Goal: Task Accomplishment & Management: Use online tool/utility

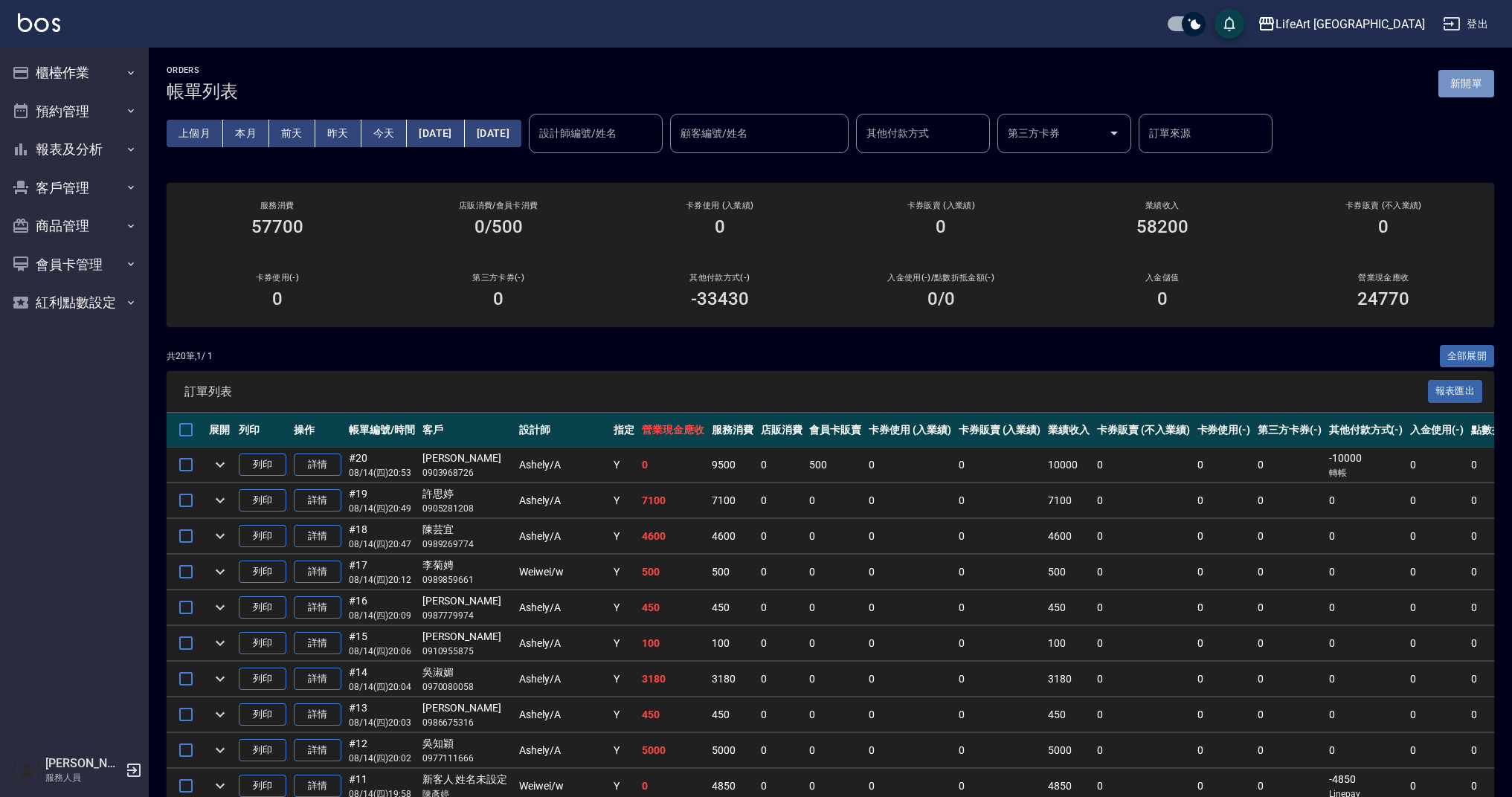
click at [1469, 82] on button "新開單" at bounding box center [1466, 83] width 56 height 28
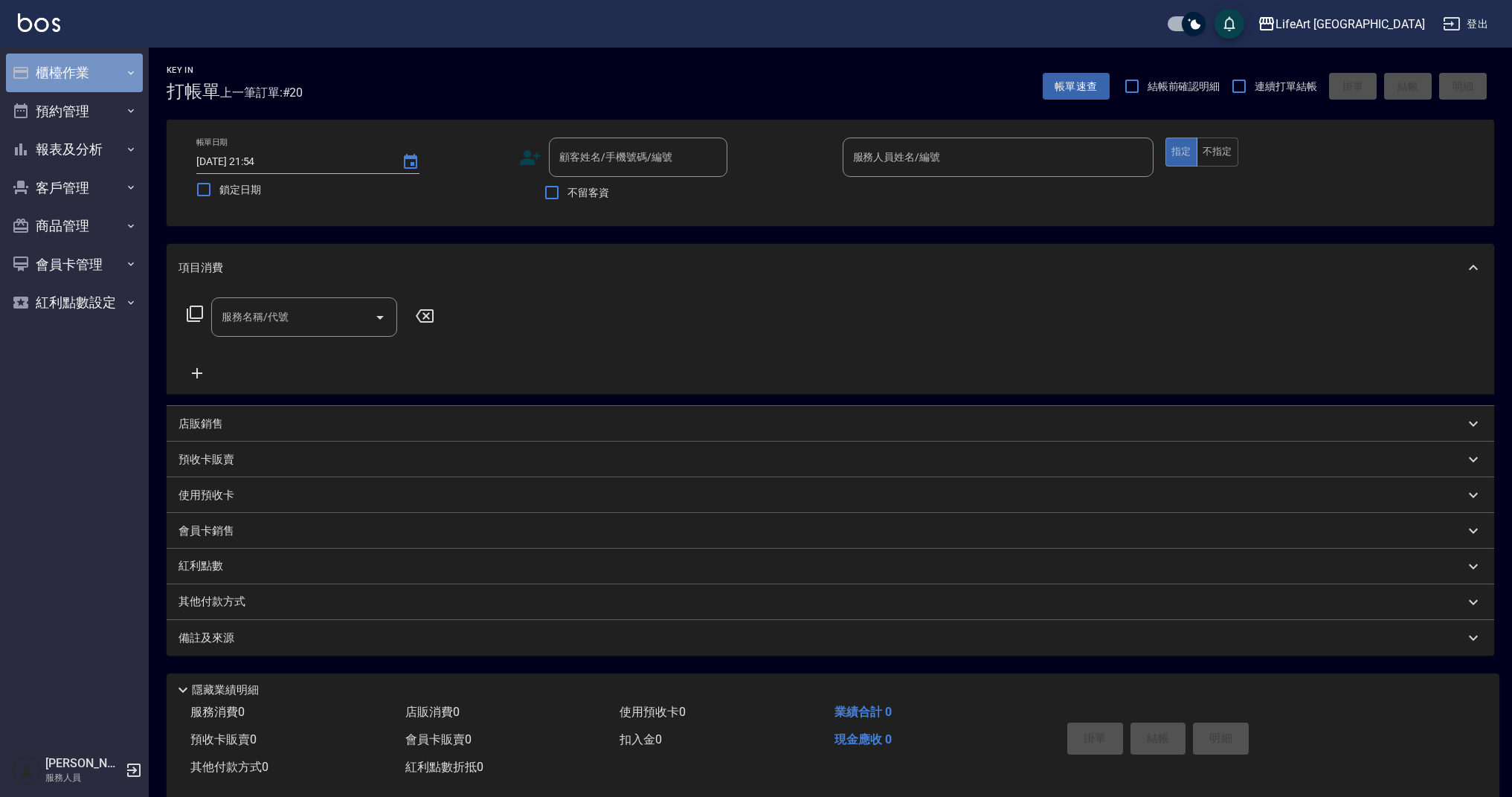
click at [92, 72] on button "櫃檯作業" at bounding box center [74, 73] width 136 height 39
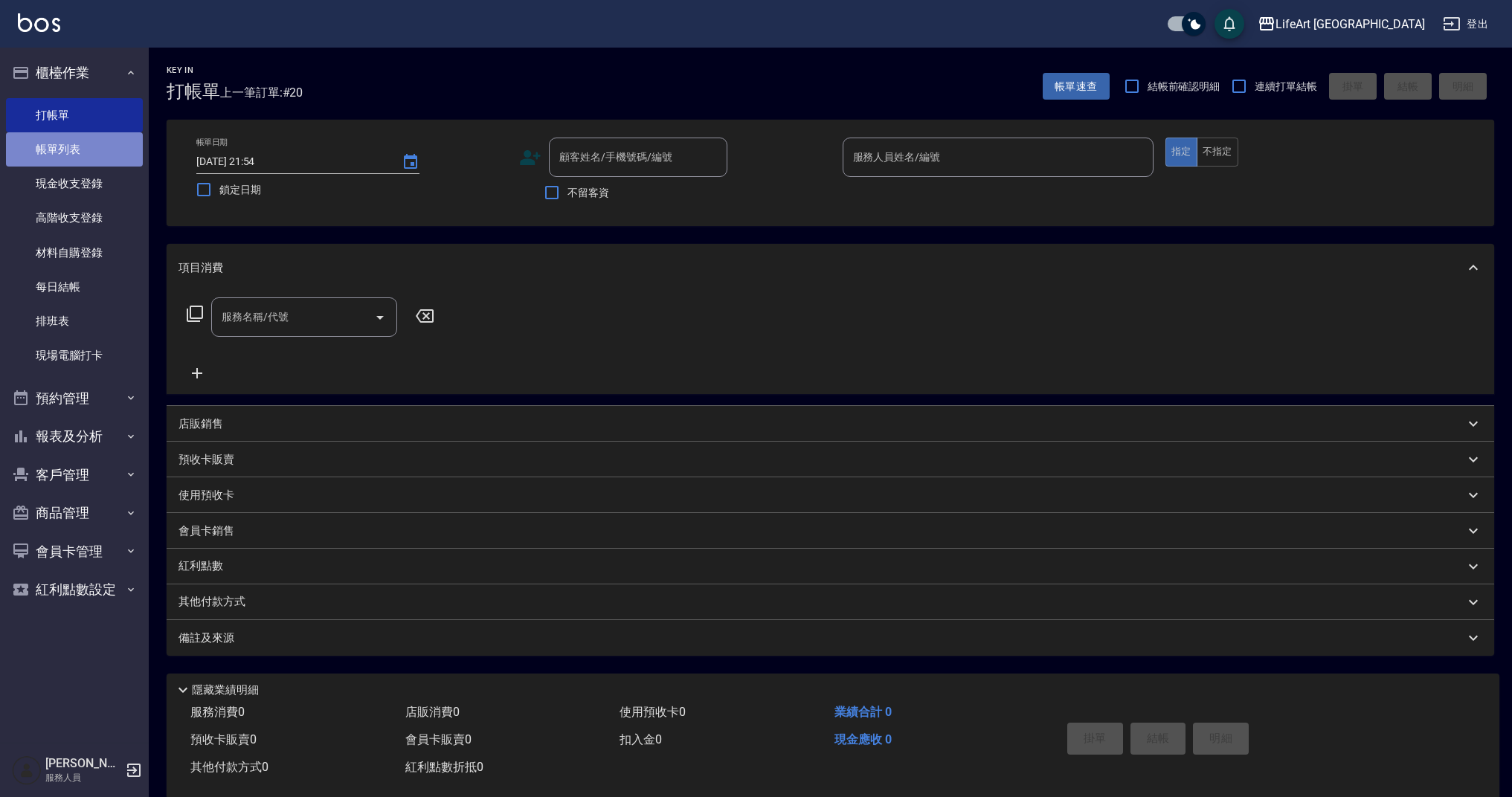
click at [94, 146] on link "帳單列表" at bounding box center [74, 149] width 136 height 34
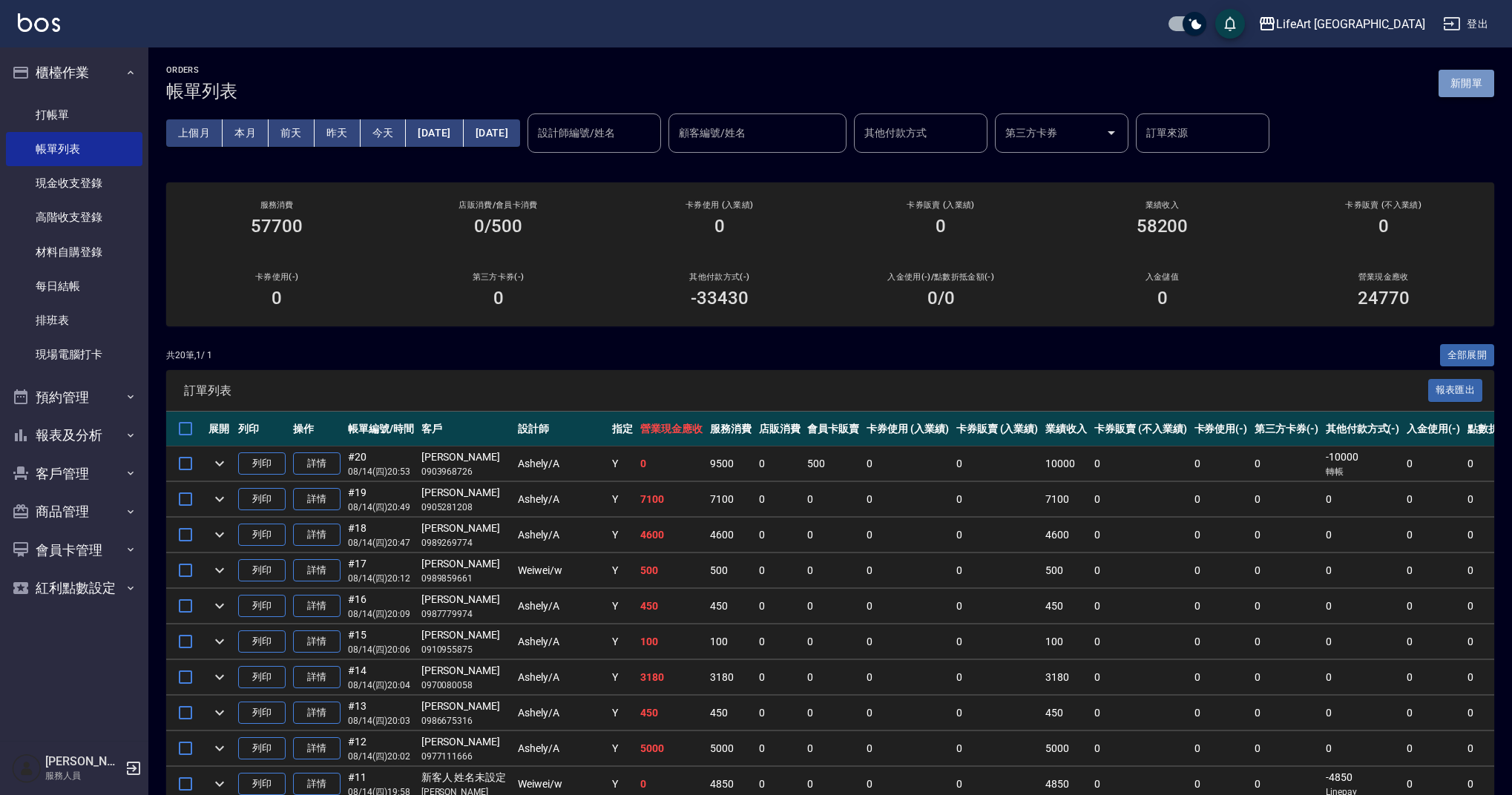
click at [1479, 78] on button "新開單" at bounding box center [1466, 83] width 56 height 28
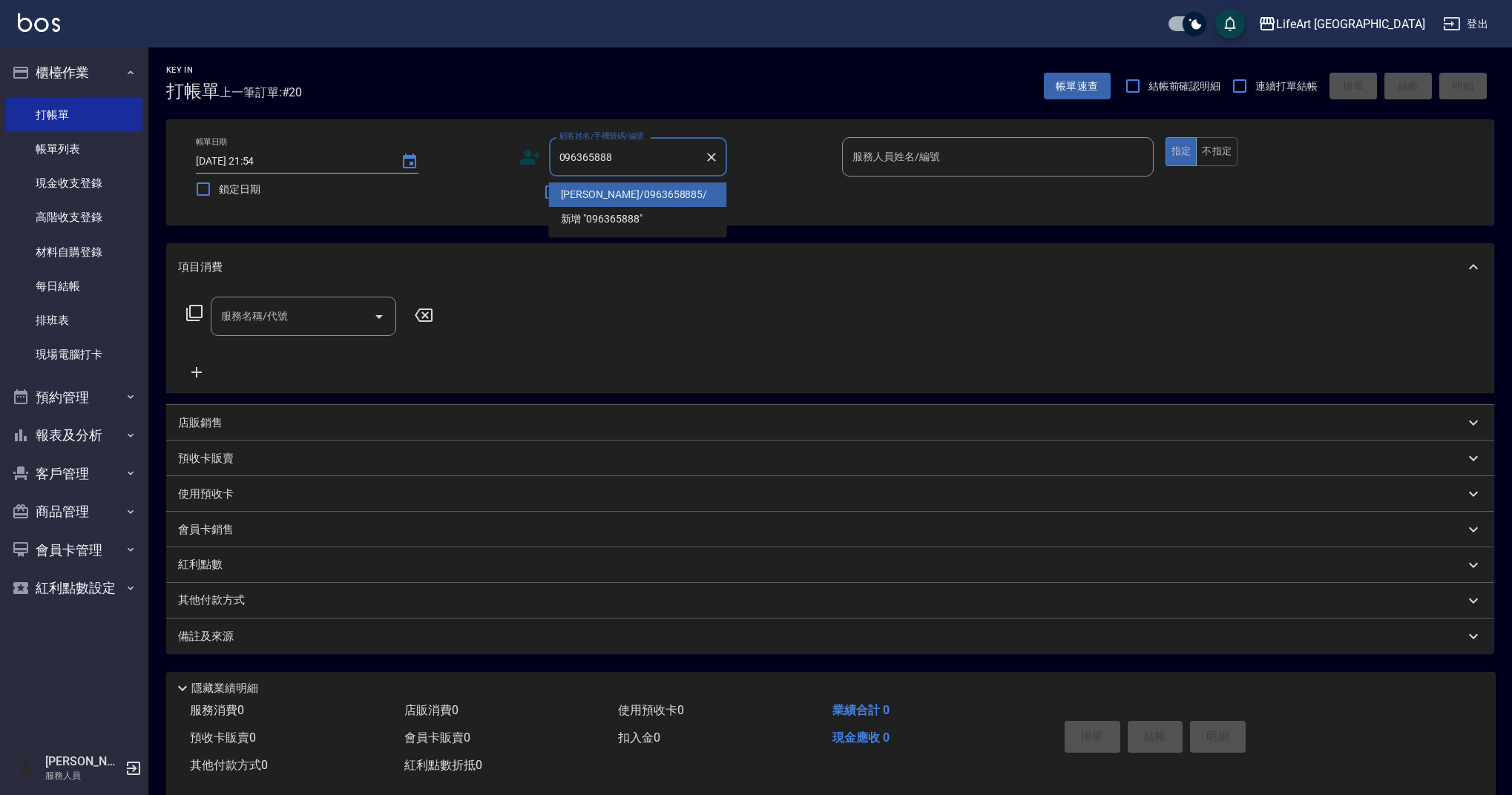
type input "0963658885"
click at [639, 167] on input "0963658885" at bounding box center [627, 157] width 142 height 26
click at [718, 157] on icon "Clear" at bounding box center [711, 157] width 15 height 15
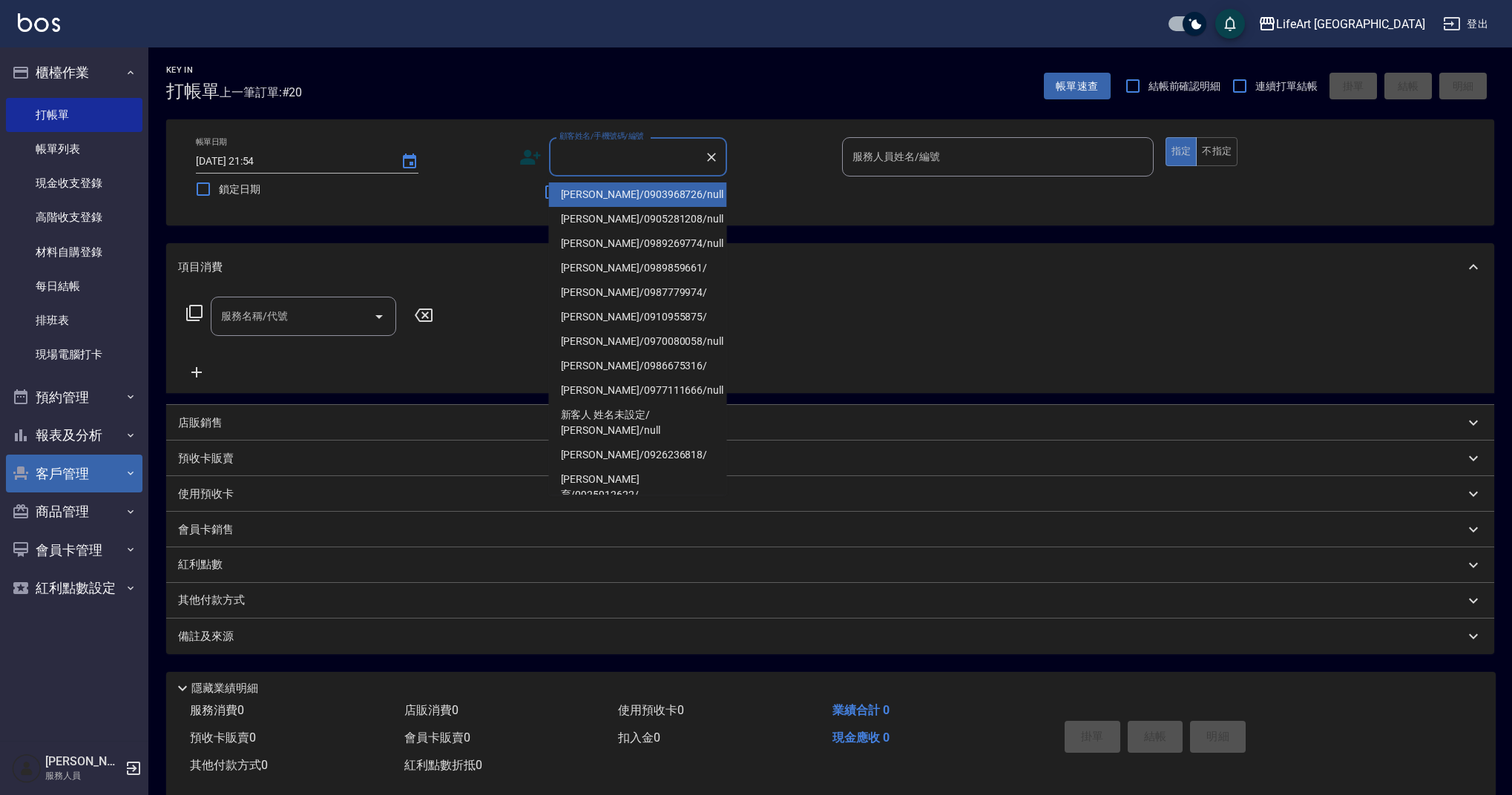
click at [58, 482] on button "客戶管理" at bounding box center [74, 474] width 136 height 38
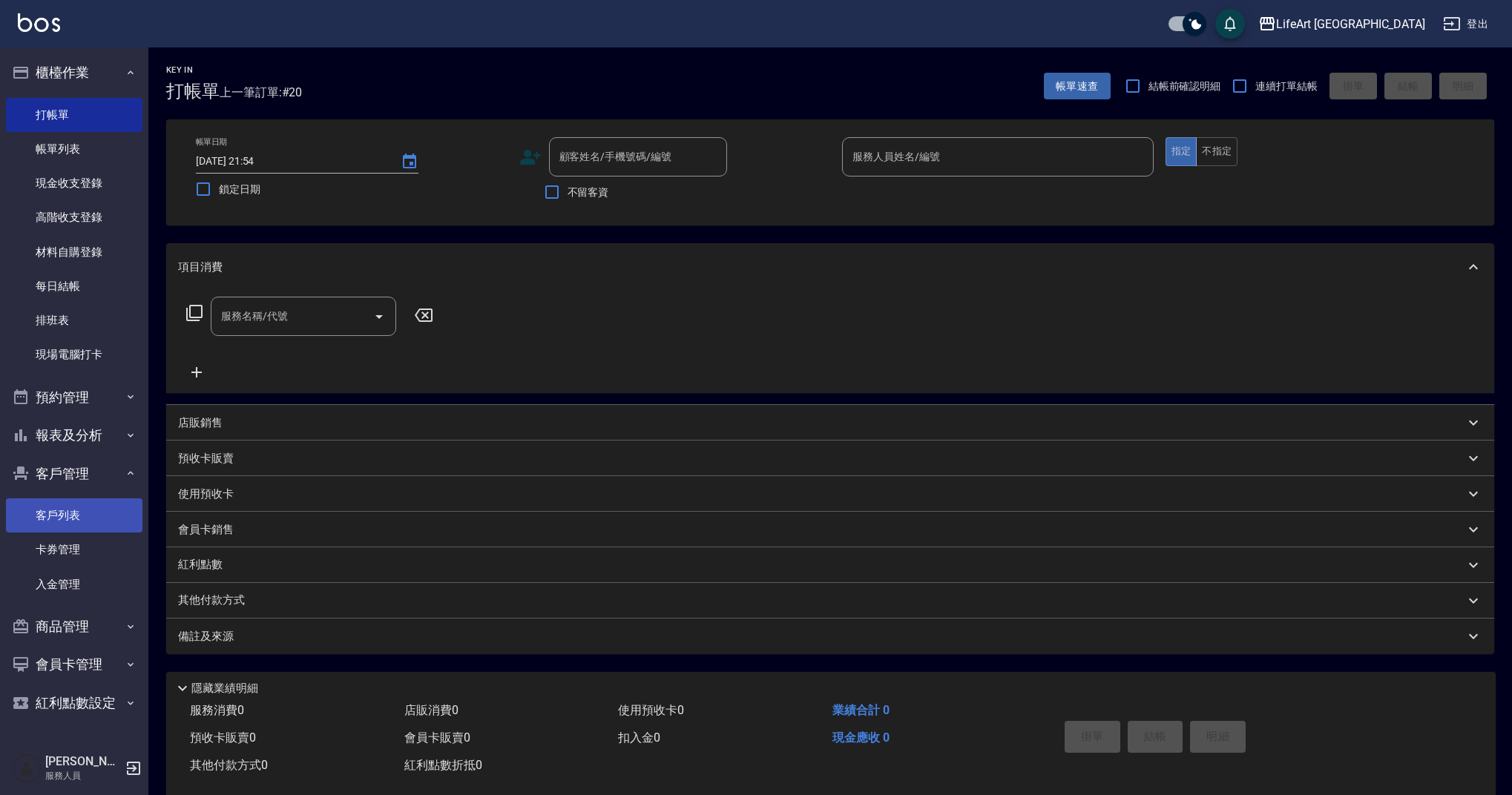
click at [40, 499] on link "客戶列表" at bounding box center [74, 516] width 136 height 34
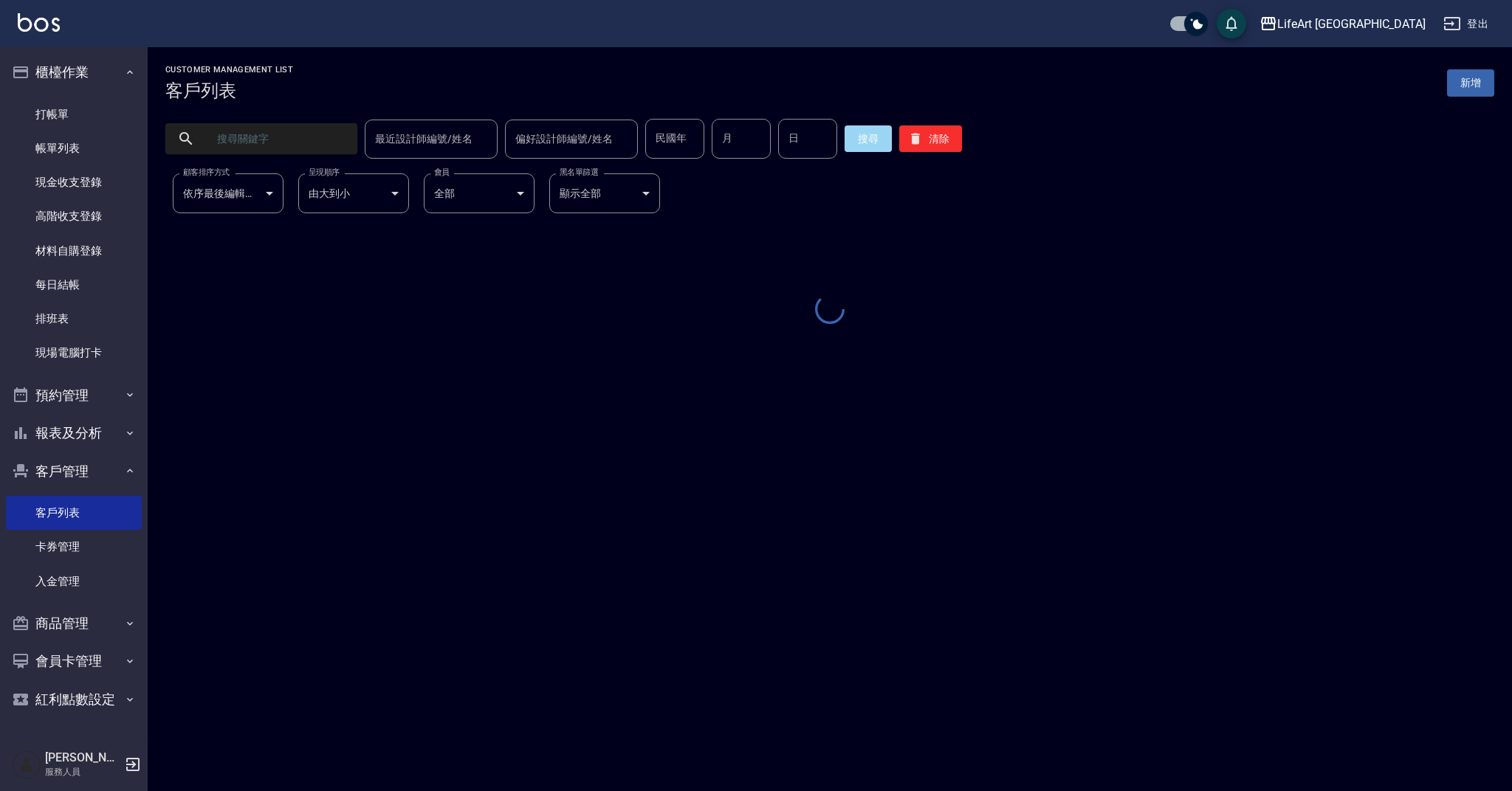
click at [315, 144] on input "text" at bounding box center [276, 138] width 139 height 40
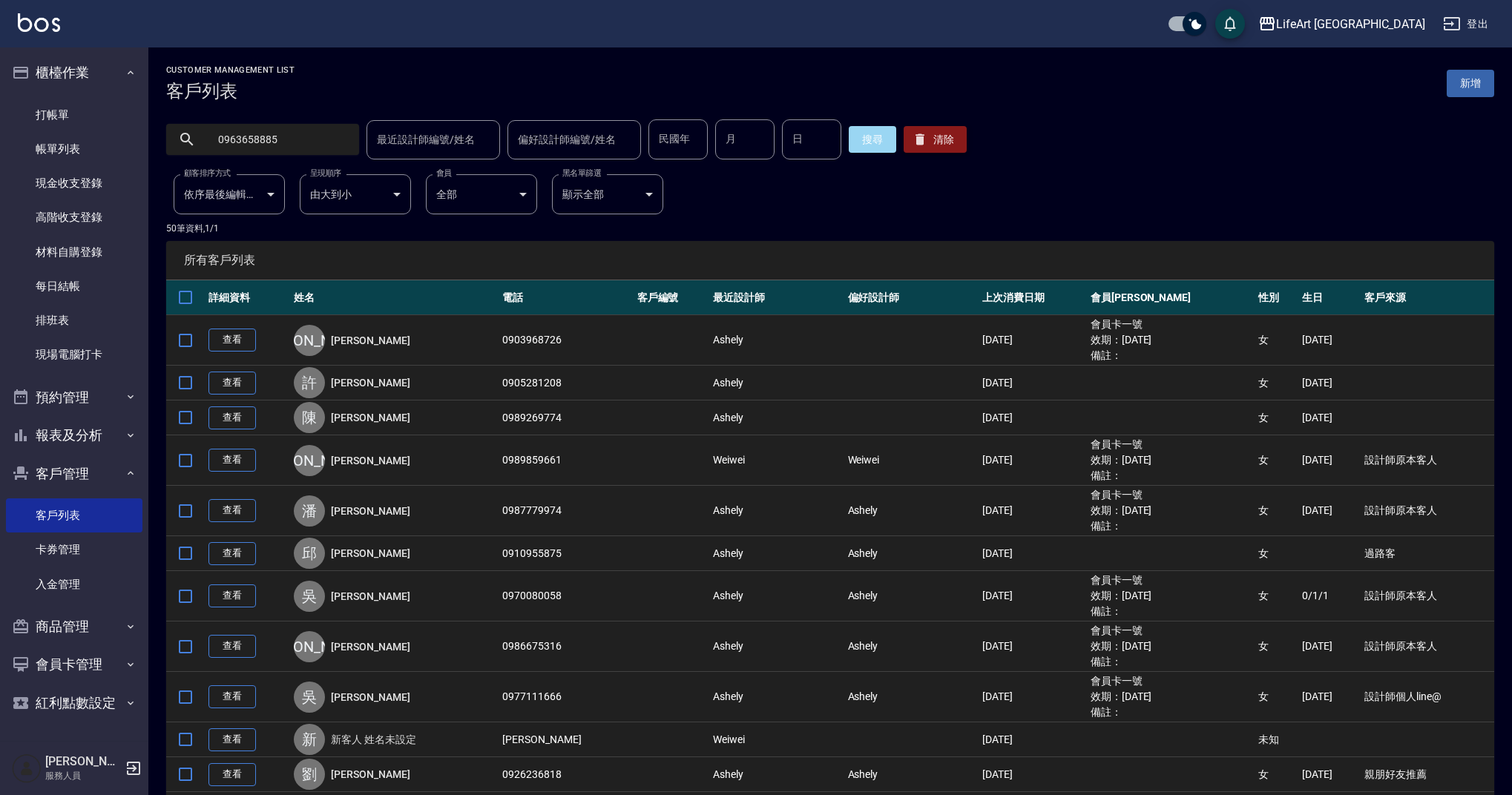
type input "0963658885"
click at [903, 150] on button "清除" at bounding box center [935, 140] width 63 height 27
click at [236, 143] on input "text" at bounding box center [278, 139] width 140 height 40
type input "0963658885"
click at [864, 141] on button "搜尋" at bounding box center [872, 140] width 47 height 27
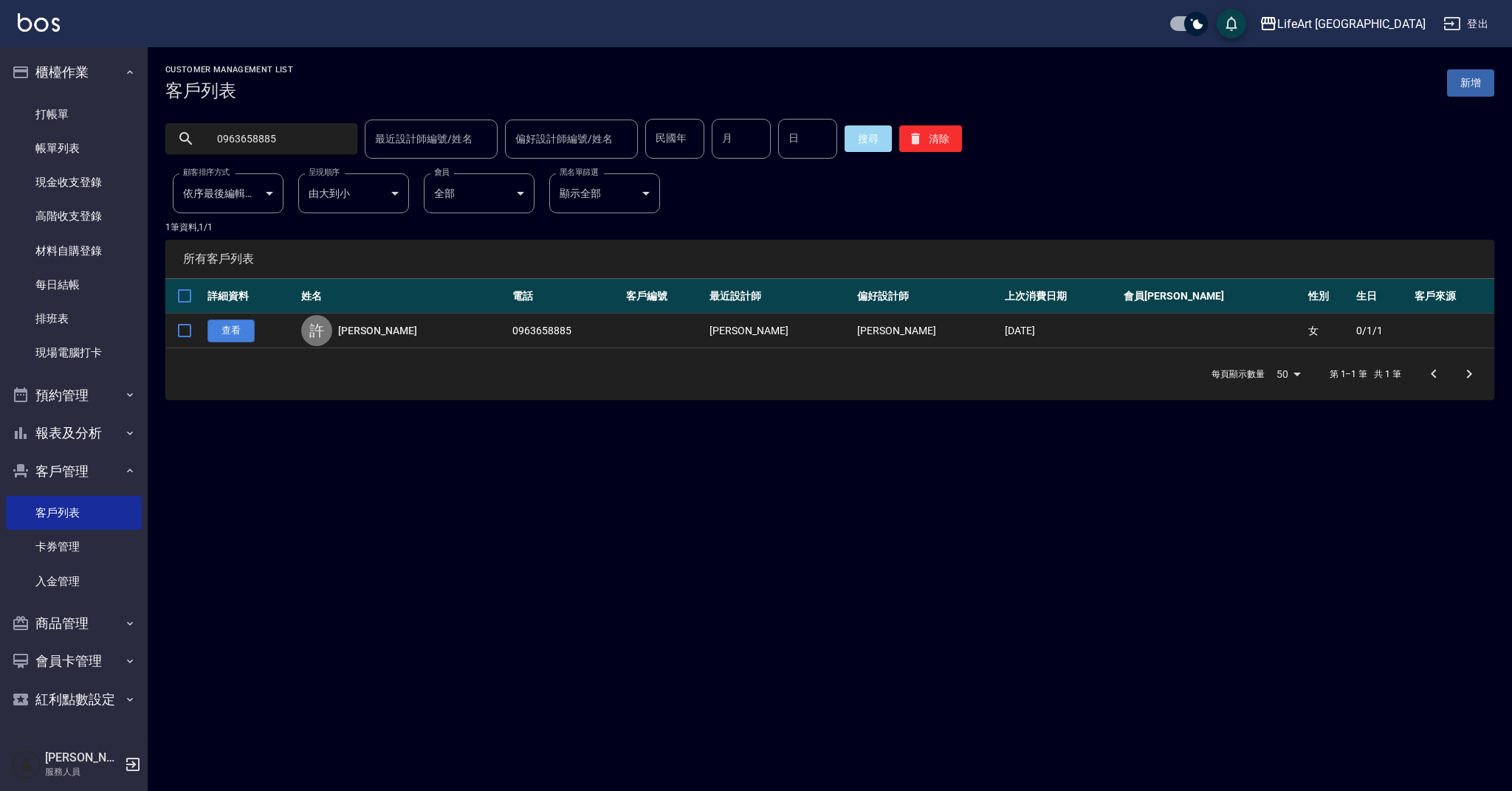
click at [232, 325] on link "查看" at bounding box center [231, 331] width 47 height 23
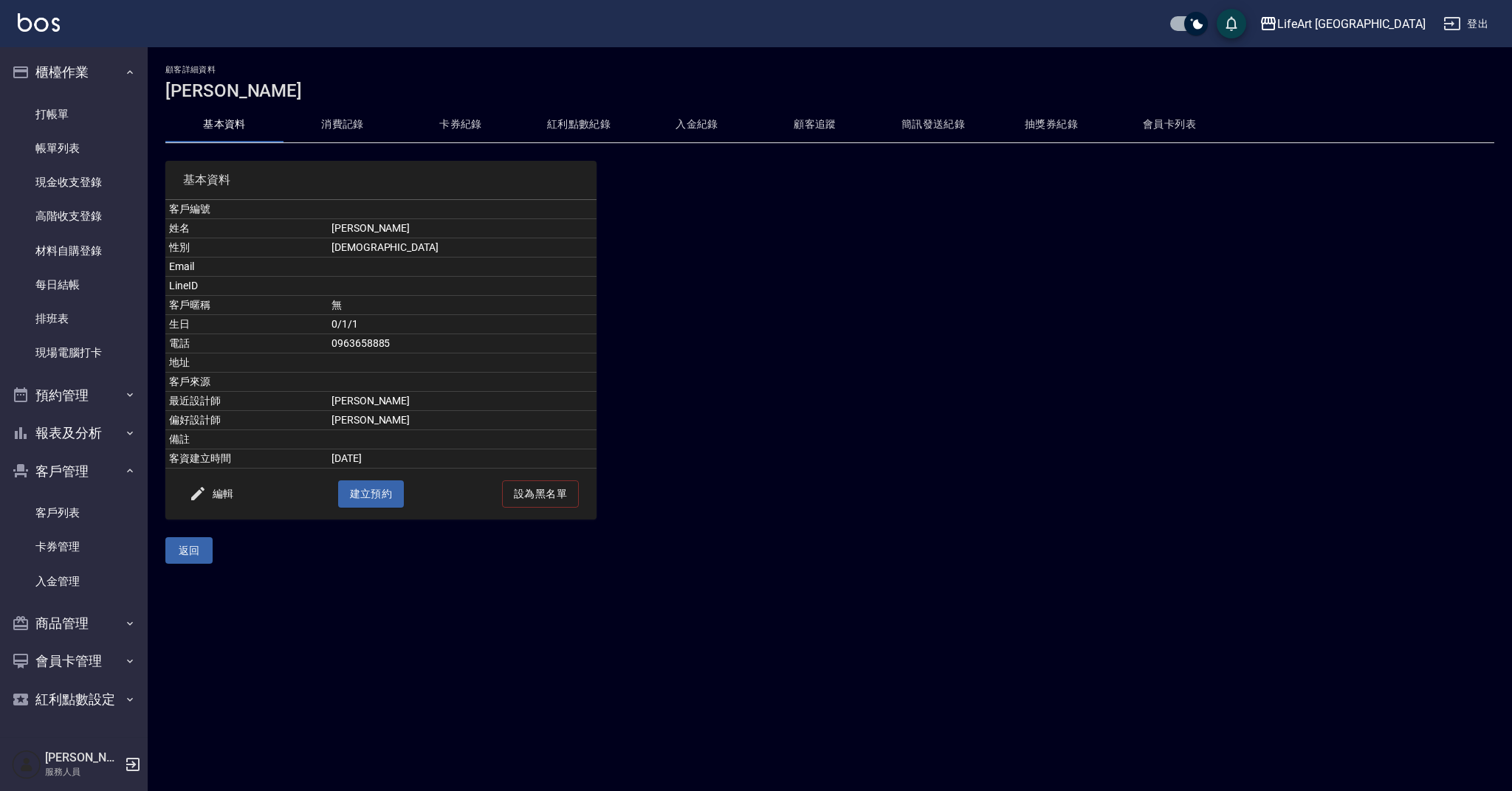
click at [440, 128] on button "卡券紀錄" at bounding box center [461, 125] width 119 height 36
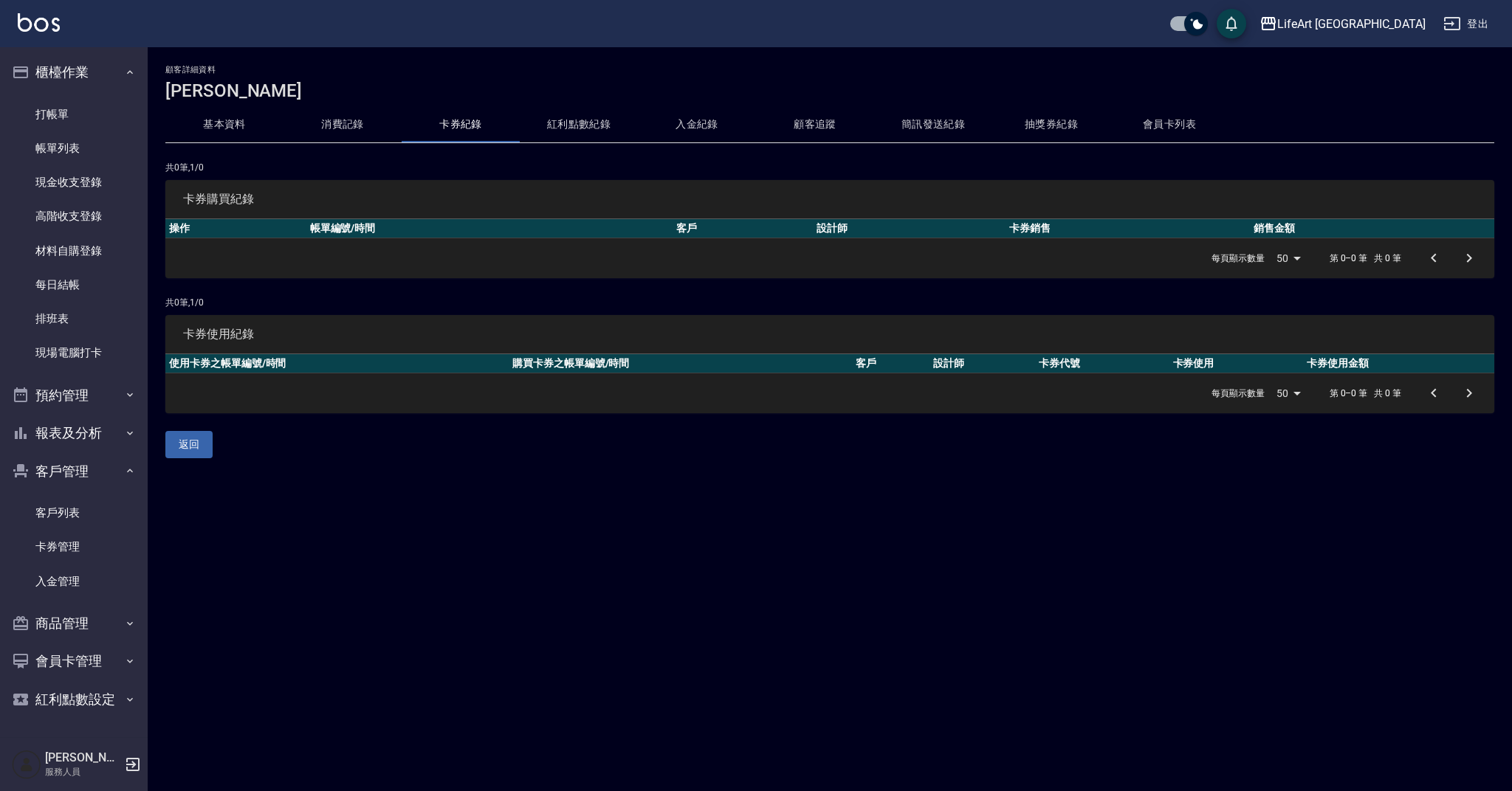
click at [331, 126] on button "消費記錄" at bounding box center [342, 125] width 119 height 36
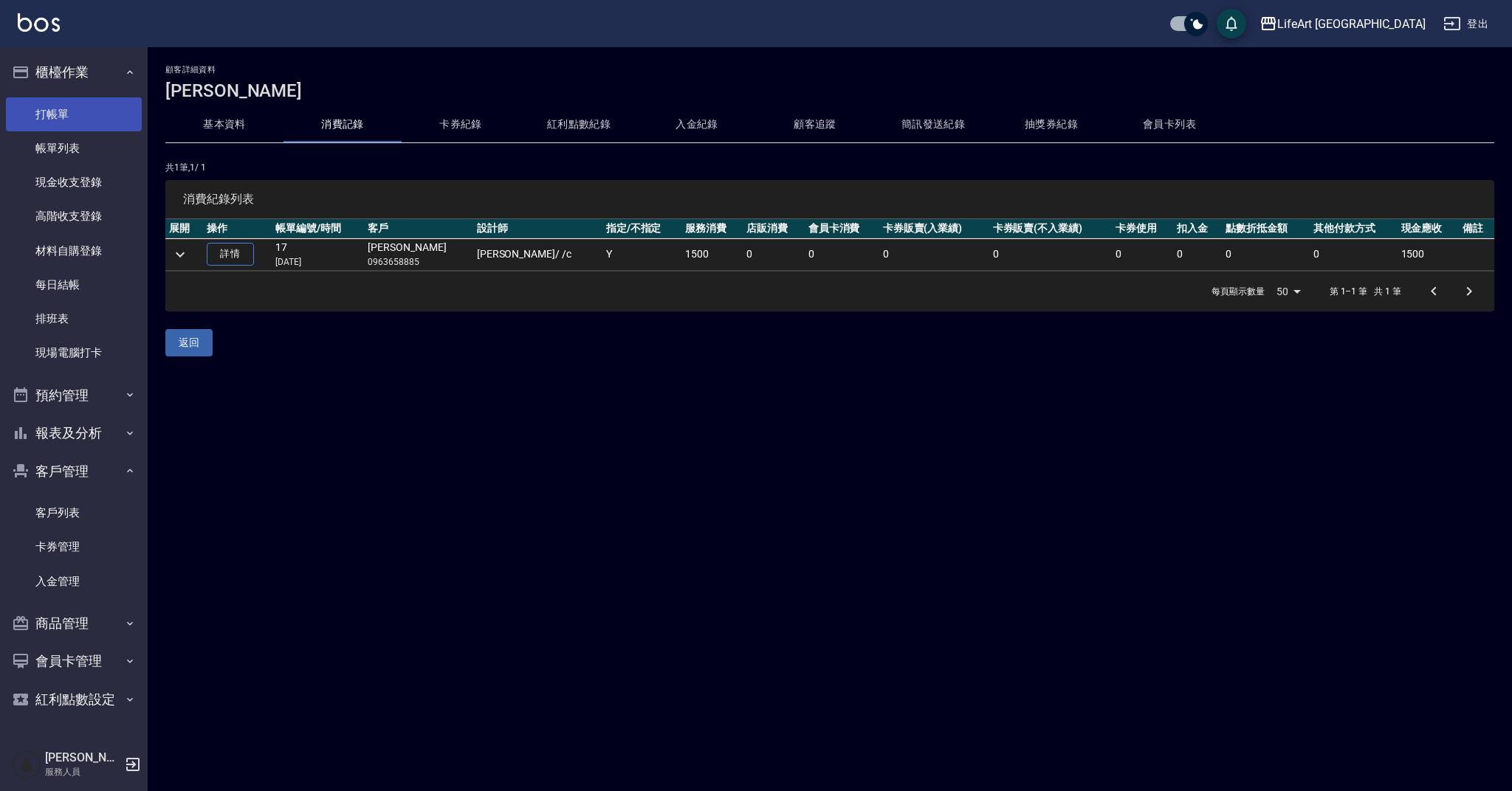
click at [81, 114] on link "打帳單" at bounding box center [74, 114] width 135 height 34
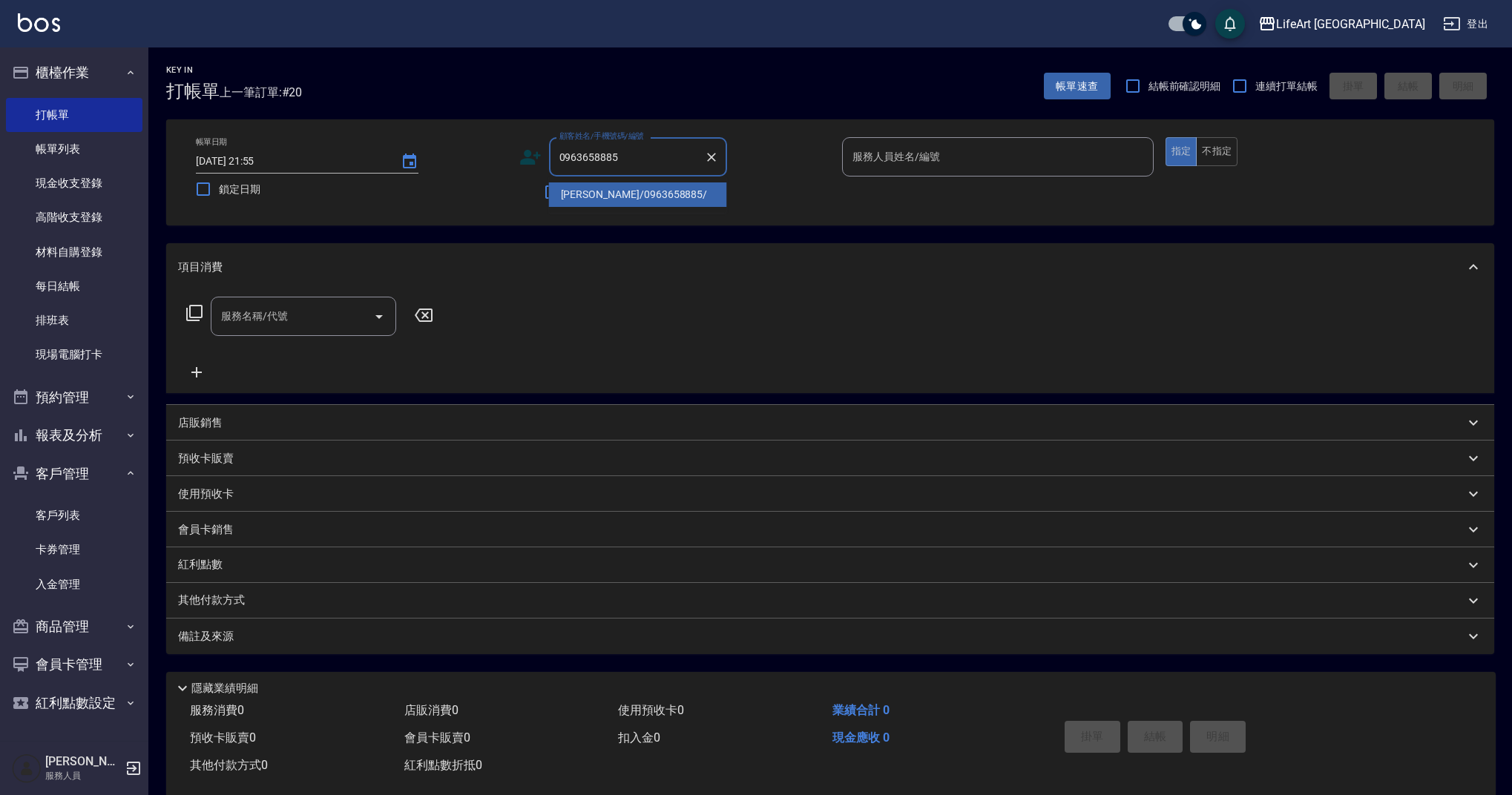
click at [662, 201] on li "[PERSON_NAME]/0963658885/" at bounding box center [637, 194] width 178 height 24
type input "[PERSON_NAME]/0963658885/"
type input "Casey-c"
click at [925, 157] on input "Casey-c" at bounding box center [987, 157] width 276 height 26
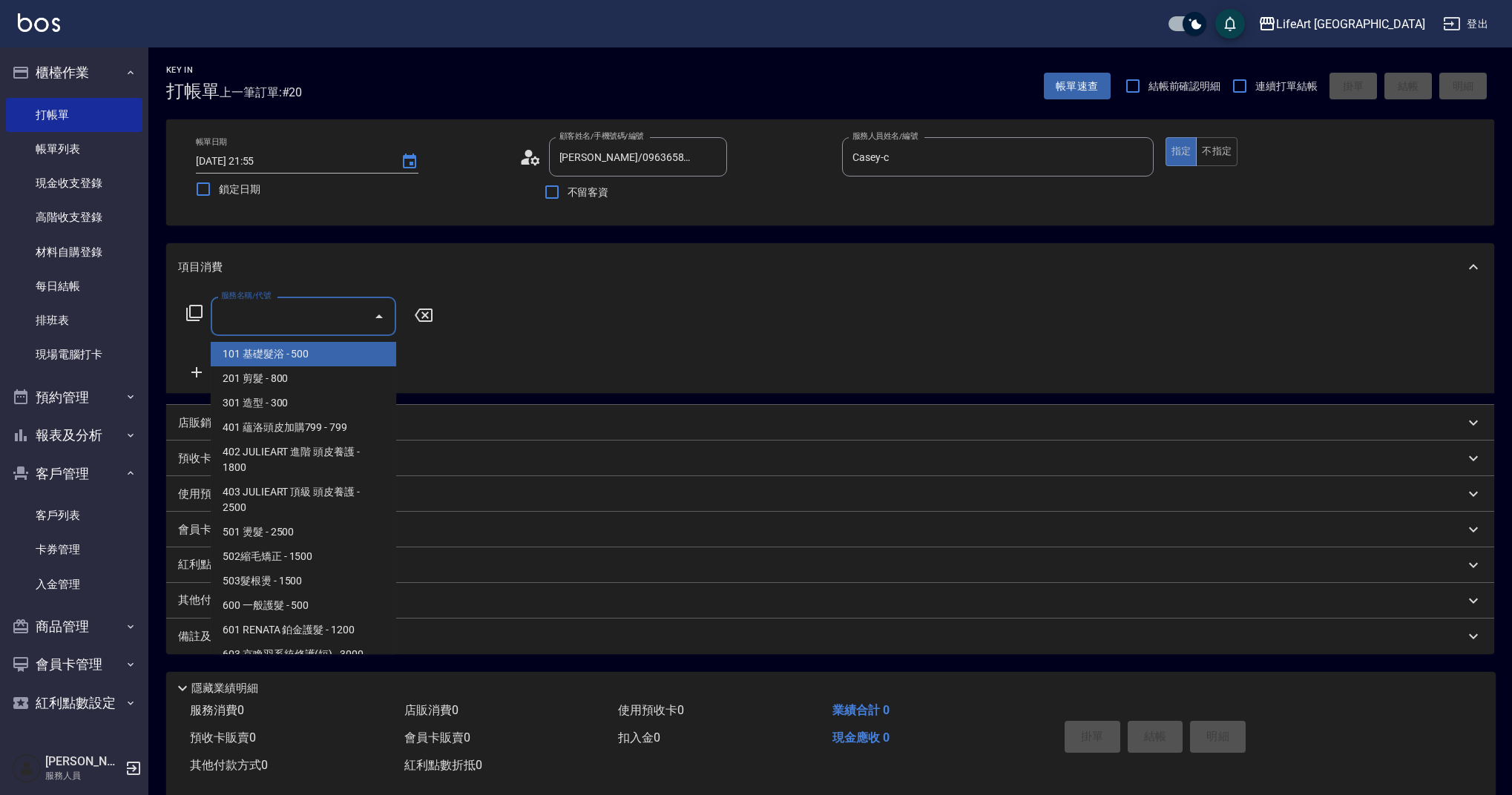
drag, startPoint x: 227, startPoint y: 314, endPoint x: 323, endPoint y: 332, distance: 97.7
click at [227, 314] on div "服務名稱/代號 服務名稱/代號" at bounding box center [303, 316] width 185 height 39
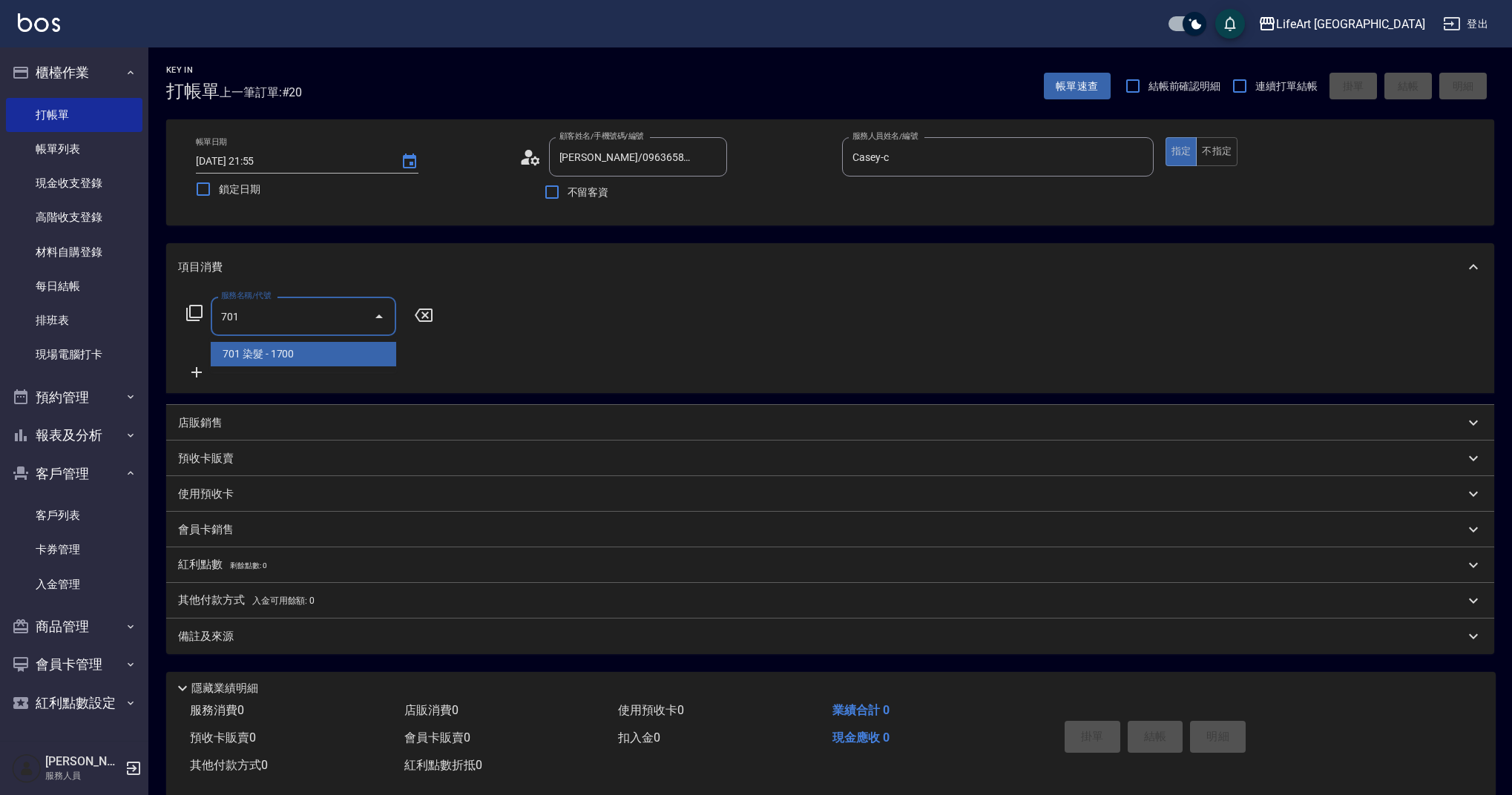
click at [360, 345] on span "701 染髮 - 1700" at bounding box center [303, 354] width 185 height 24
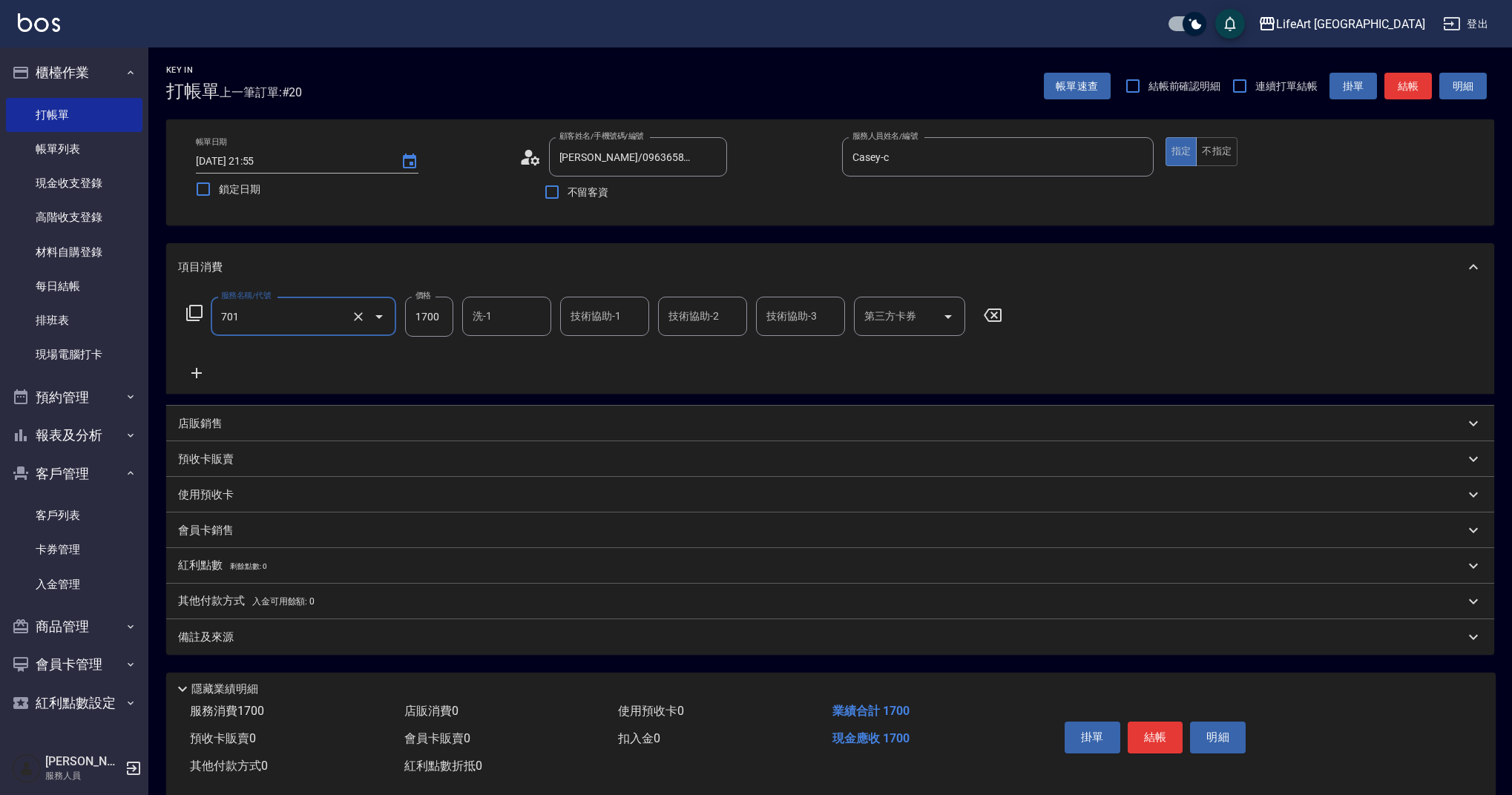
type input "701 染髮(701)"
click at [441, 330] on input "1700" at bounding box center [429, 316] width 48 height 40
type input "1500"
click at [447, 639] on div "備註及來源" at bounding box center [821, 637] width 1286 height 15
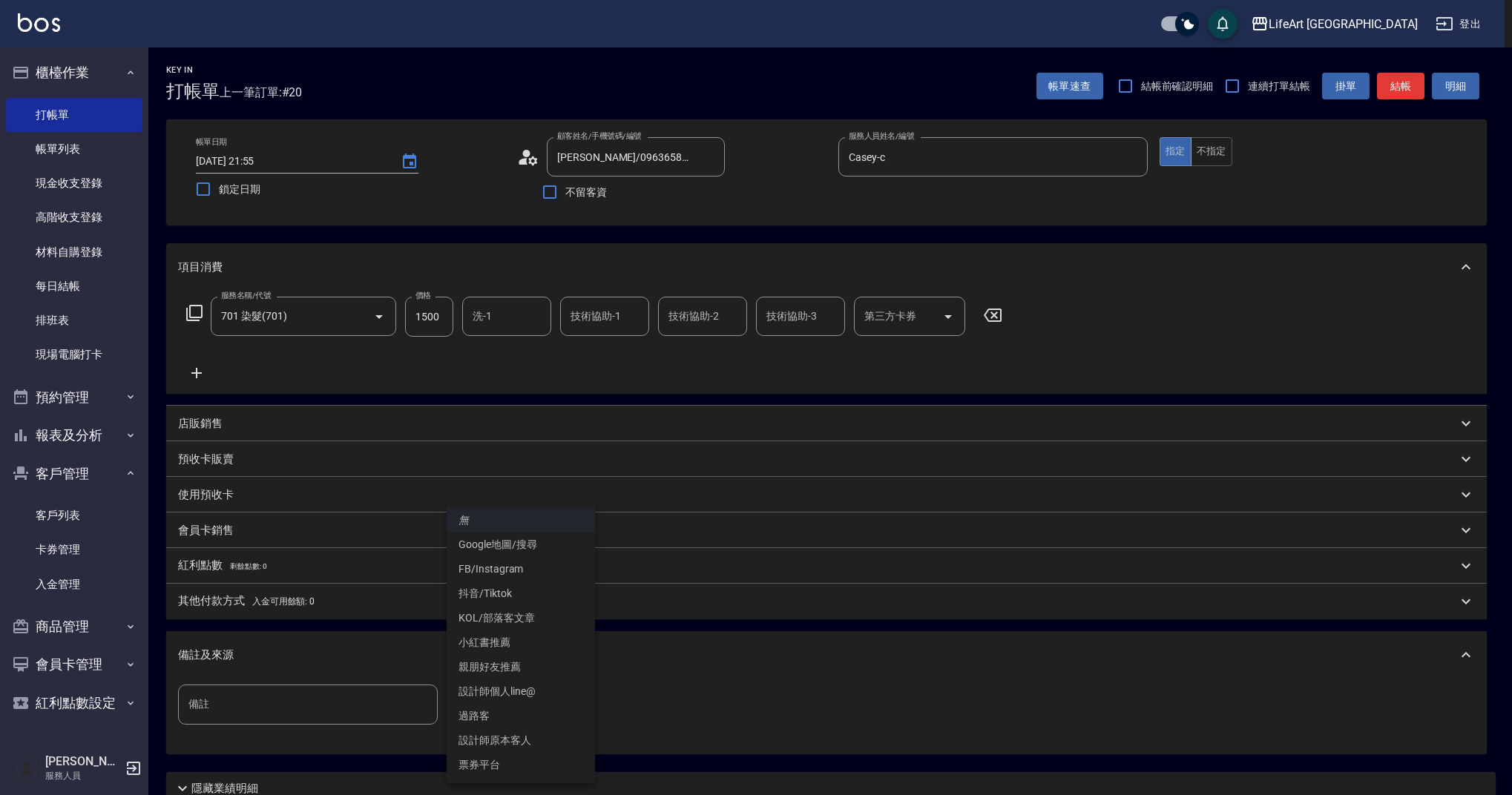
click at [541, 716] on body "LifeArt 蘆洲 登出 櫃檯作業 打帳單 帳單列表 現金收支登錄 高階收支登錄 材料自購登錄 每日結帳 排班表 現場電腦打卡 預約管理 預約管理 單日預約…" at bounding box center [756, 457] width 1512 height 916
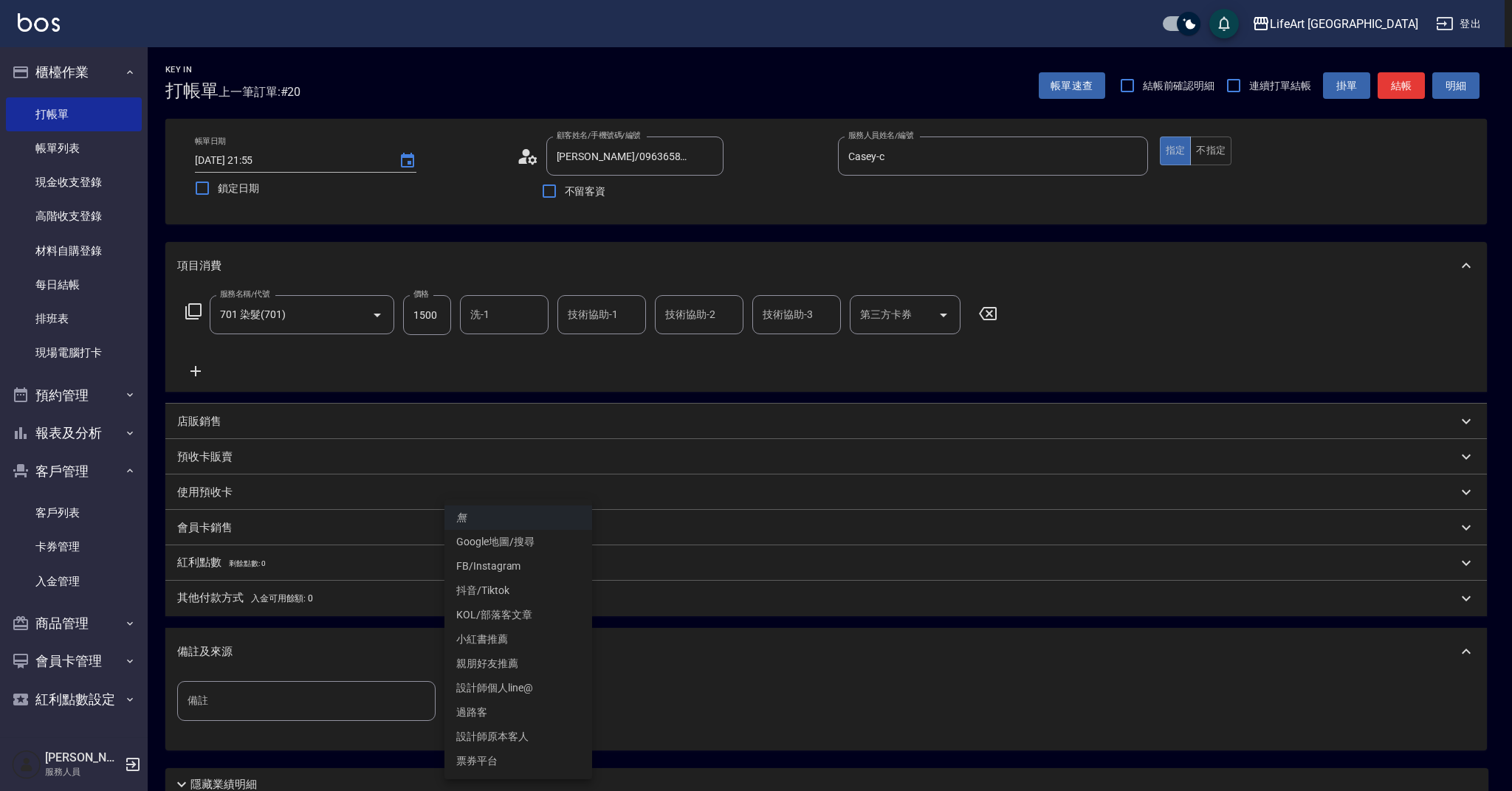
click at [508, 660] on li "親朋好友推薦" at bounding box center [519, 664] width 148 height 24
type input "親朋好友推薦"
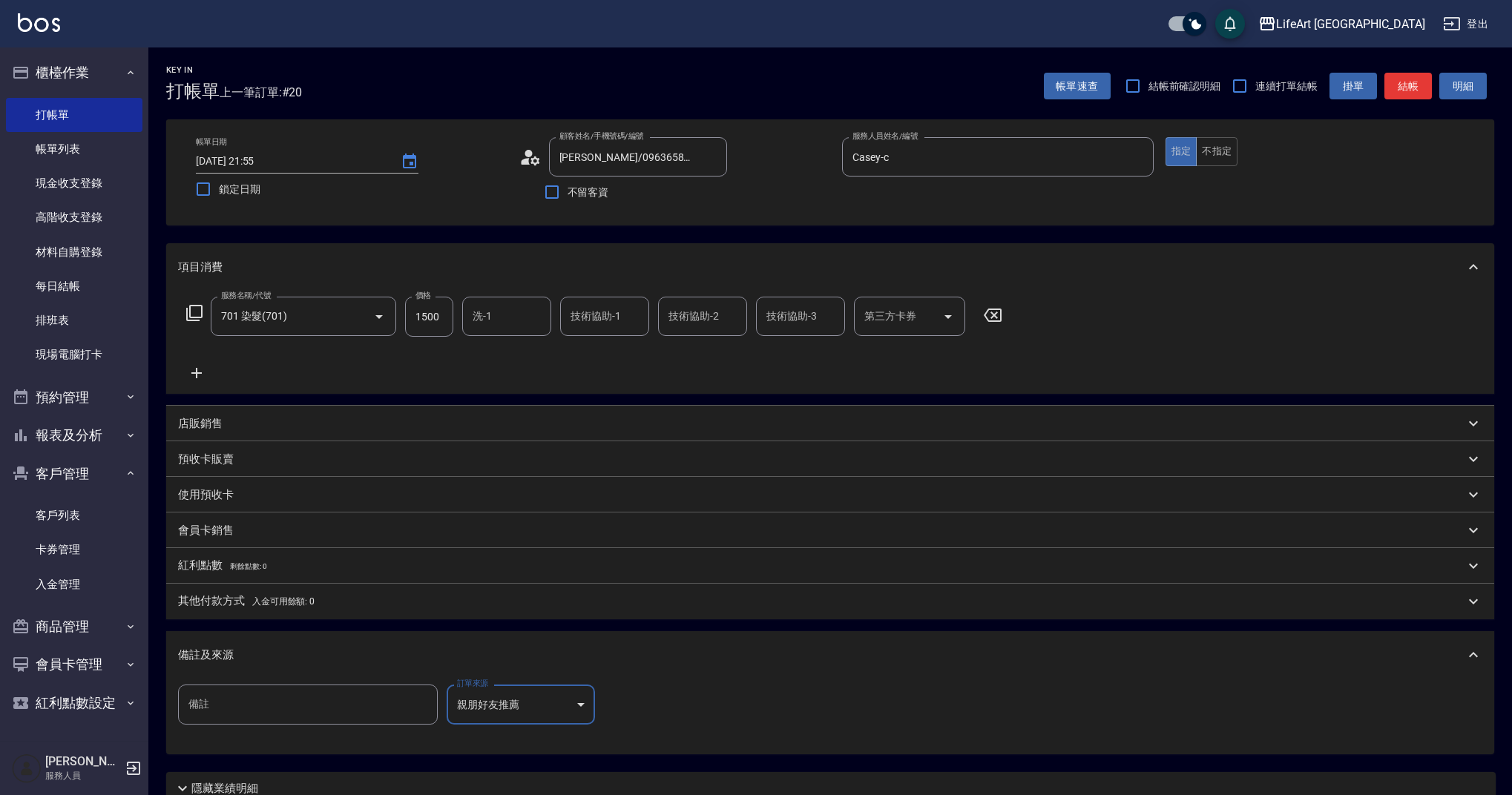
scroll to position [127, 0]
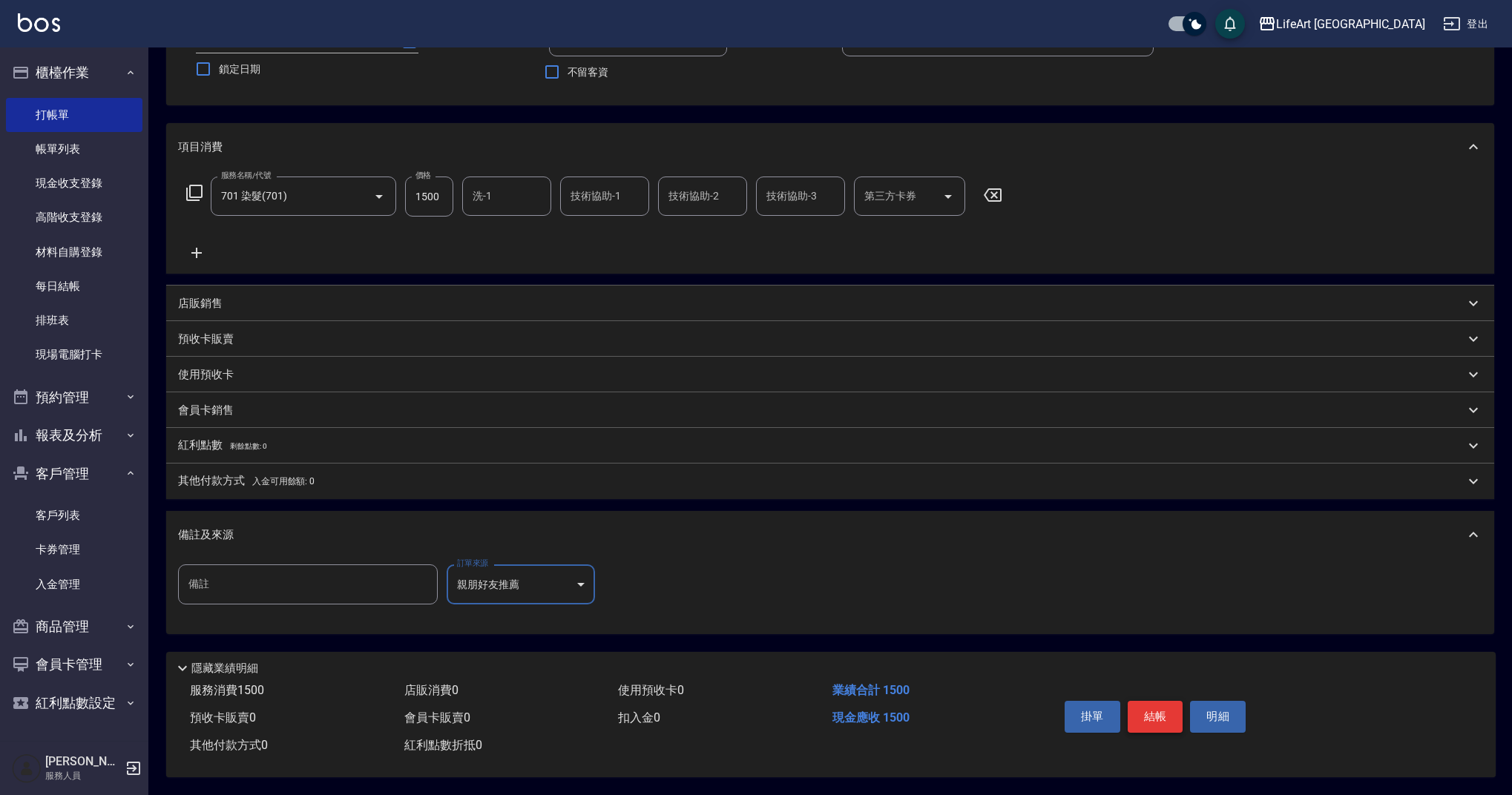
click at [1162, 716] on button "結帳" at bounding box center [1156, 716] width 56 height 31
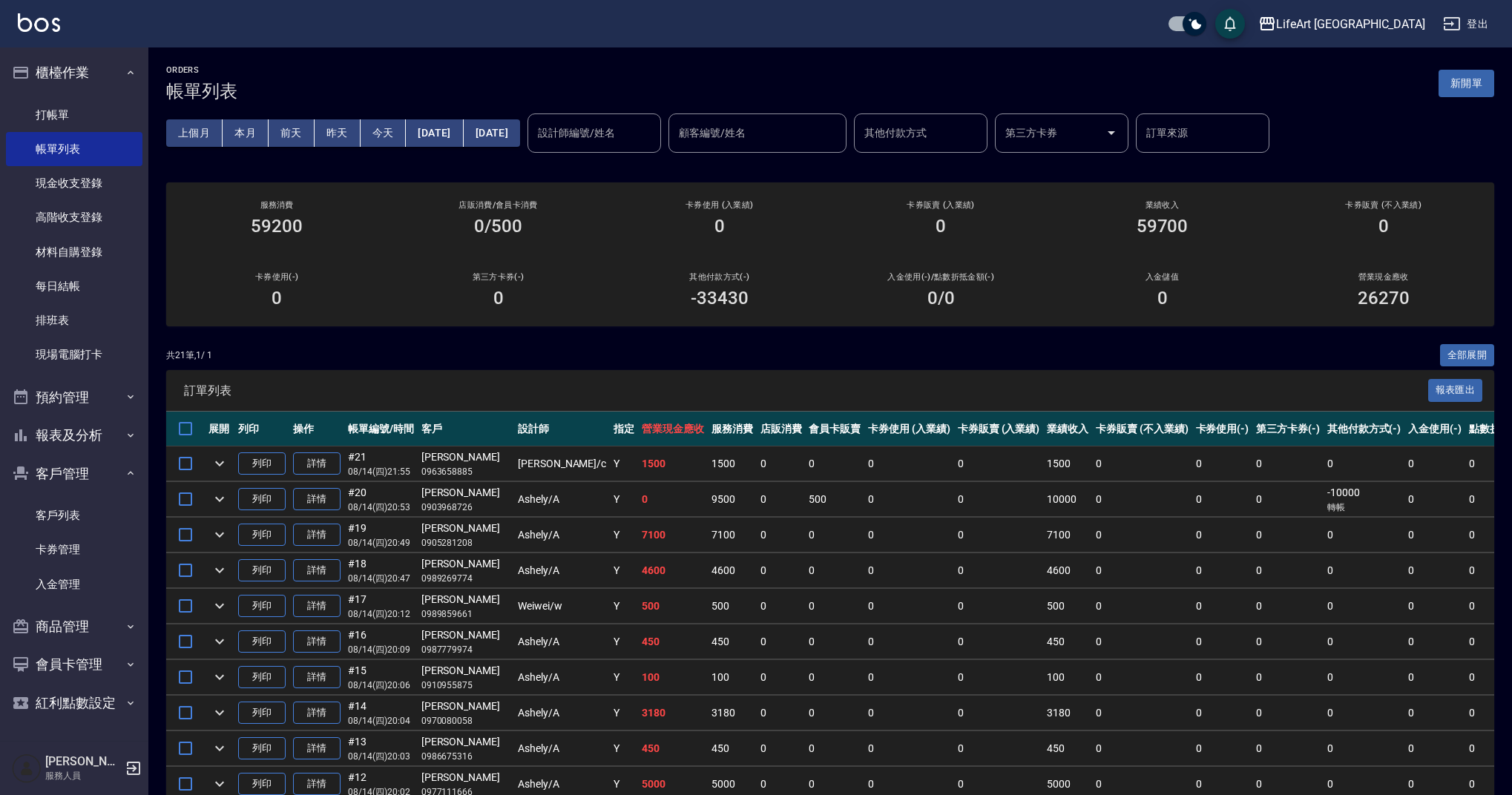
click at [640, 120] on div "設計師編號/姓名 設計師編號/姓名" at bounding box center [594, 133] width 133 height 39
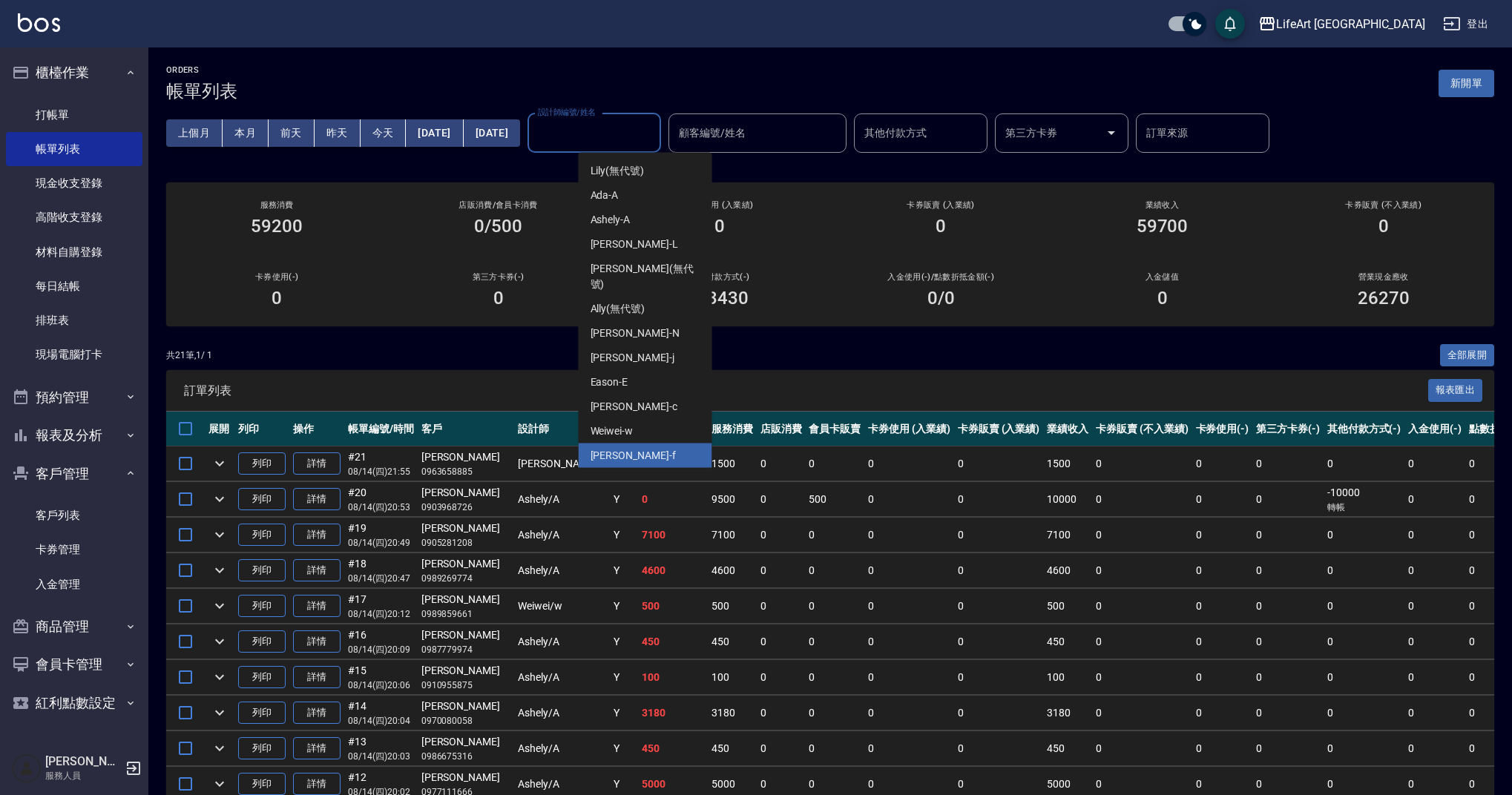
click at [642, 444] on div "Finney -f" at bounding box center [645, 456] width 133 height 24
type input "Finney-f"
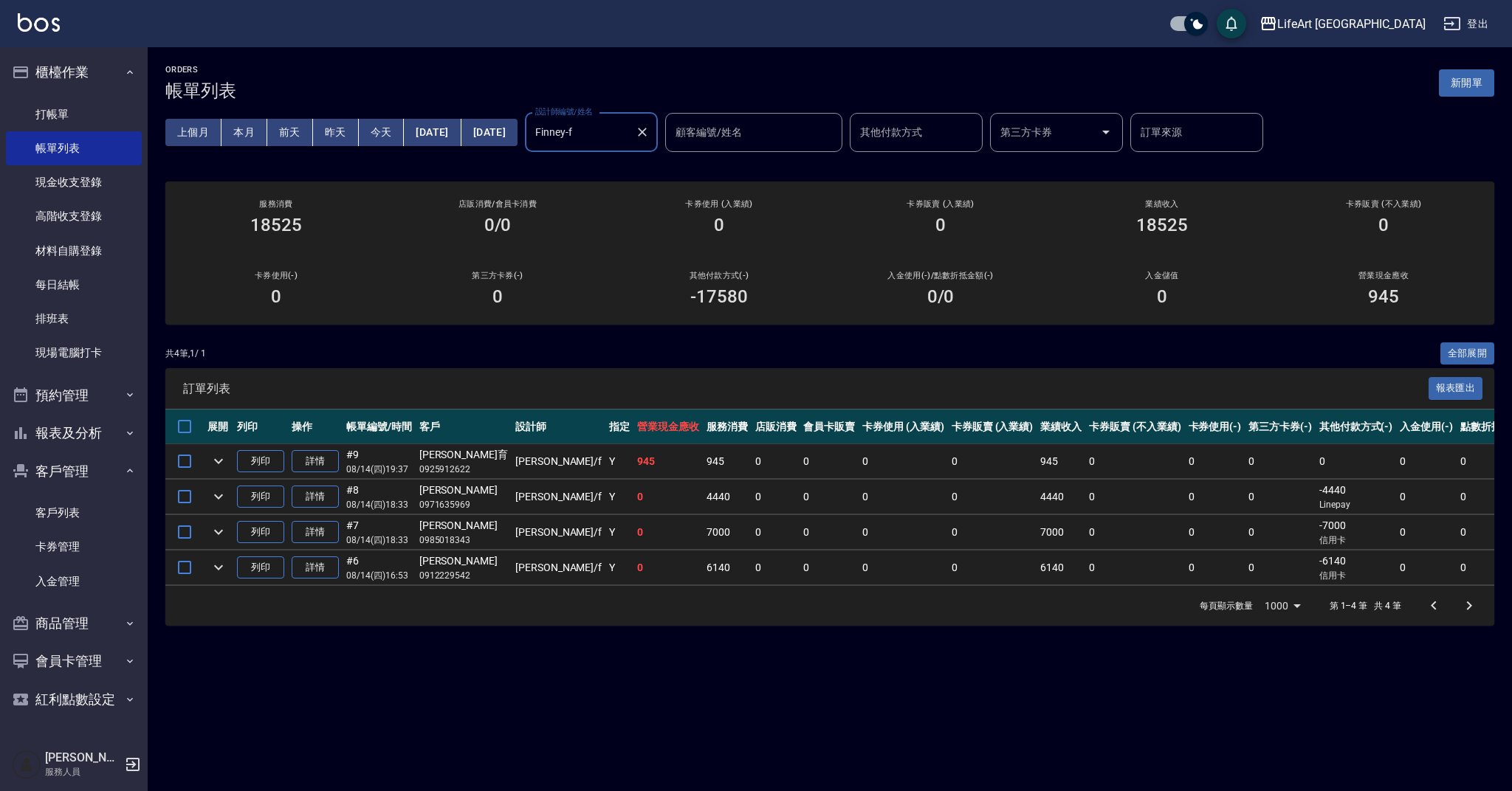
click at [650, 137] on icon "Clear" at bounding box center [642, 132] width 15 height 15
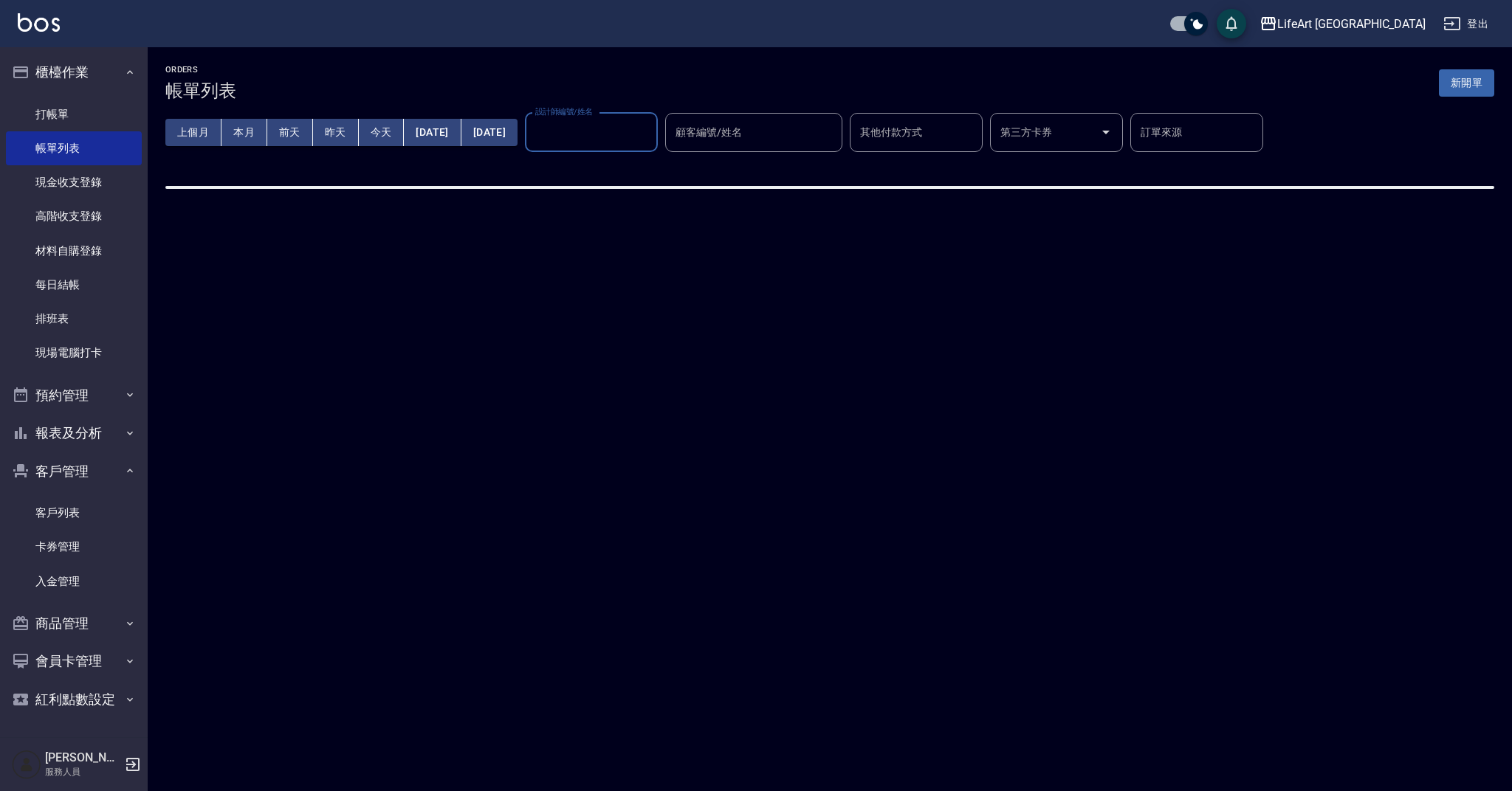
click at [651, 140] on input "設計師編號/姓名" at bounding box center [592, 132] width 119 height 26
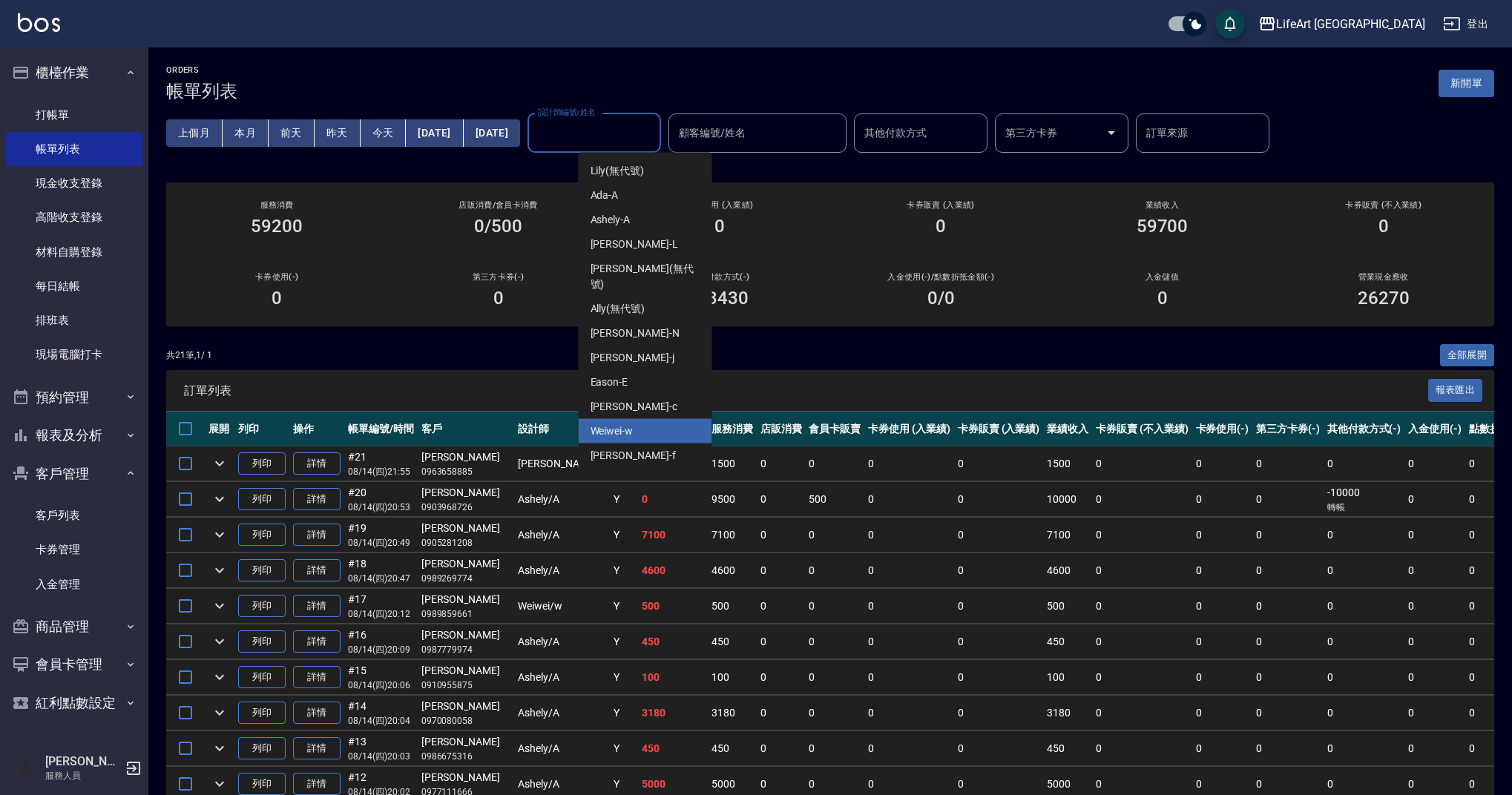
click at [644, 419] on div "Weiwei -w" at bounding box center [645, 431] width 133 height 24
type input "Weiwei-w"
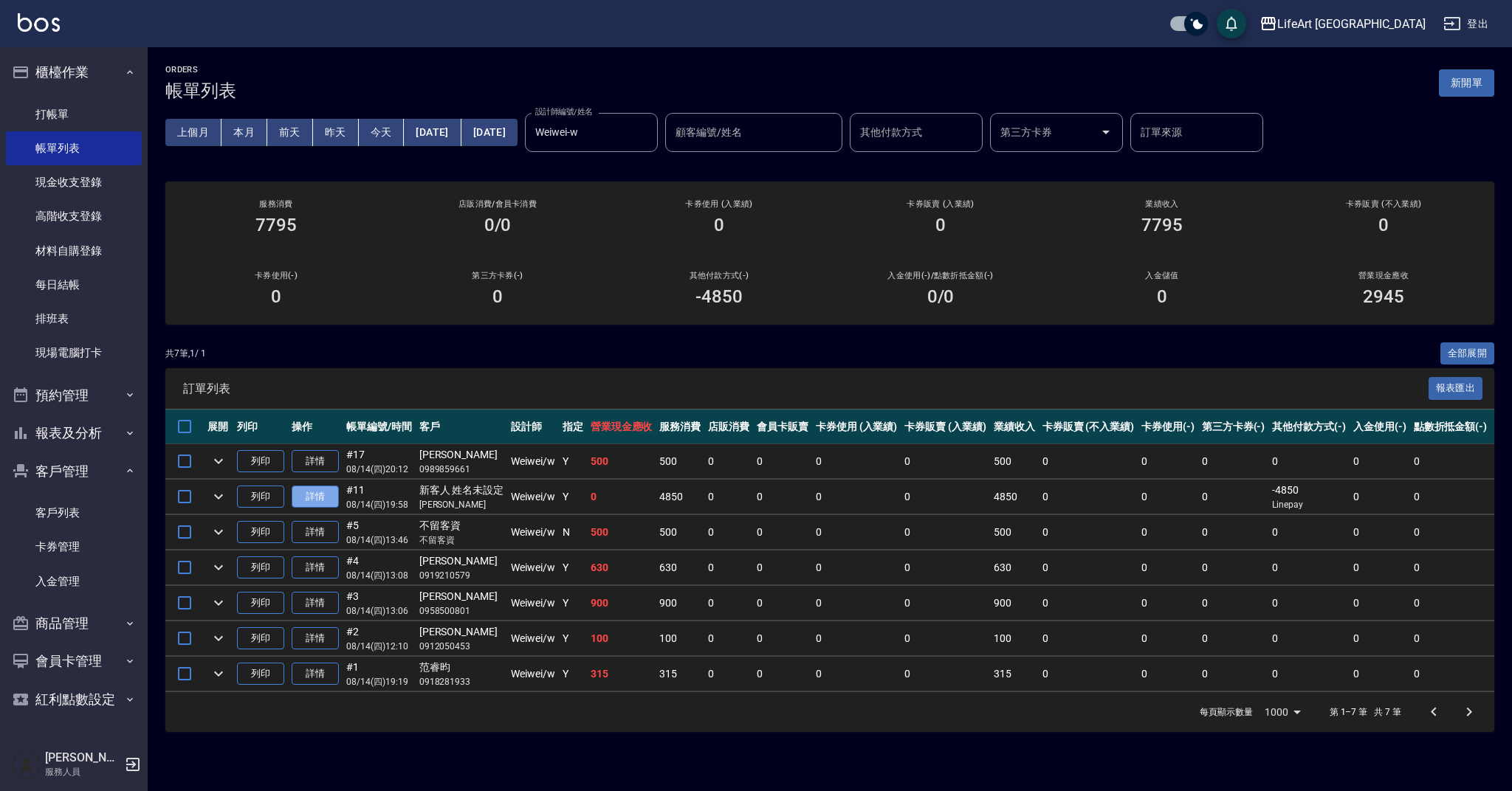
click at [306, 498] on link "詳情" at bounding box center [315, 497] width 47 height 23
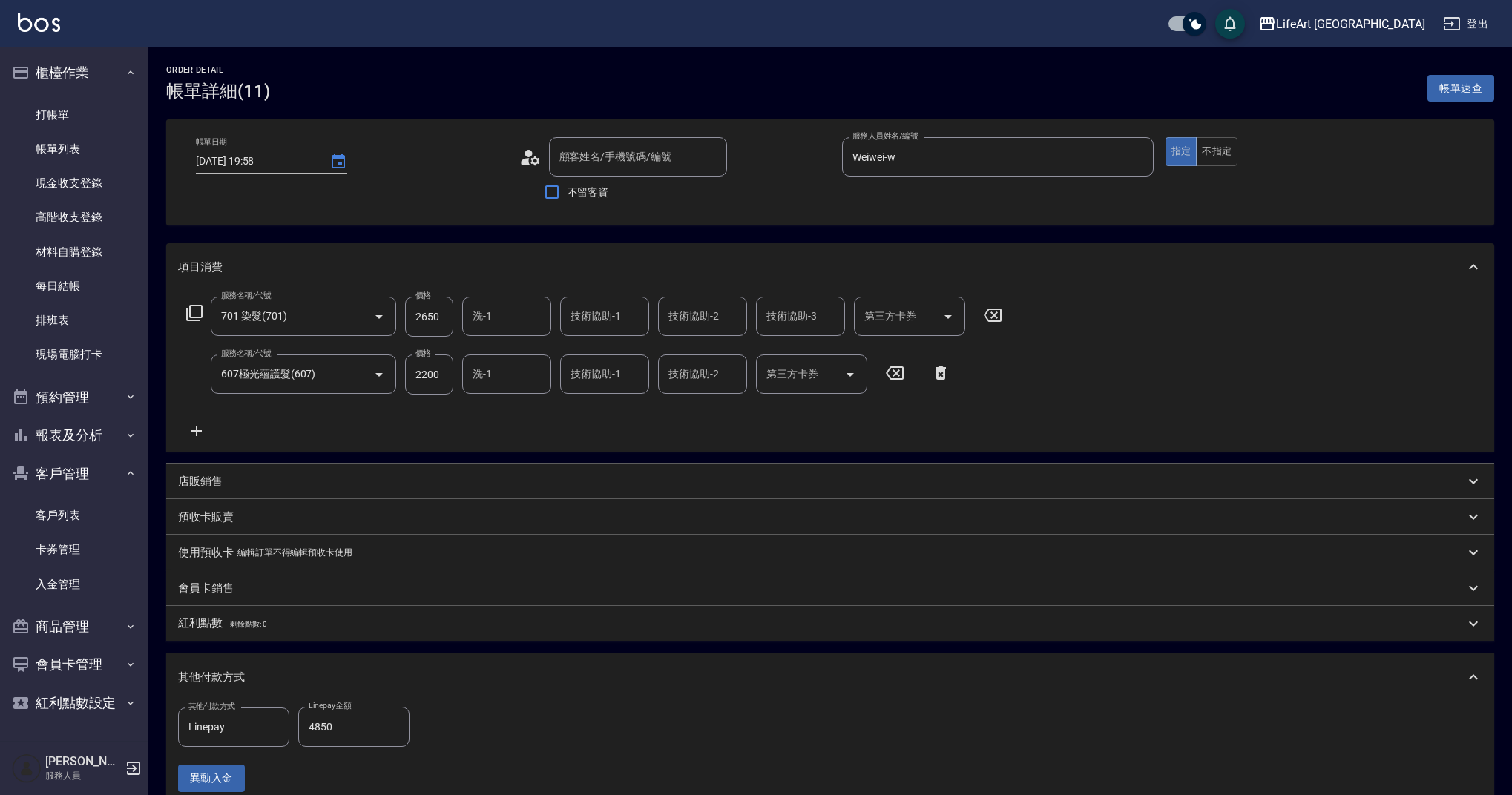
type input "[DATE] 19:58"
type input "Weiwei-w"
type input "701 染髮(701)"
type input "607極光蘊護髮(607)"
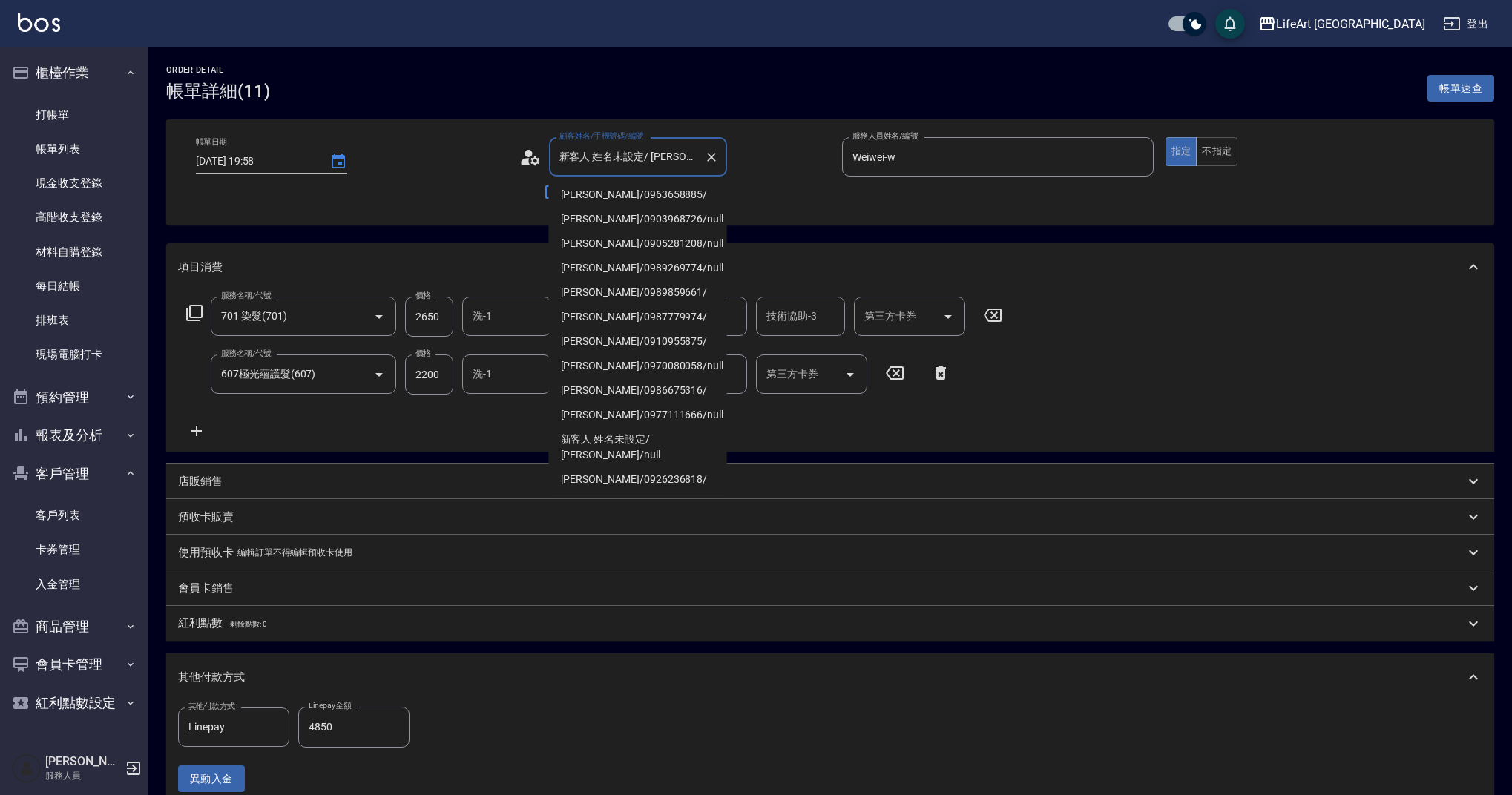
click at [645, 162] on input "新客人 姓名未設定/ [PERSON_NAME]/null" at bounding box center [627, 157] width 142 height 26
click at [651, 158] on input "新客人 姓名未設定/ [PERSON_NAME]/null" at bounding box center [627, 157] width 142 height 26
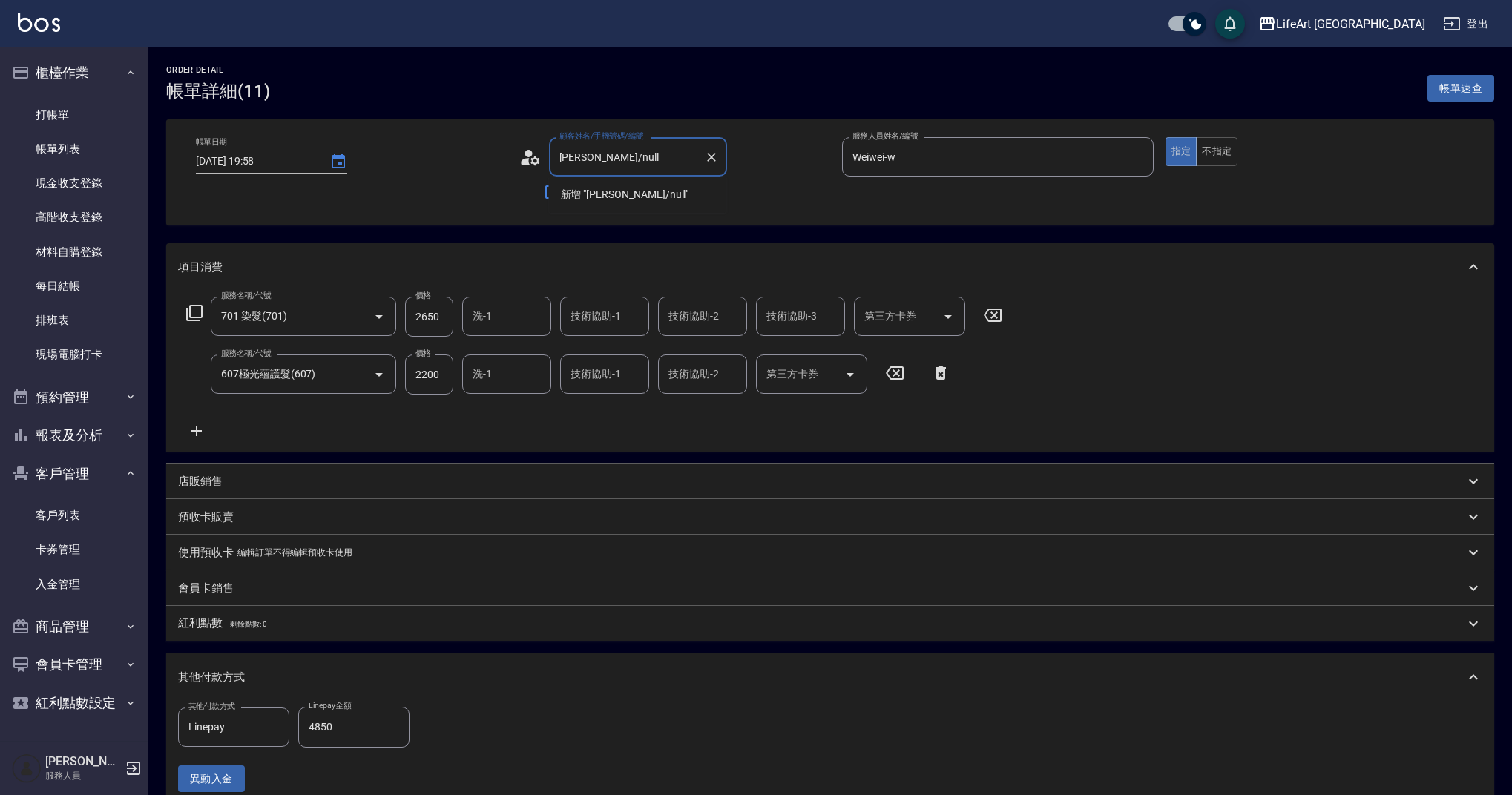
click at [637, 167] on input "[PERSON_NAME]/null" at bounding box center [627, 157] width 142 height 26
type input "[PERSON_NAME]"
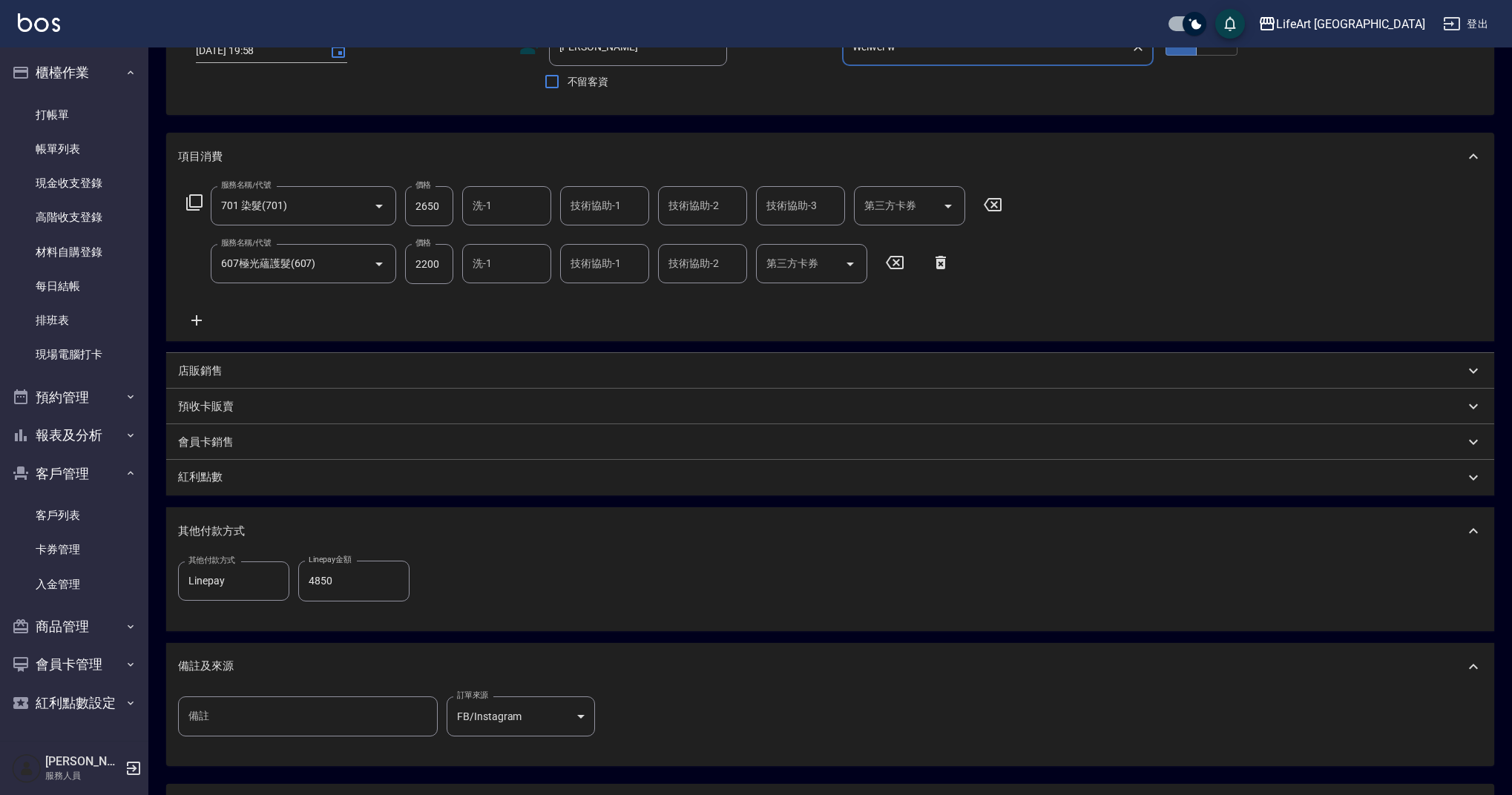
scroll to position [242, 0]
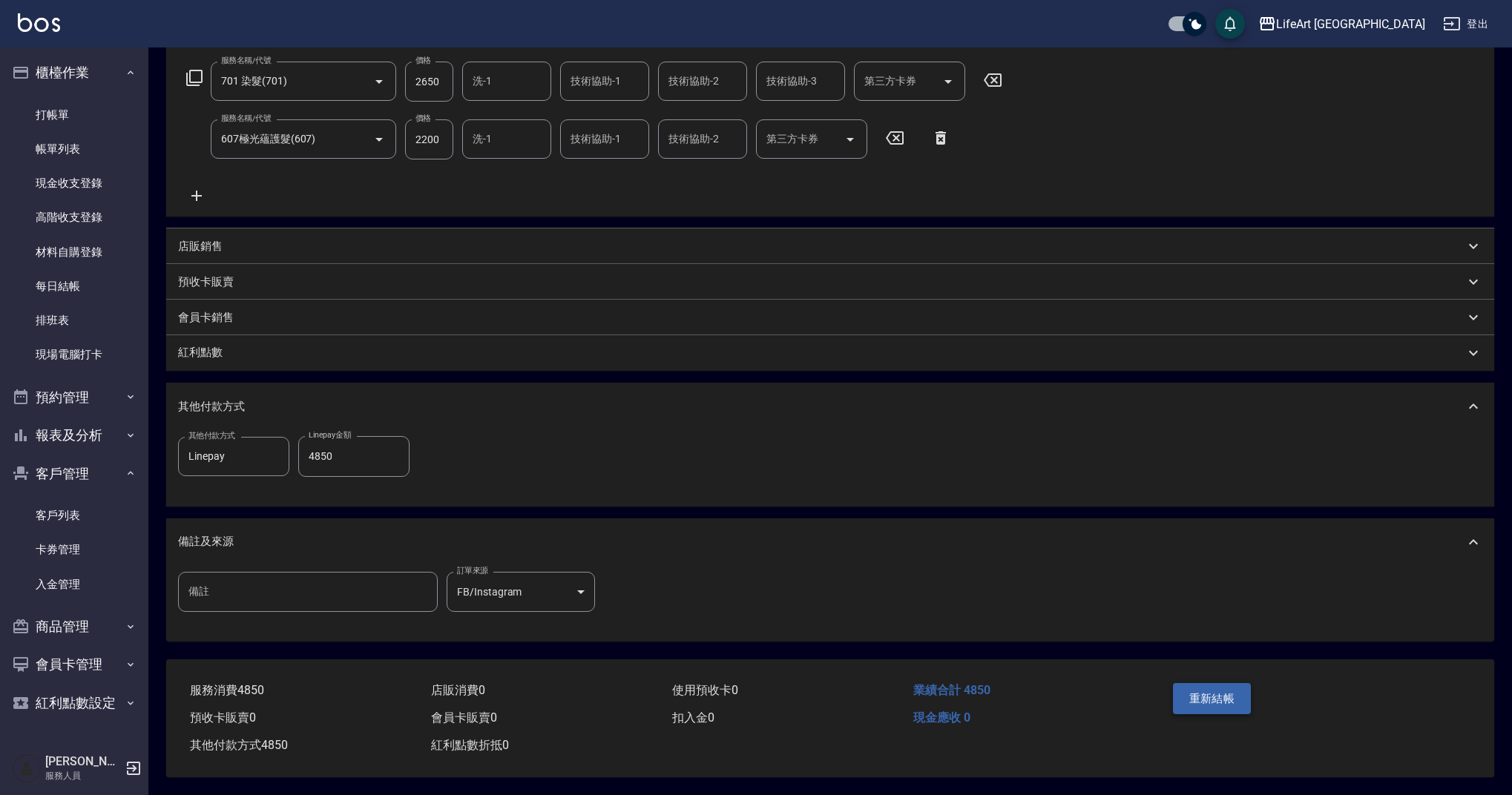
click at [1234, 698] on button "重新結帳" at bounding box center [1212, 698] width 79 height 31
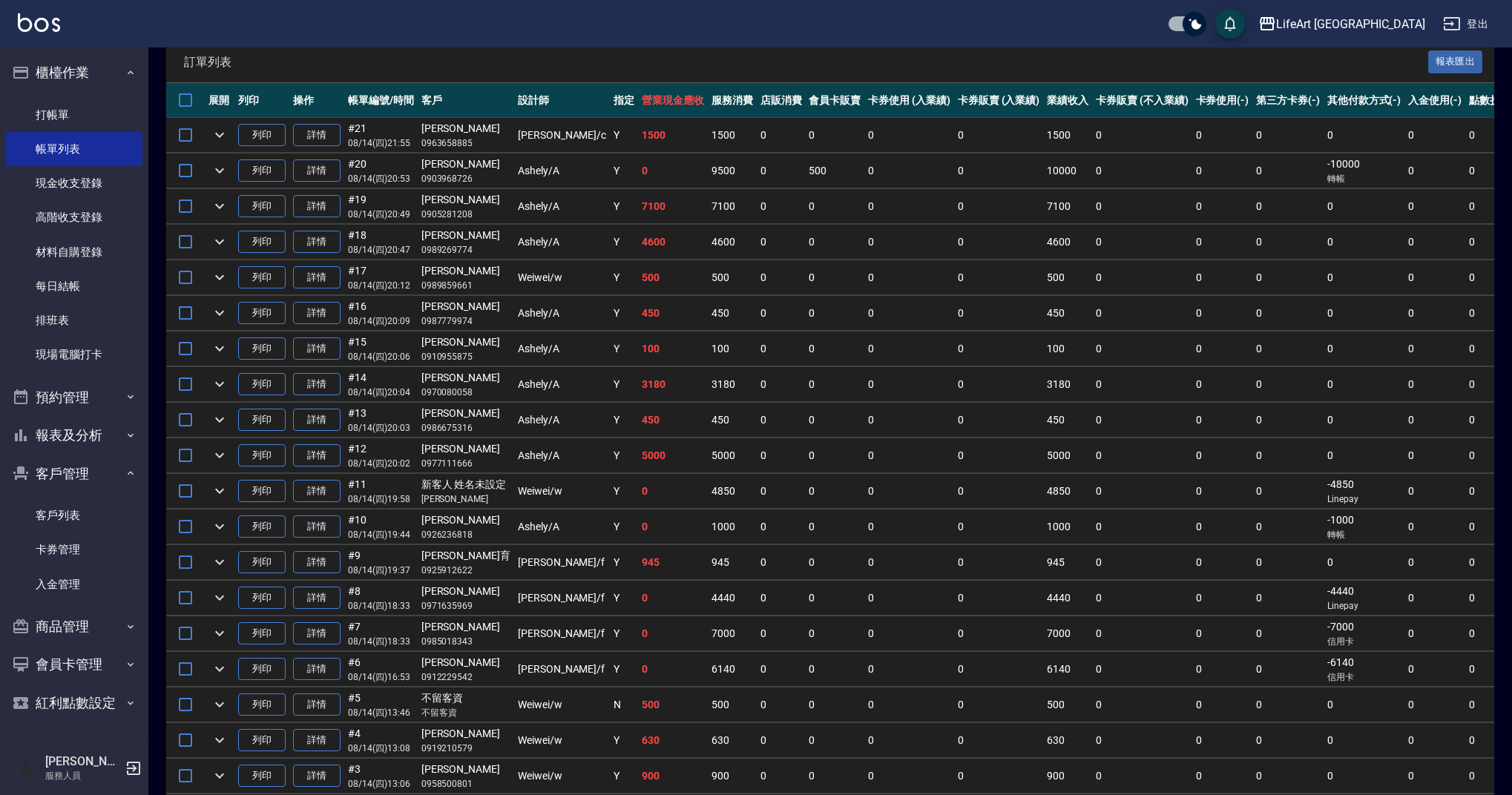
scroll to position [321, 0]
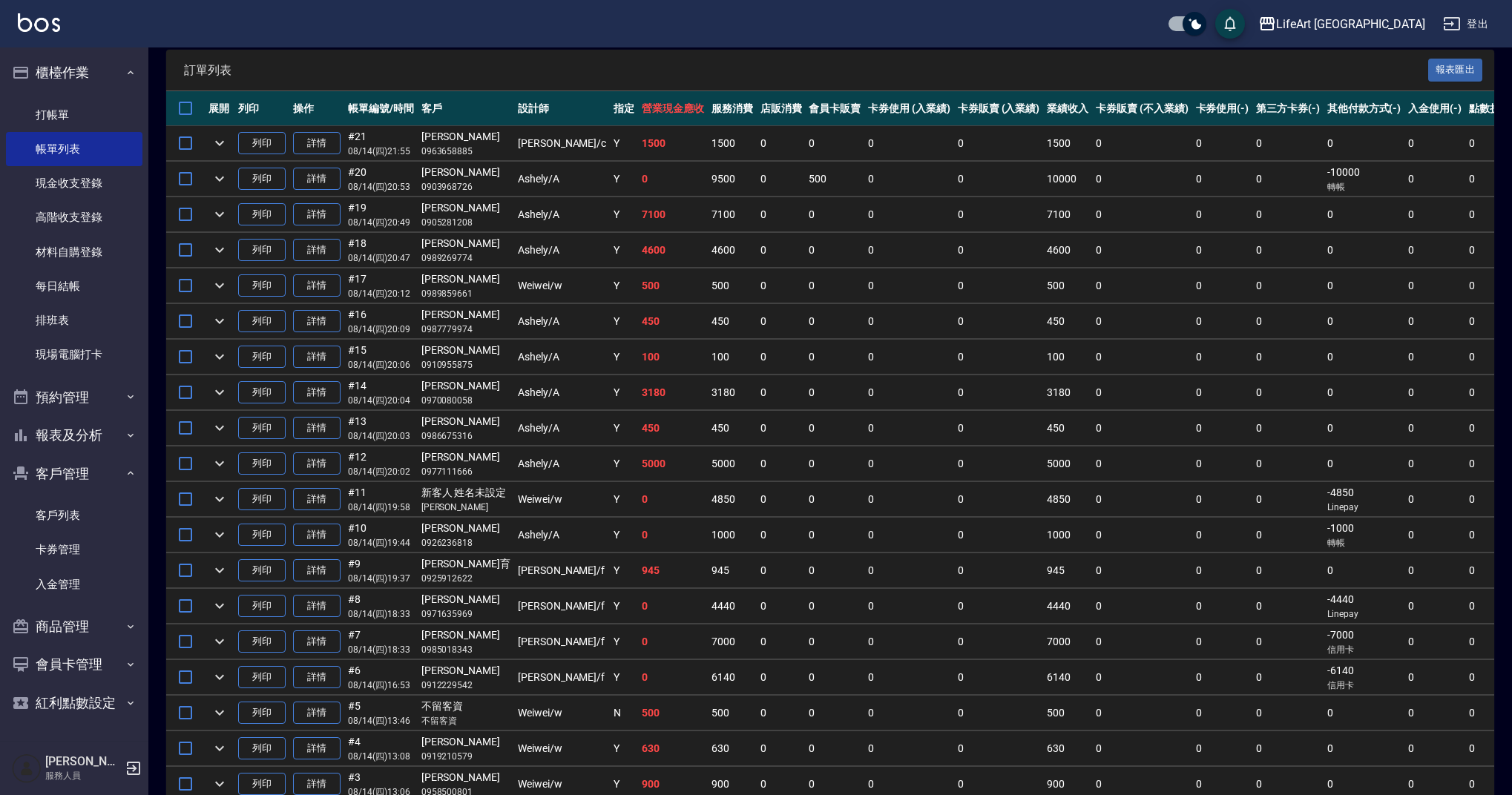
click at [436, 504] on p "[PERSON_NAME]" at bounding box center [466, 507] width 89 height 13
click at [297, 495] on link "詳情" at bounding box center [316, 500] width 47 height 23
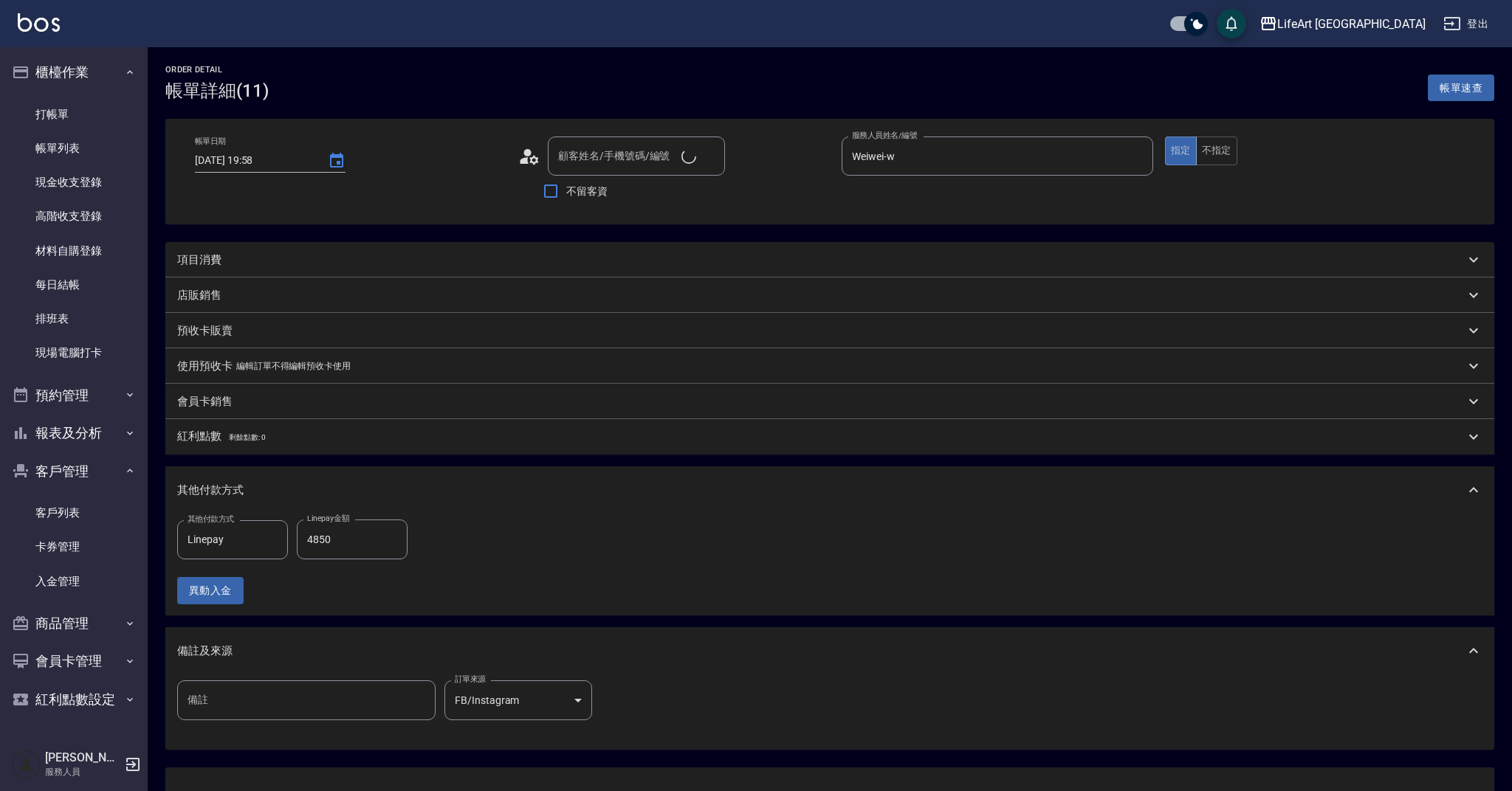
type input "[DATE] 19:58"
type input "Weiwei-w"
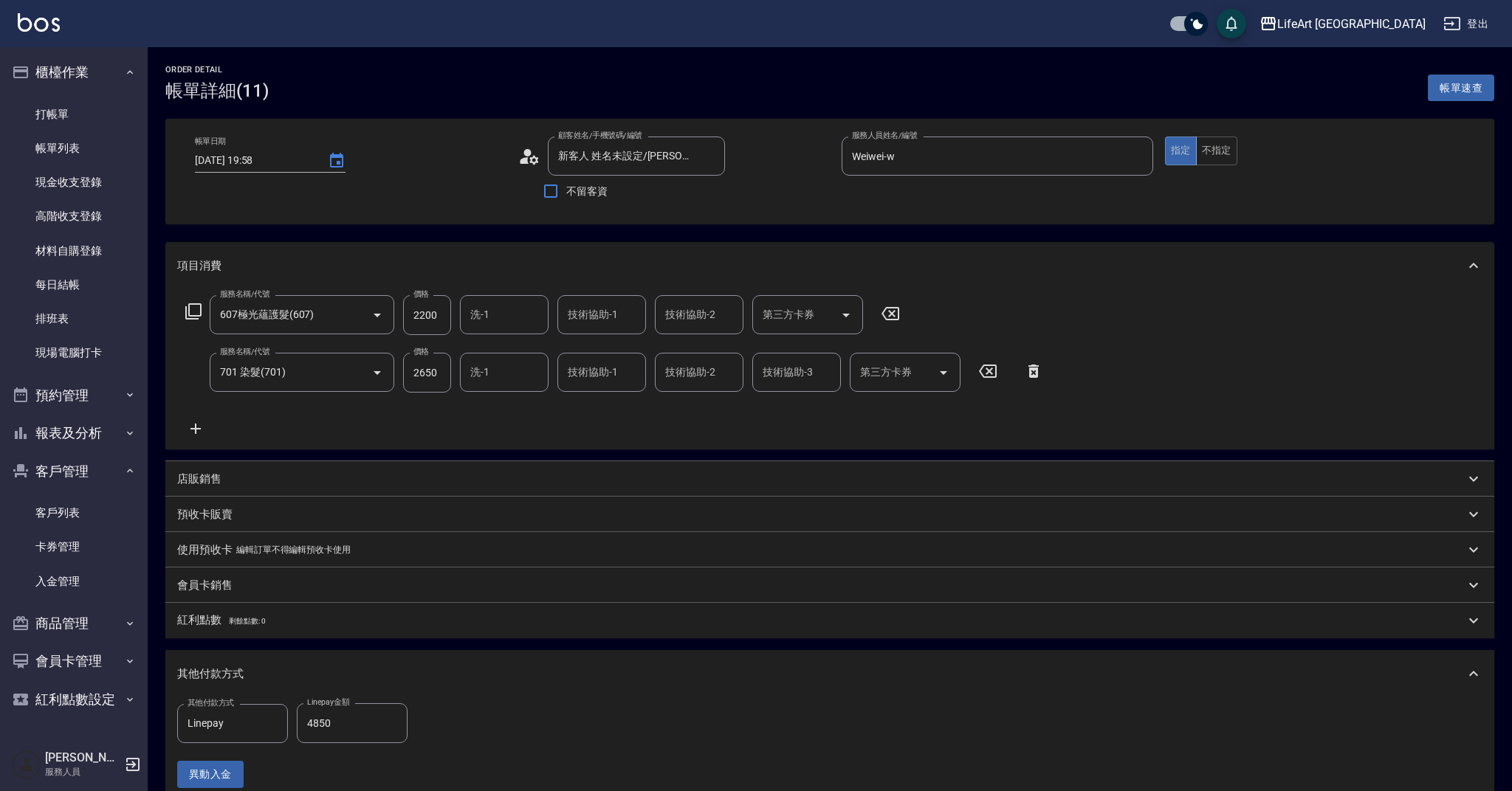
type input "新客人 姓名未設定/[PERSON_NAME]/null"
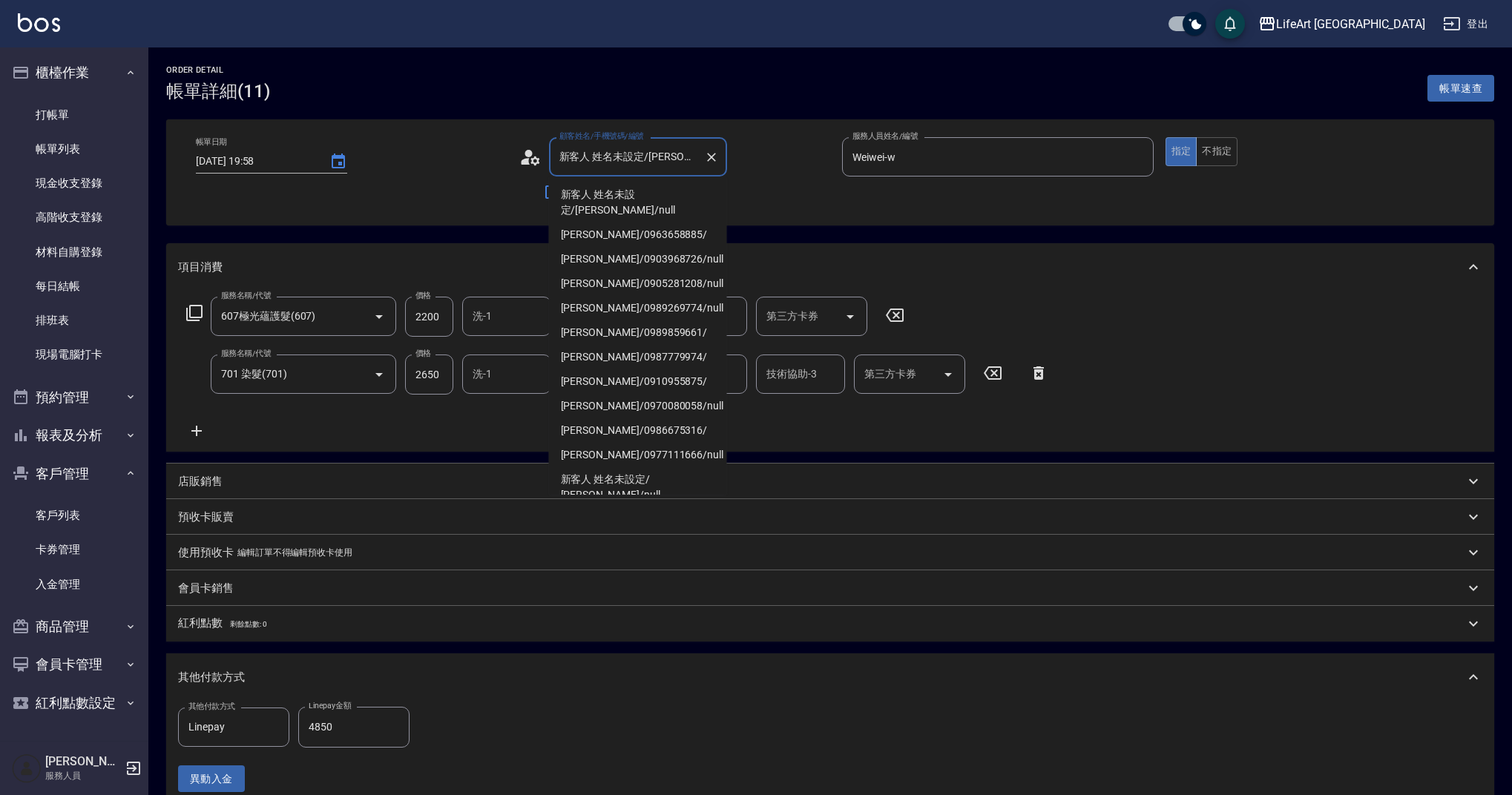
click at [697, 159] on input "新客人 姓名未設定/[PERSON_NAME]/null" at bounding box center [627, 157] width 142 height 26
click at [699, 192] on li "新客人 姓名未設定/[PERSON_NAME]/null" at bounding box center [637, 202] width 178 height 40
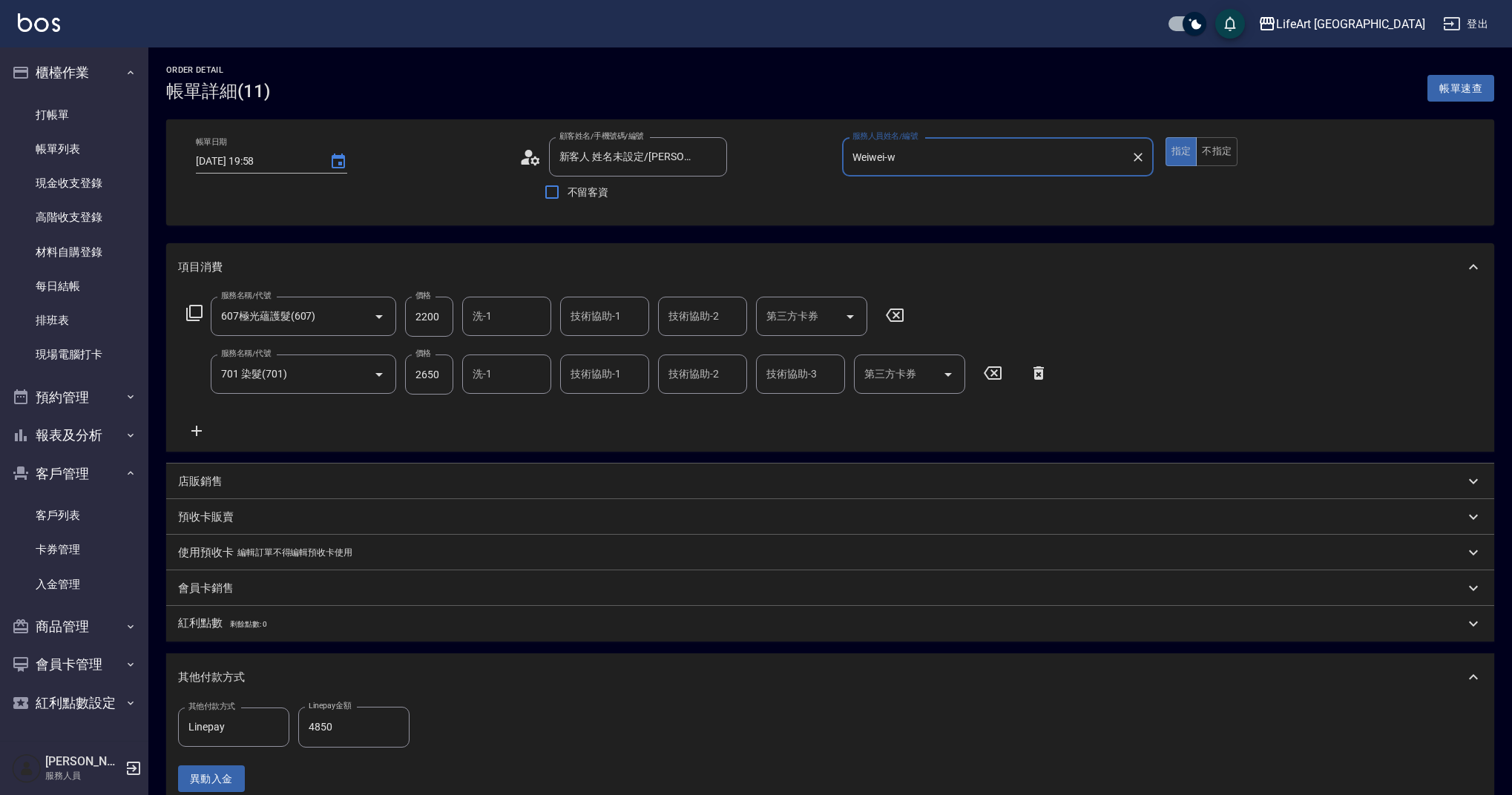
click at [528, 158] on circle at bounding box center [528, 153] width 7 height 7
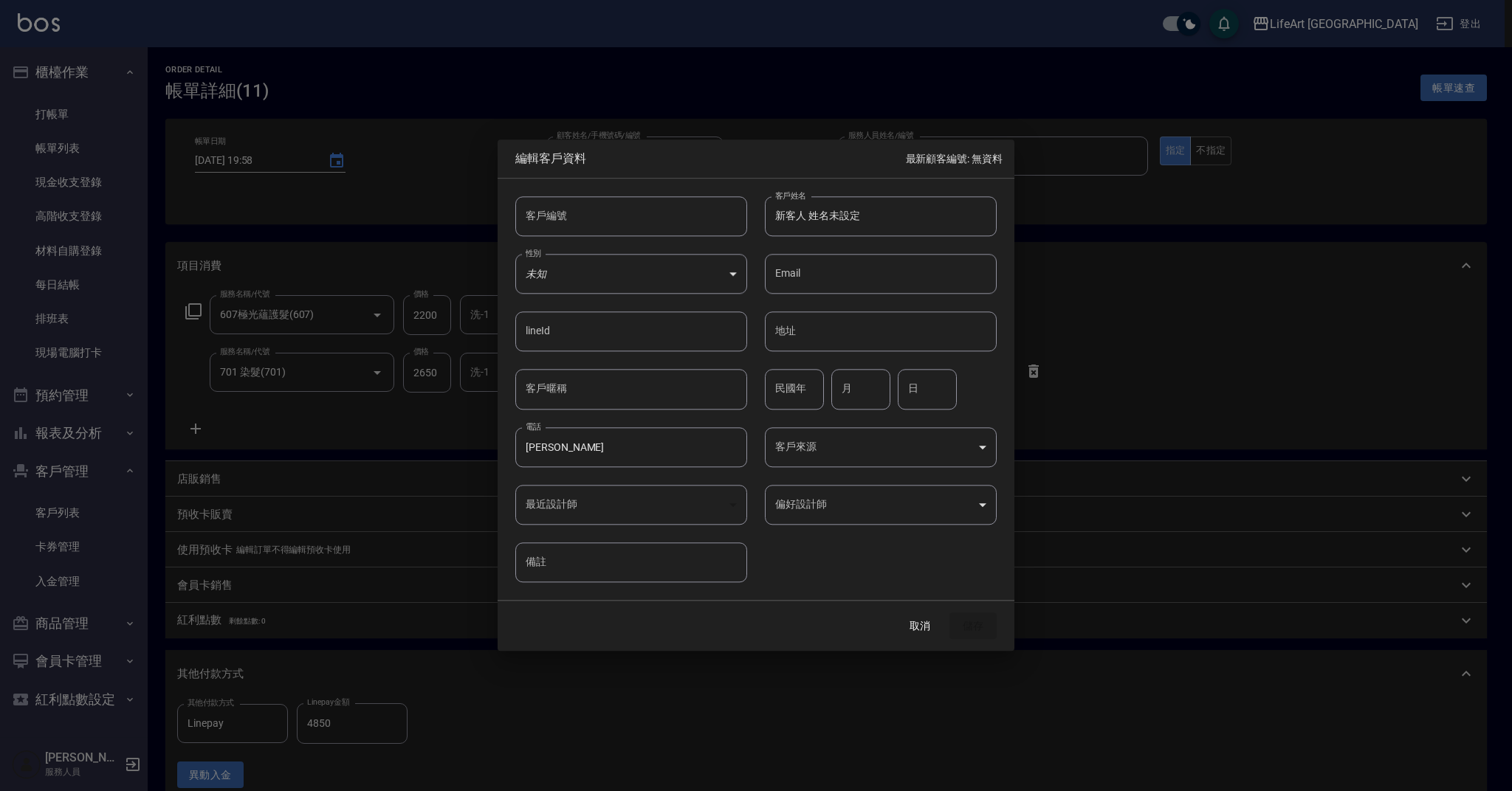
click at [883, 224] on input "新客人 姓名未設定" at bounding box center [880, 216] width 232 height 40
drag, startPoint x: 883, startPoint y: 224, endPoint x: 643, endPoint y: 220, distance: 240.0
click at [643, 220] on div "客戶編號 客戶編號 客戶姓名 新客人 姓名未設定 客戶姓名 性別 未知 UNKNOWN 性別 Email Email lineId lineId 地址 地址 …" at bounding box center [748, 380] width 499 height 404
click at [1158, 304] on div at bounding box center [756, 396] width 1512 height 791
click at [922, 219] on input "新客人 姓名未設定" at bounding box center [880, 216] width 232 height 40
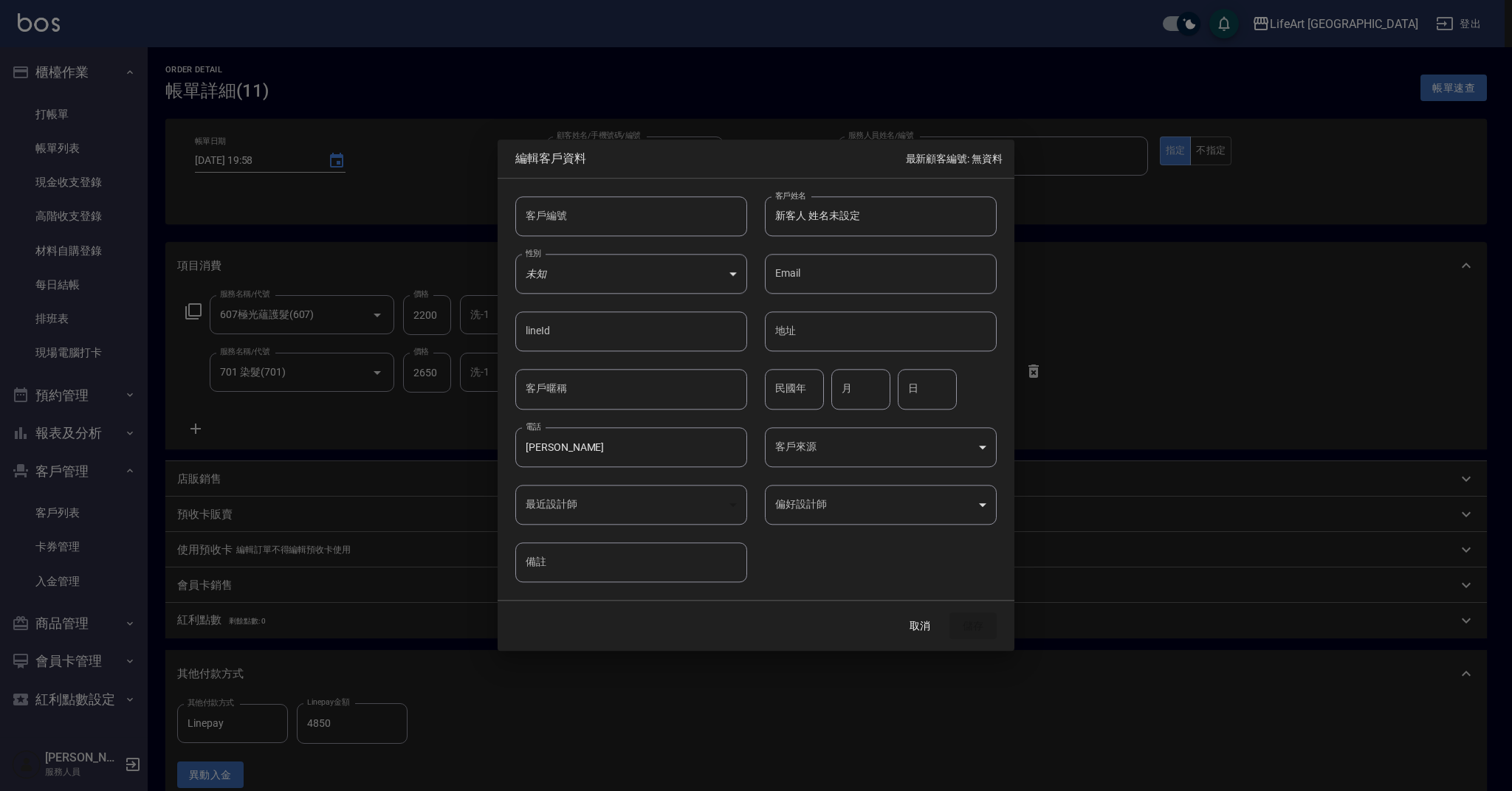
click at [976, 624] on div "取消 儲存" at bounding box center [756, 626] width 517 height 51
click at [933, 625] on button "取消" at bounding box center [919, 626] width 47 height 28
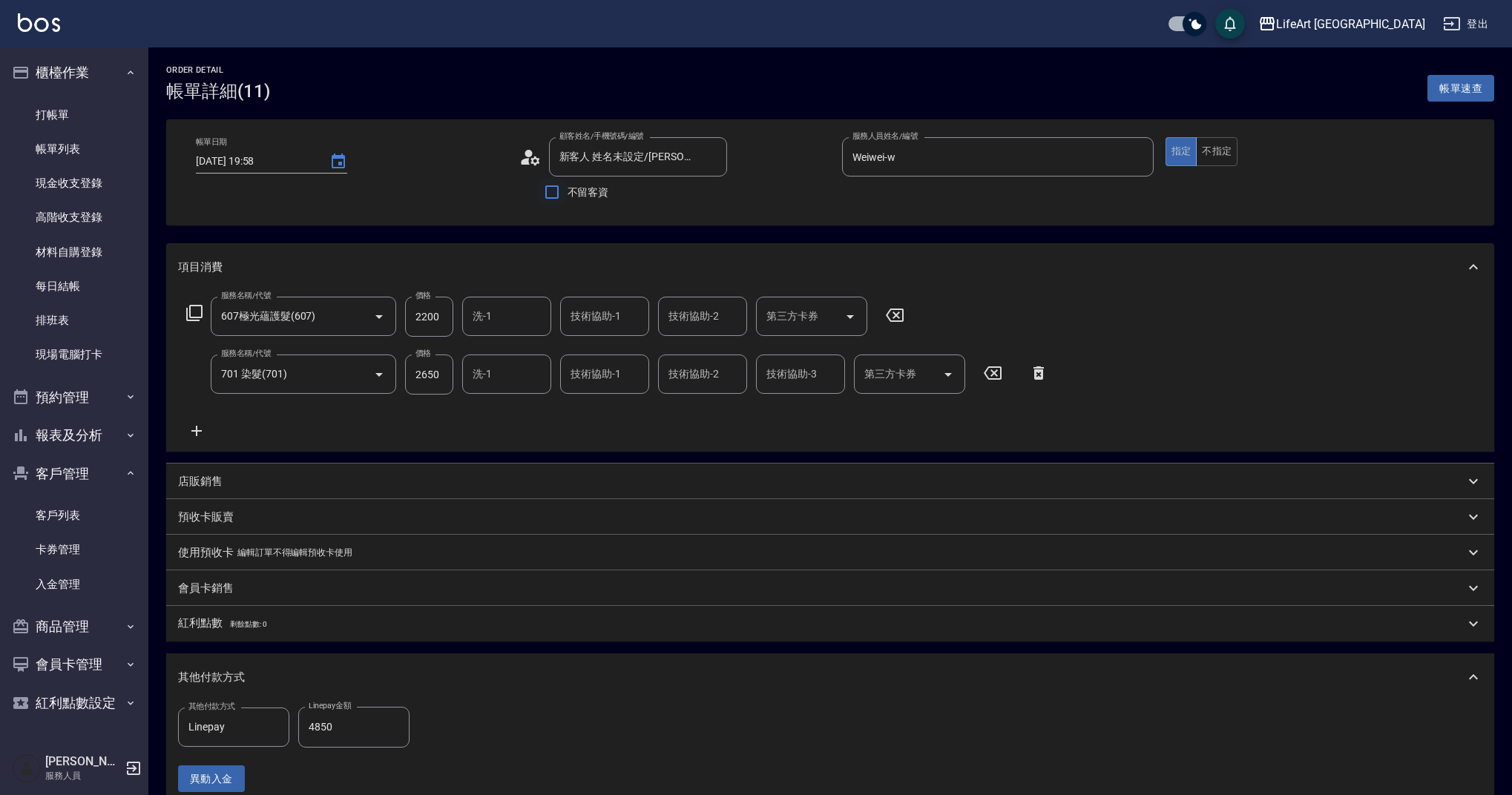
click at [552, 195] on input "不留客資" at bounding box center [551, 192] width 31 height 31
checkbox input "true"
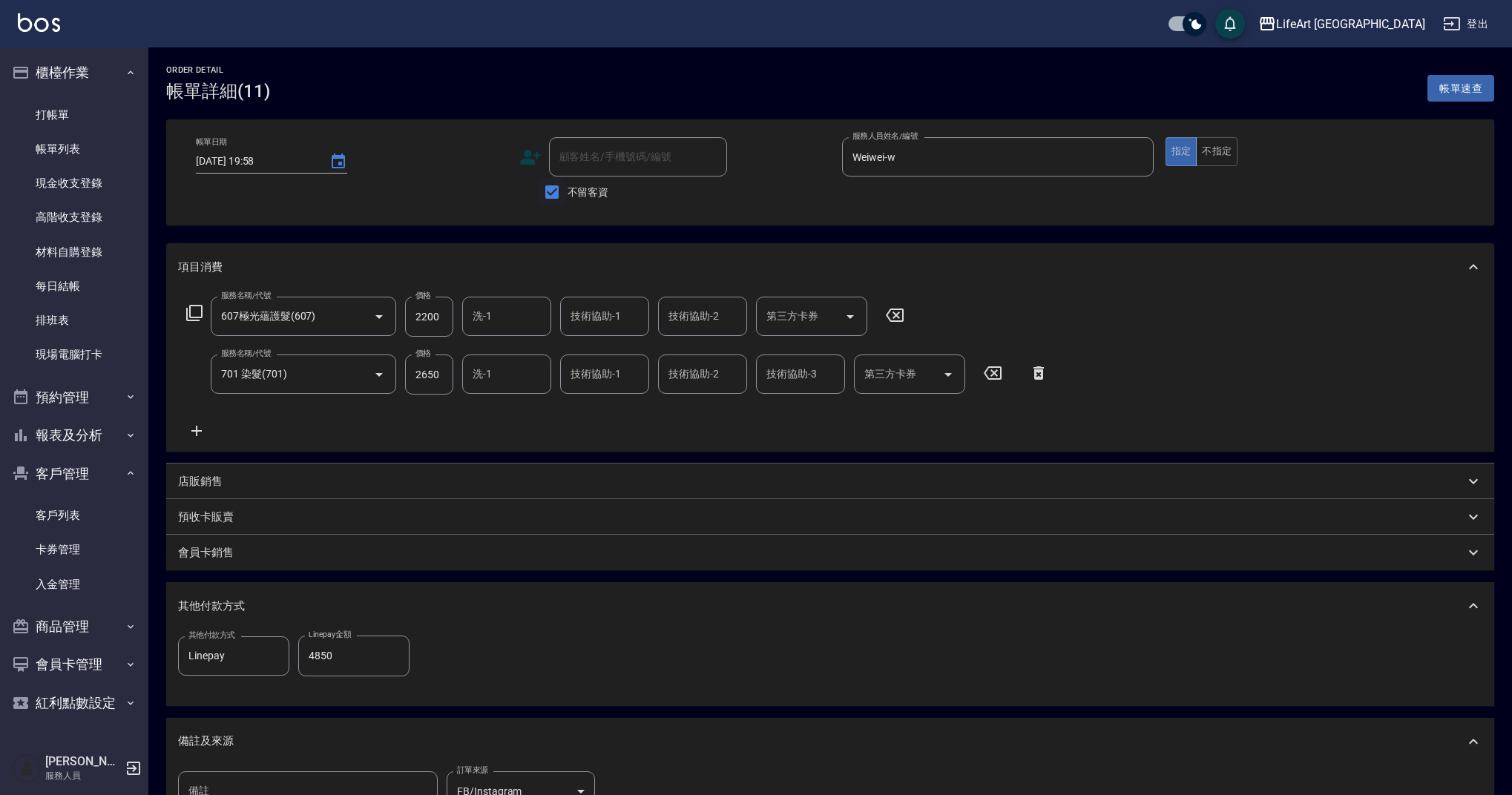
click at [552, 195] on input "不留客資" at bounding box center [551, 192] width 31 height 31
checkbox input "false"
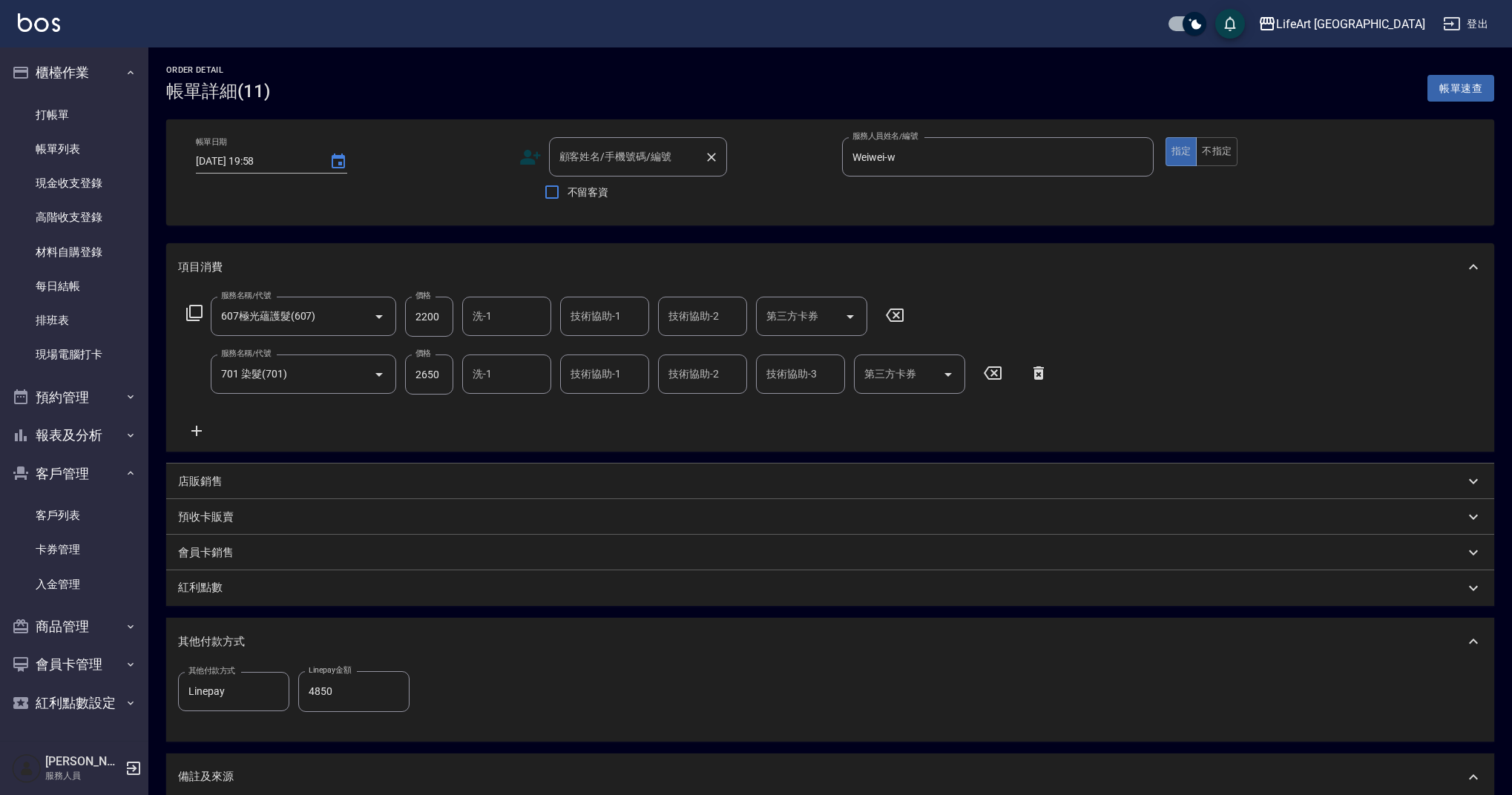
click at [610, 168] on input "顧客姓名/手機號碼/編號" at bounding box center [627, 157] width 142 height 26
type input "t"
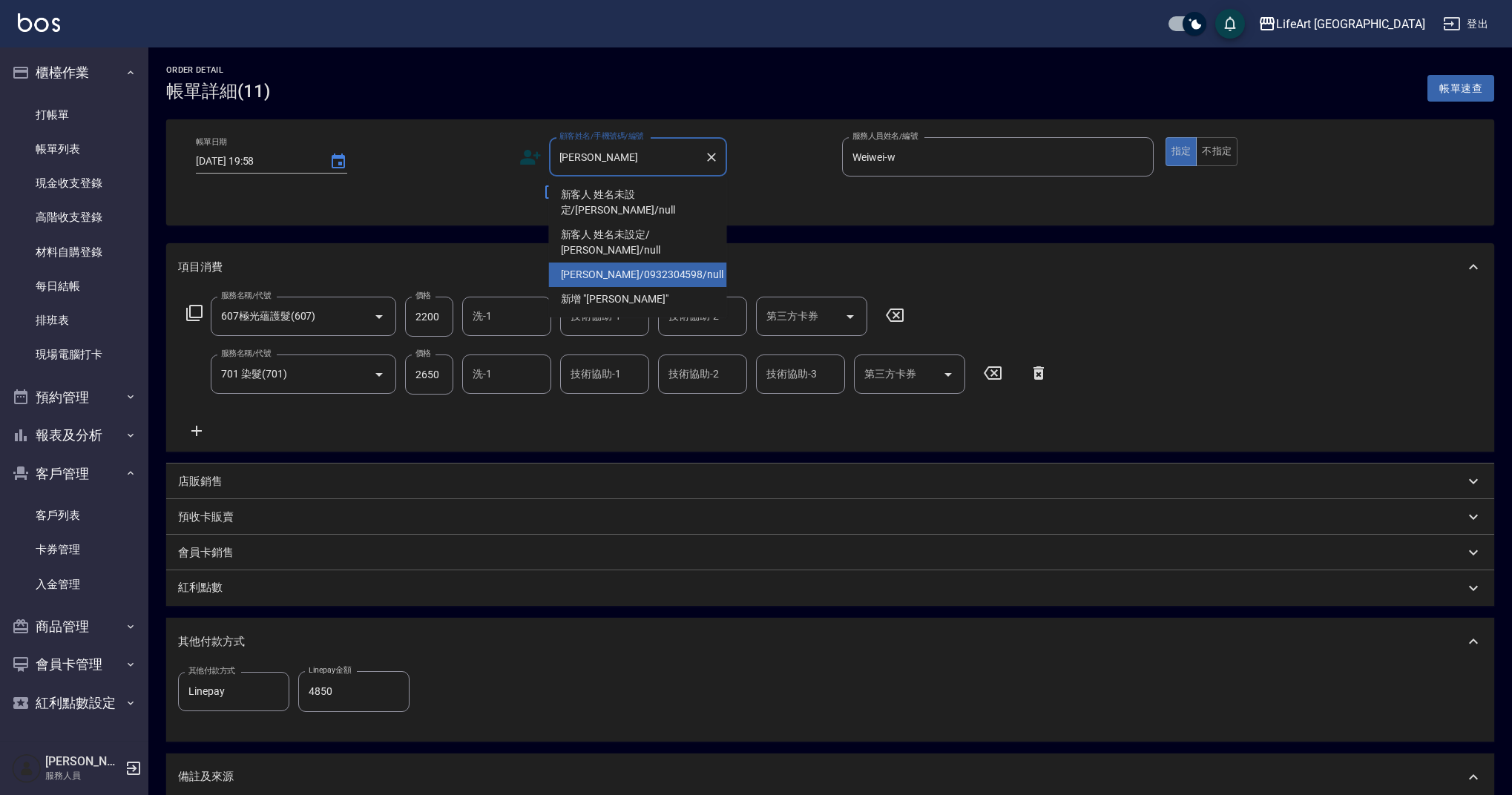
click at [563, 262] on li "[PERSON_NAME]/0932304598/null" at bounding box center [637, 274] width 178 height 24
type input "[PERSON_NAME]/0932304598/null"
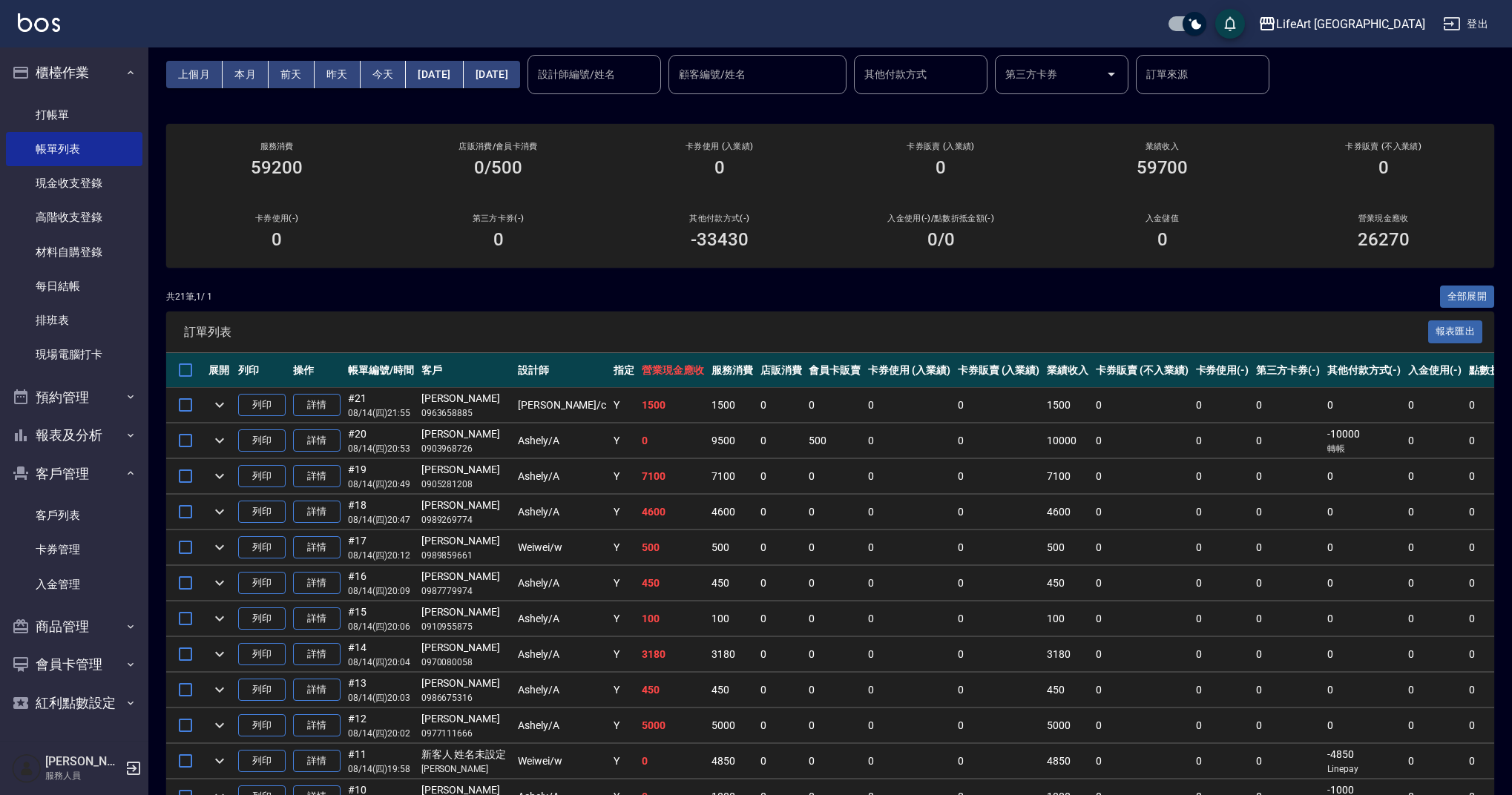
scroll to position [25, 0]
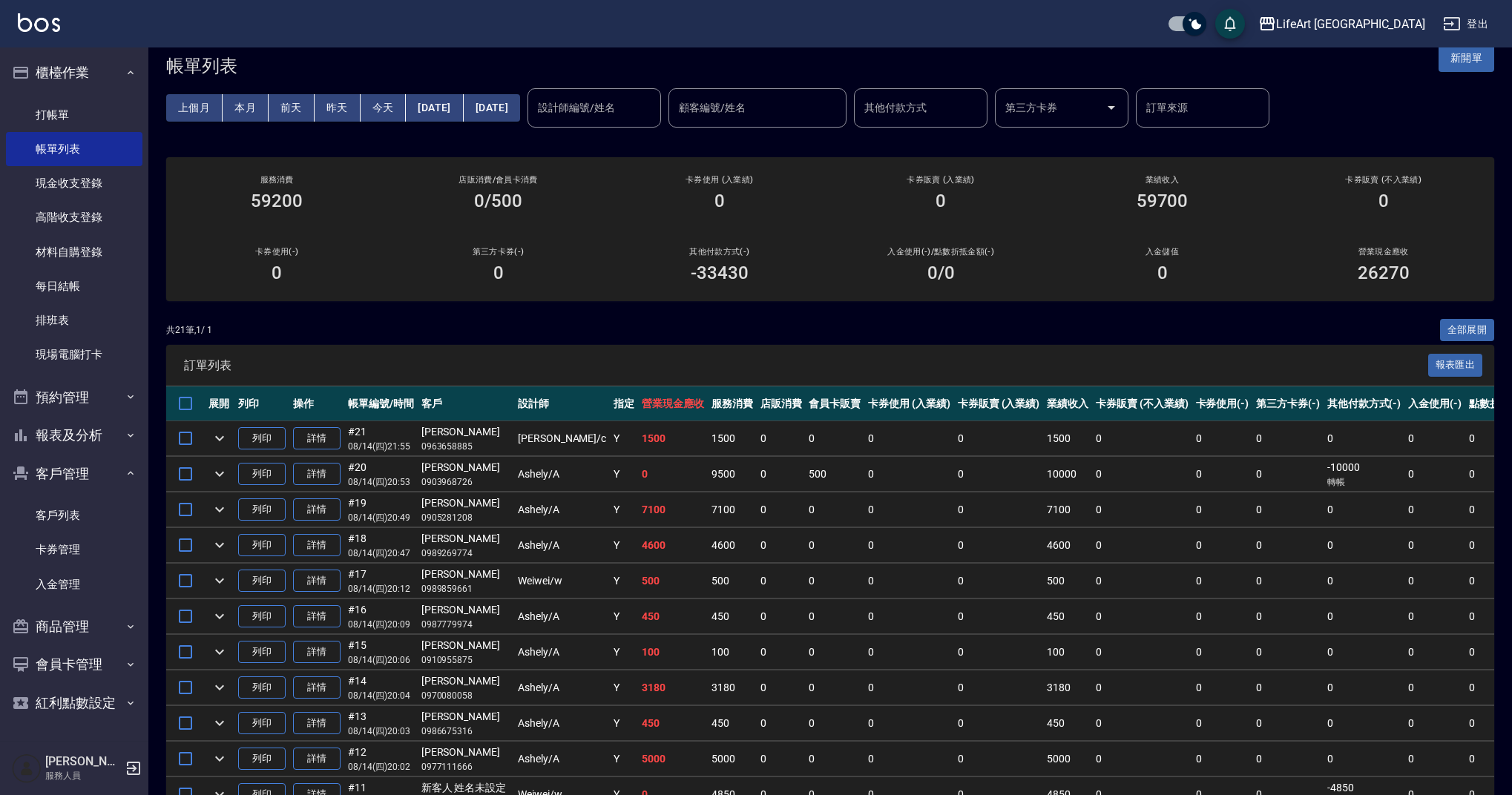
click at [647, 122] on div "設計師編號/姓名" at bounding box center [594, 108] width 133 height 39
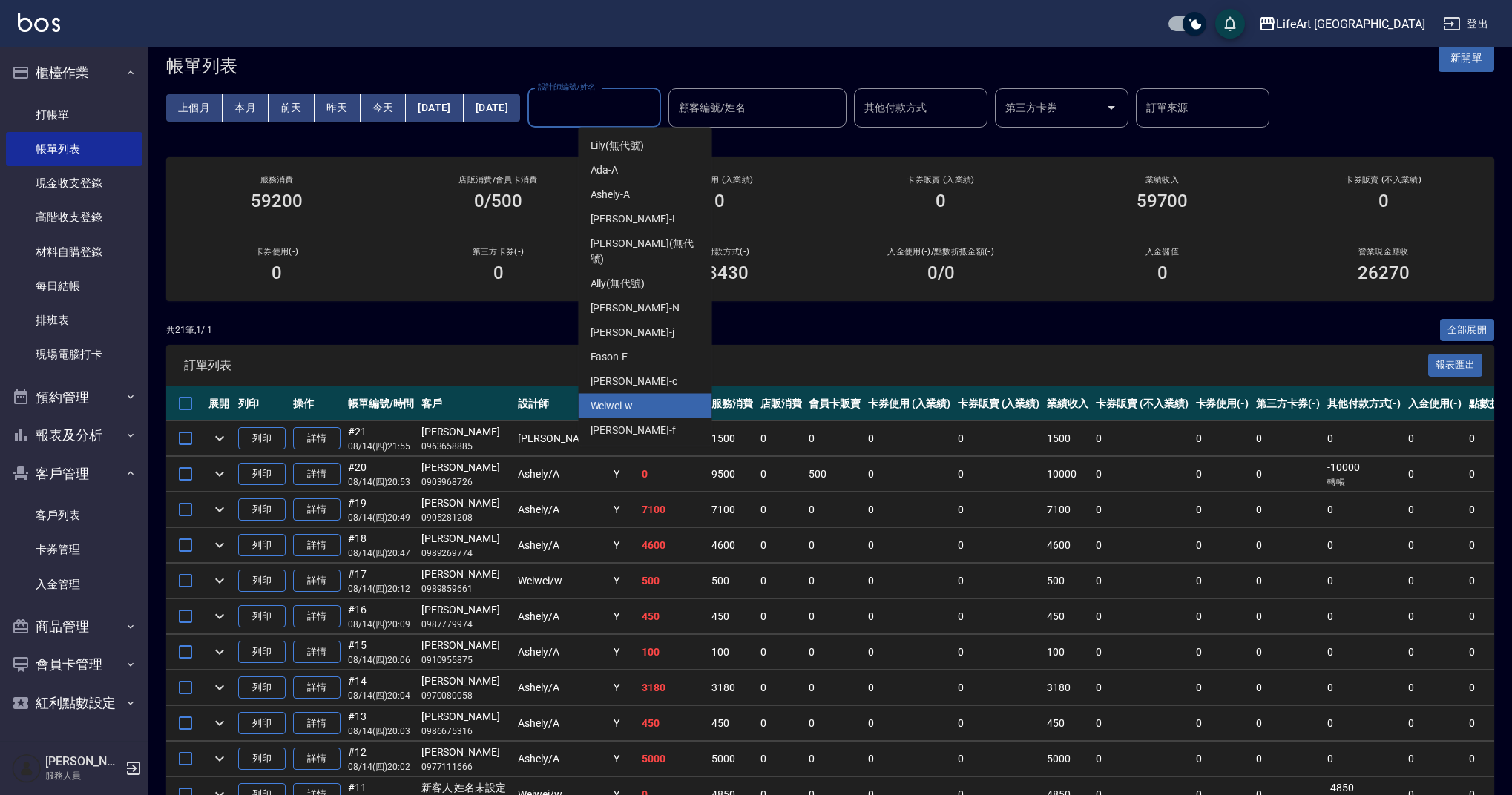
click at [652, 398] on div "Weiwei -w" at bounding box center [645, 406] width 133 height 24
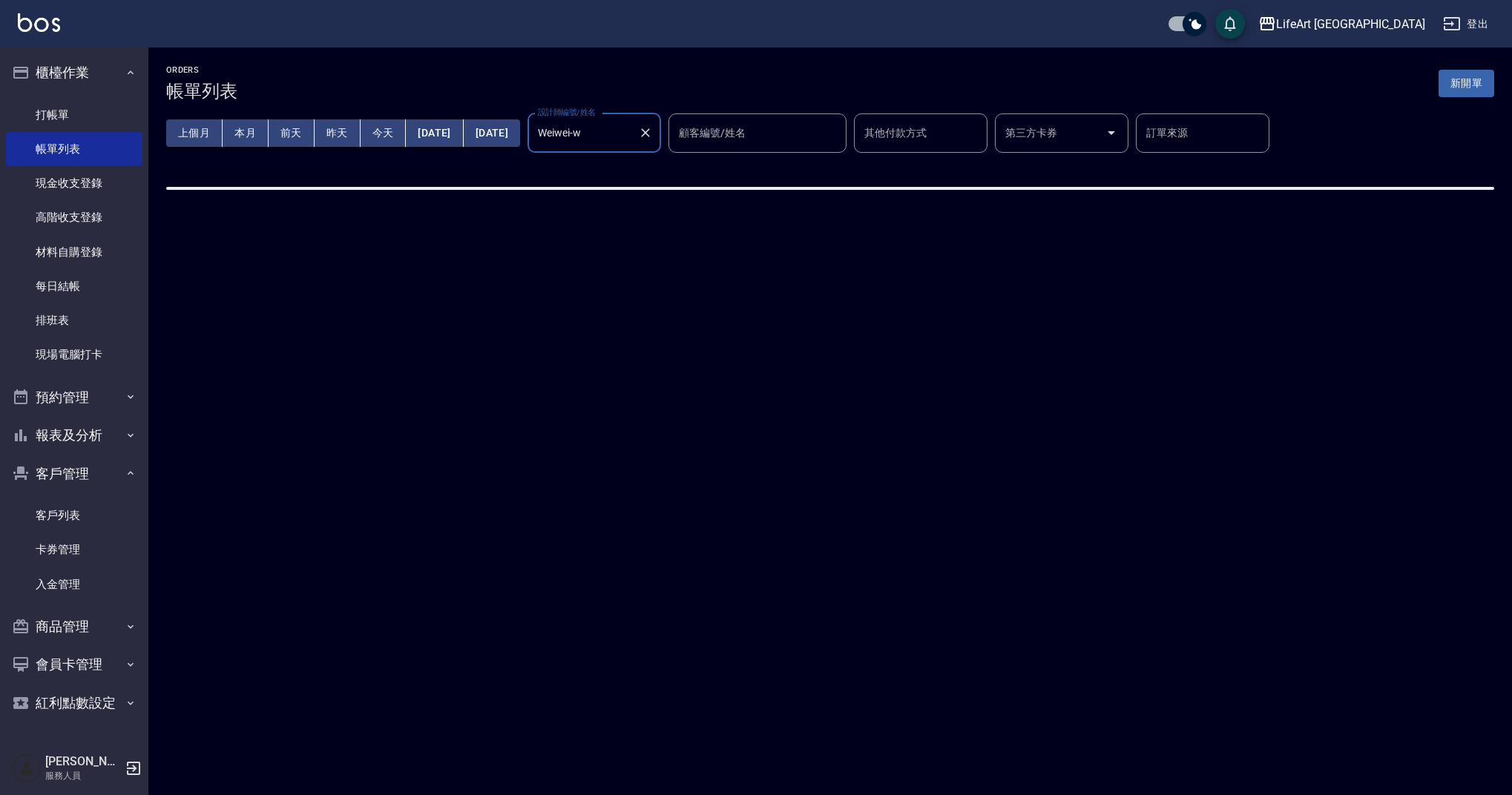
type input "Weiwei-w"
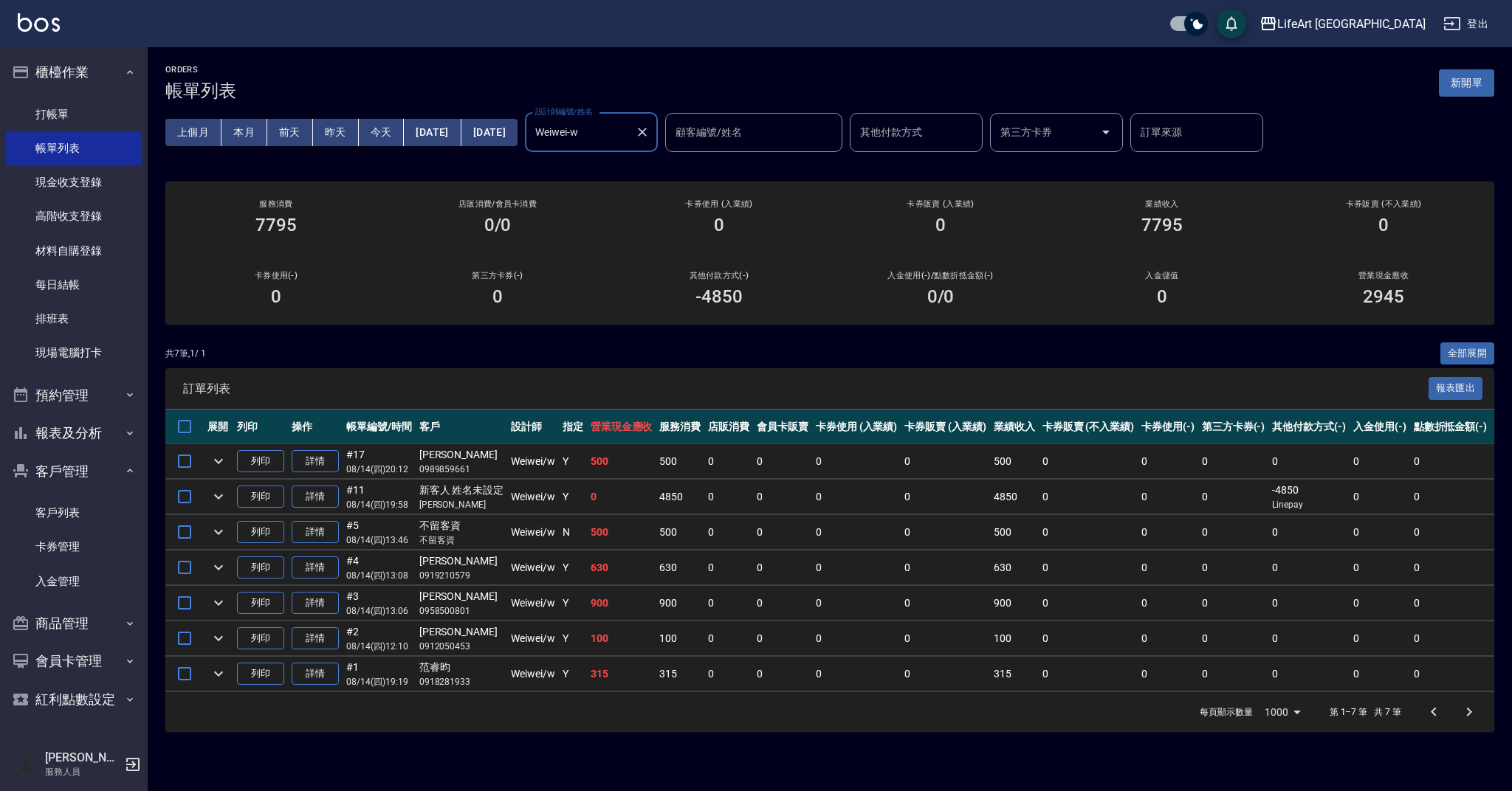
click at [653, 135] on button "Clear" at bounding box center [642, 132] width 20 height 20
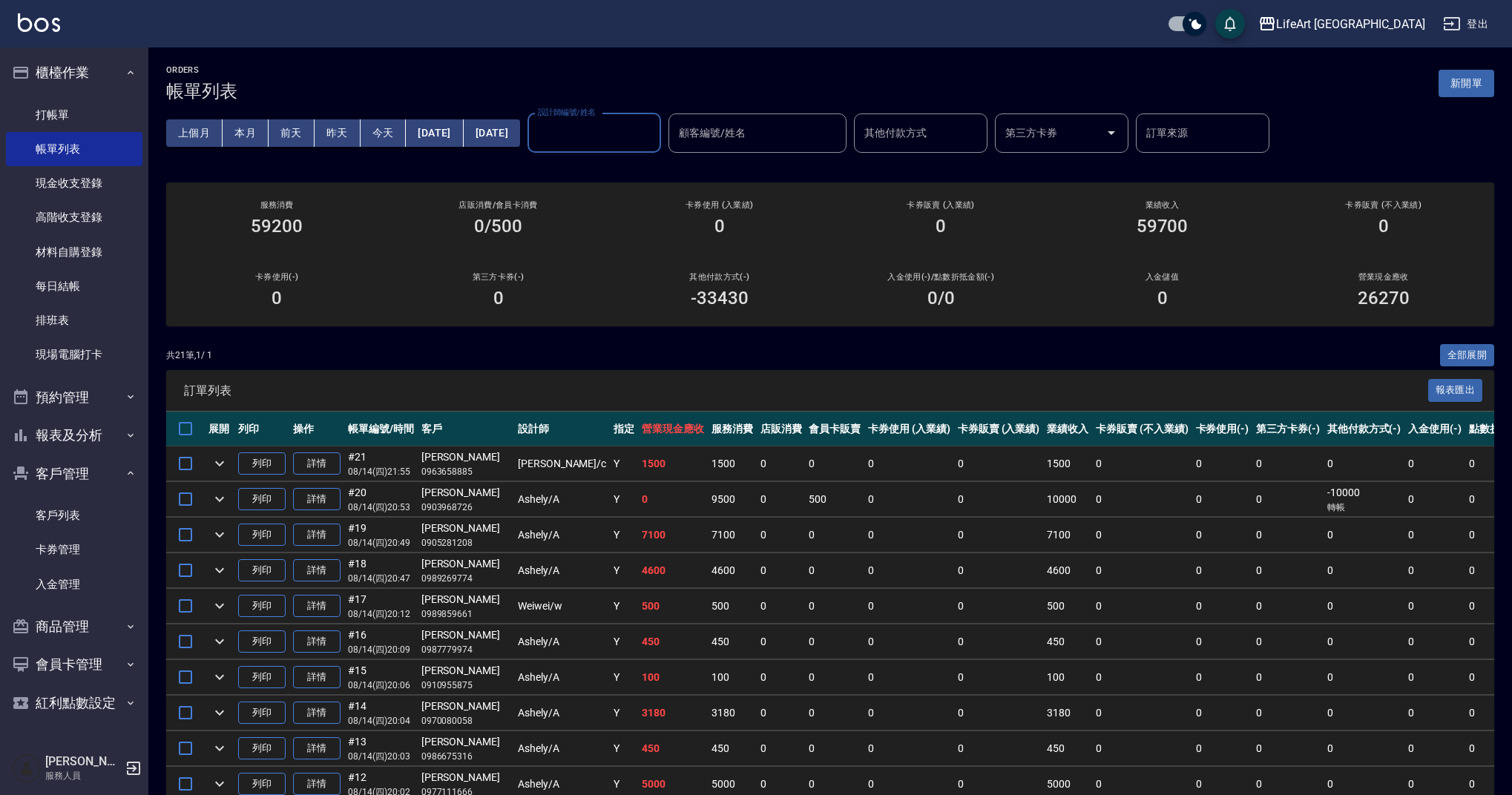
click at [654, 139] on input "設計師編號/姓名" at bounding box center [594, 132] width 120 height 26
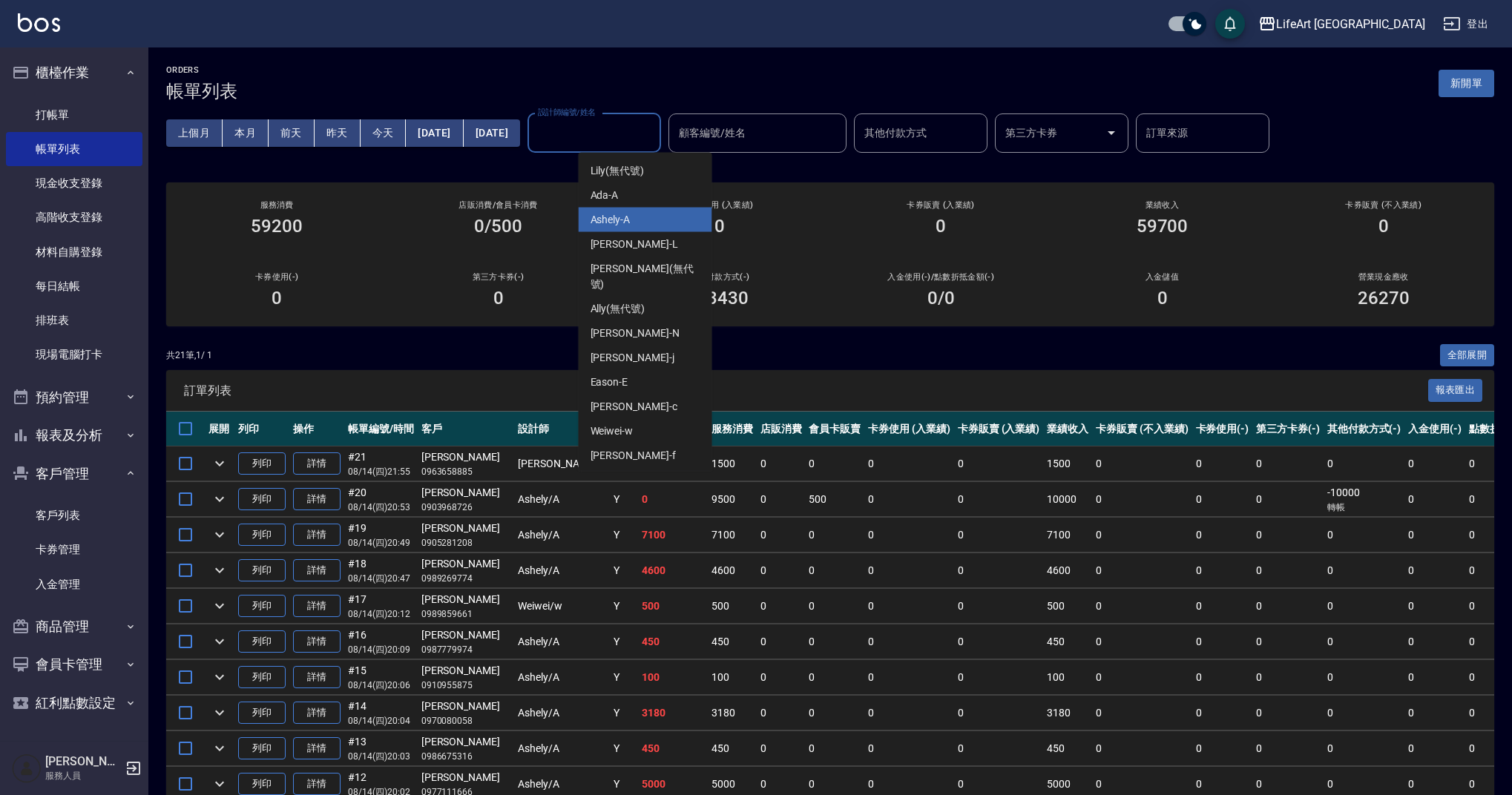
click at [656, 224] on div "Ashely -A" at bounding box center [645, 219] width 133 height 24
type input "Ashely-A"
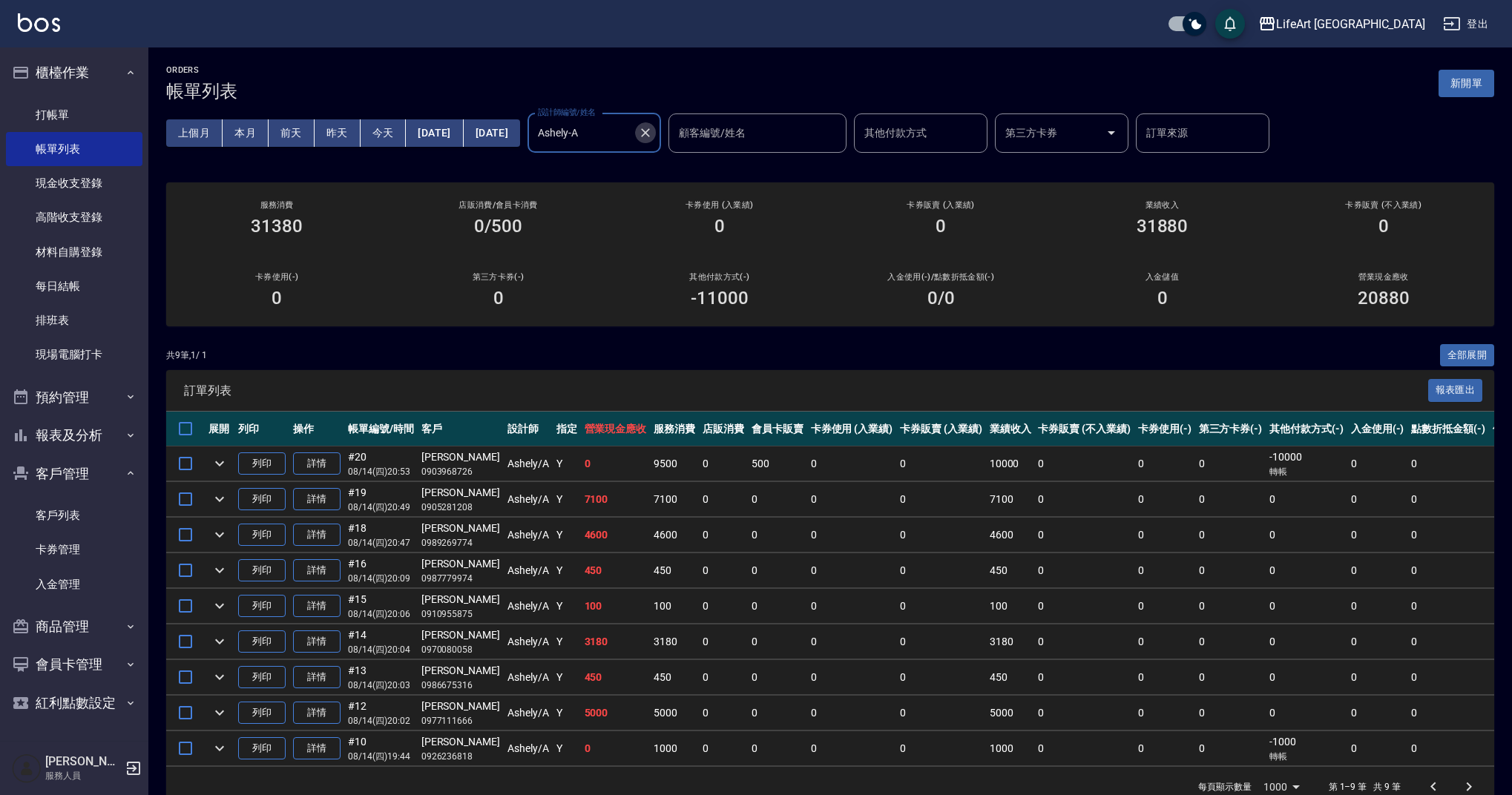
click at [653, 134] on icon "Clear" at bounding box center [645, 132] width 15 height 15
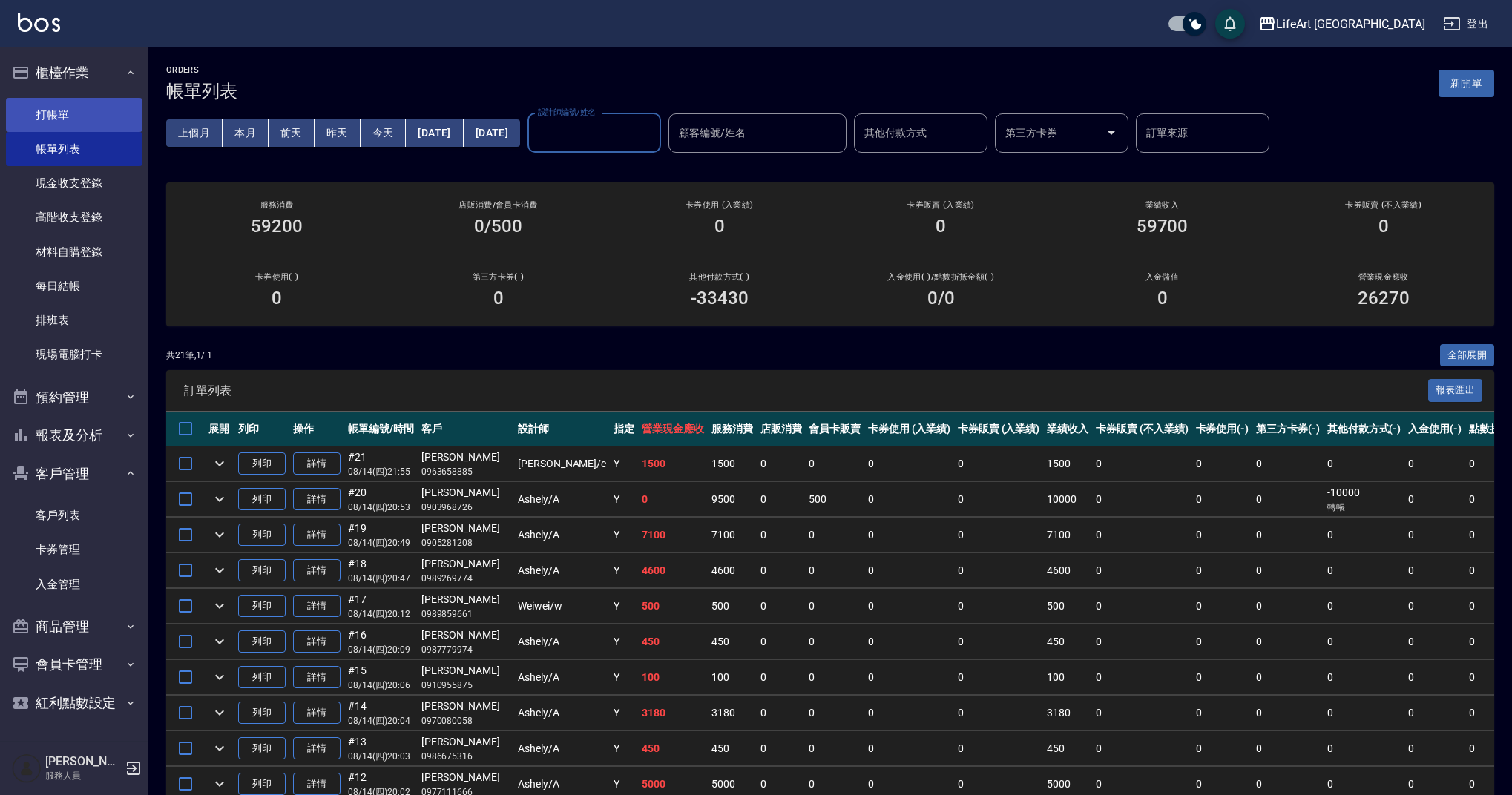
click at [96, 112] on link "打帳單" at bounding box center [74, 115] width 136 height 34
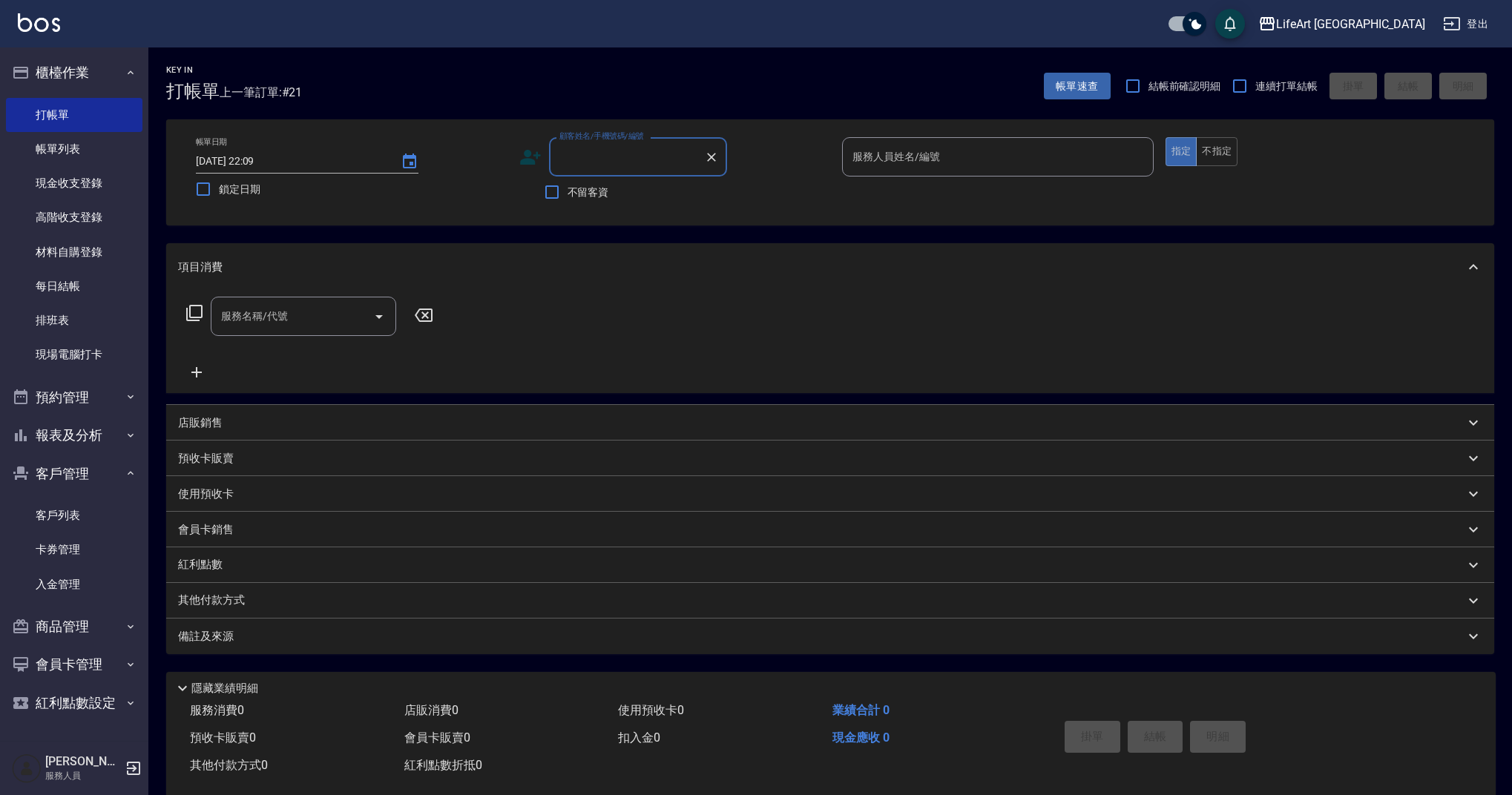
scroll to position [27, 0]
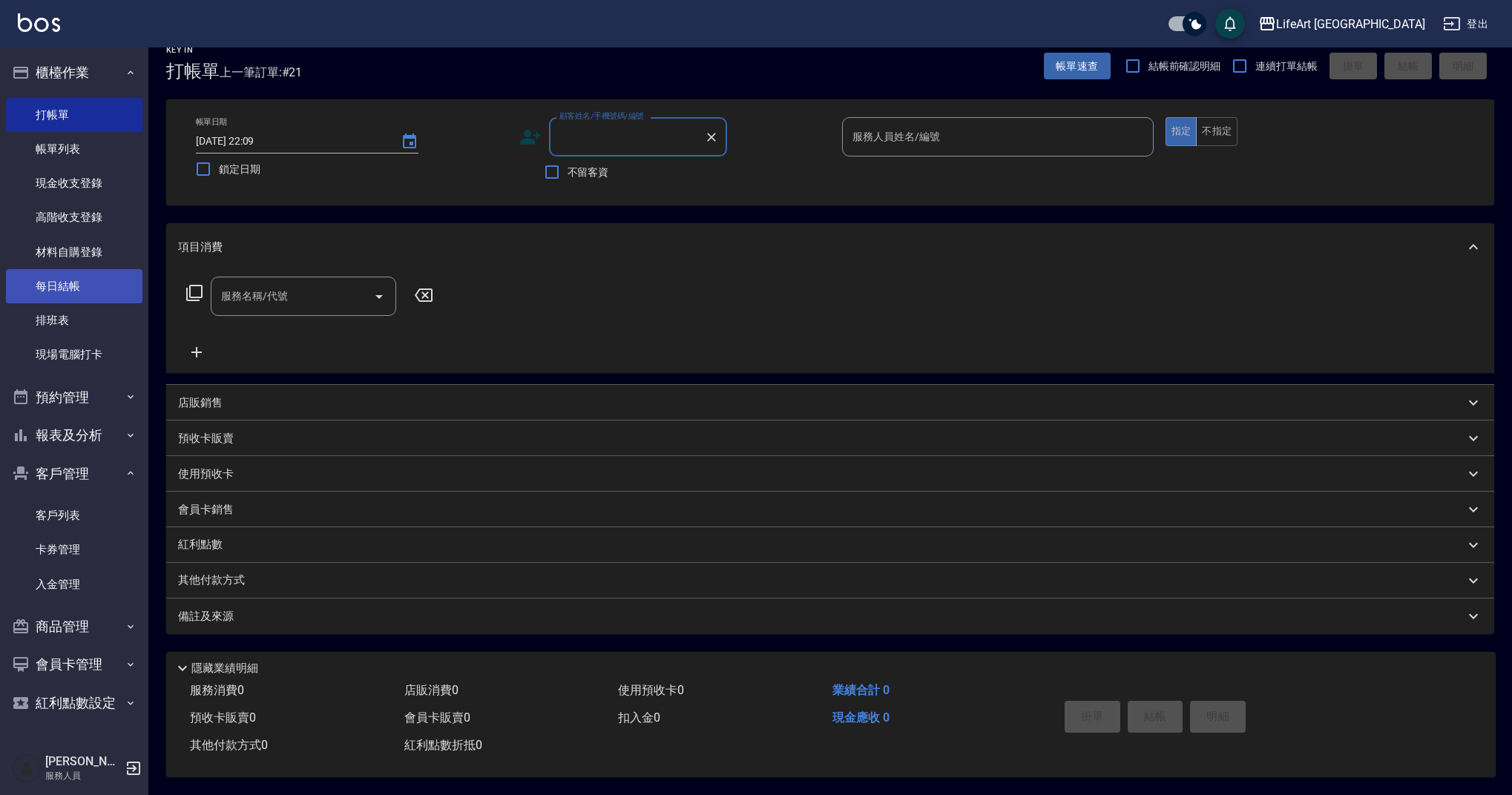
click at [88, 284] on link "每日結帳" at bounding box center [74, 286] width 136 height 34
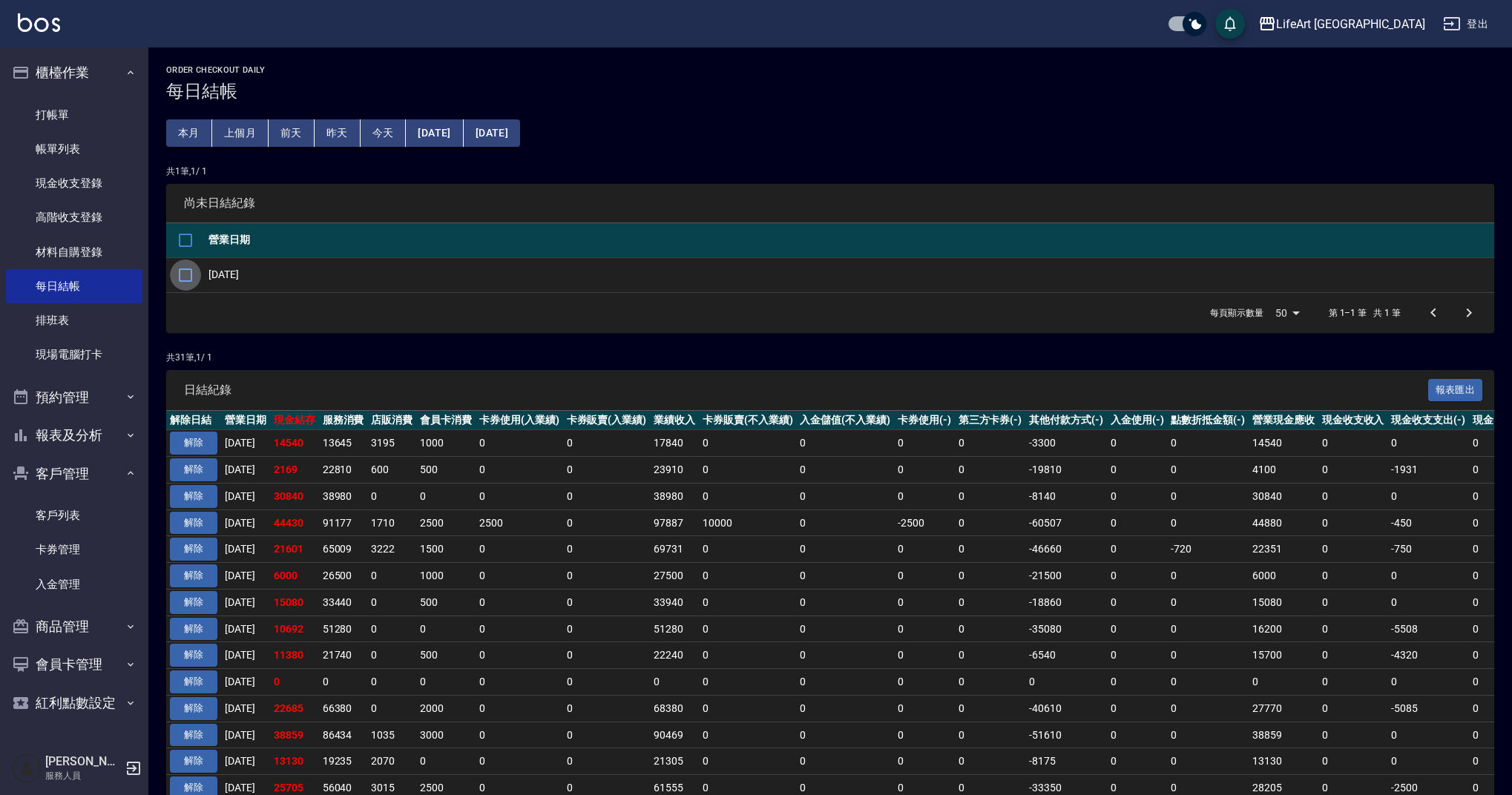
click at [186, 275] on input "checkbox" at bounding box center [185, 275] width 31 height 31
checkbox input "true"
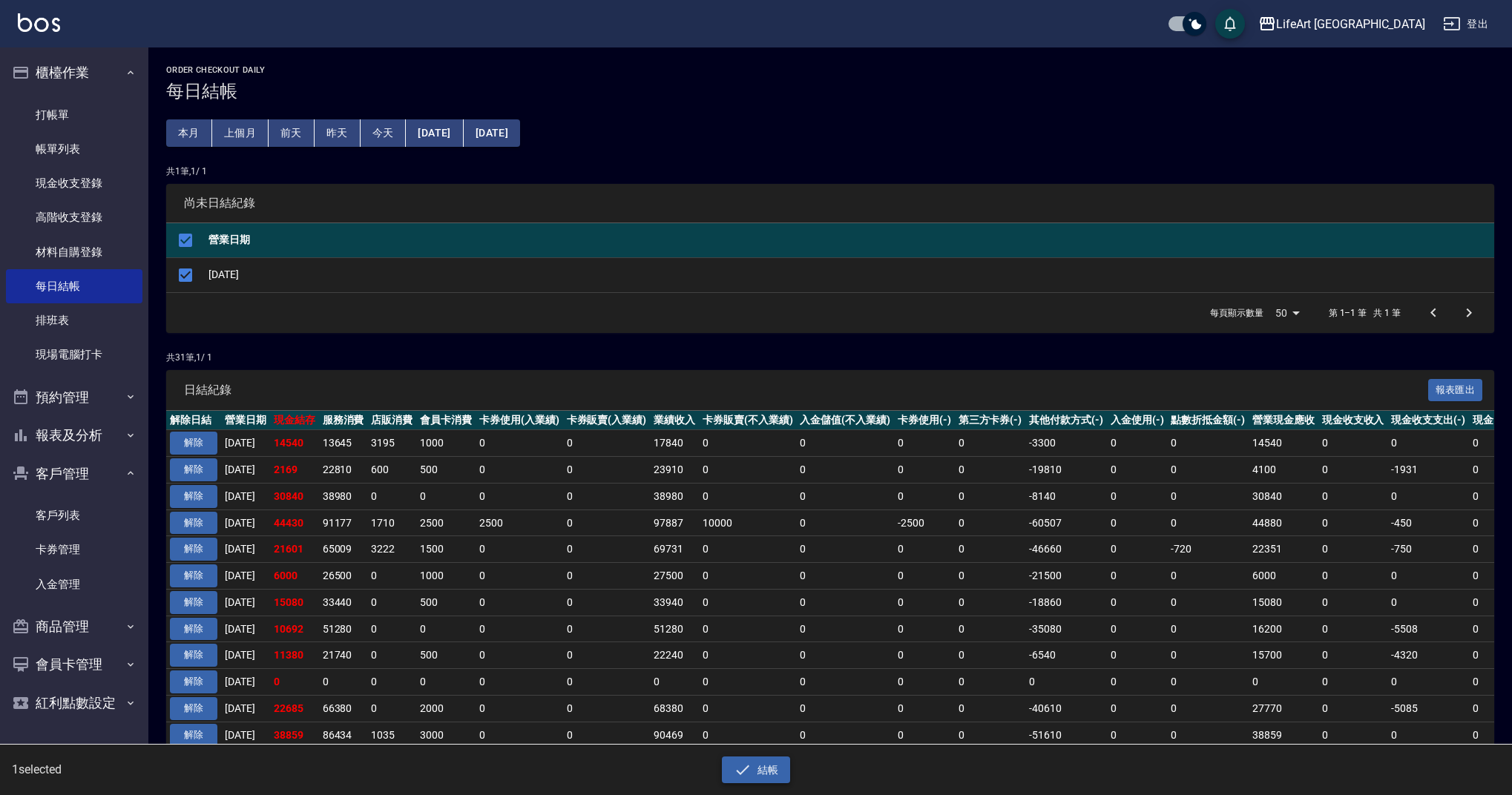
click at [748, 776] on icon "button" at bounding box center [743, 770] width 18 height 18
click at [748, 775] on icon "button" at bounding box center [743, 770] width 18 height 18
click at [776, 773] on button "結帳" at bounding box center [756, 770] width 69 height 28
click at [702, 58] on button "確定" at bounding box center [702, 60] width 47 height 23
checkbox input "false"
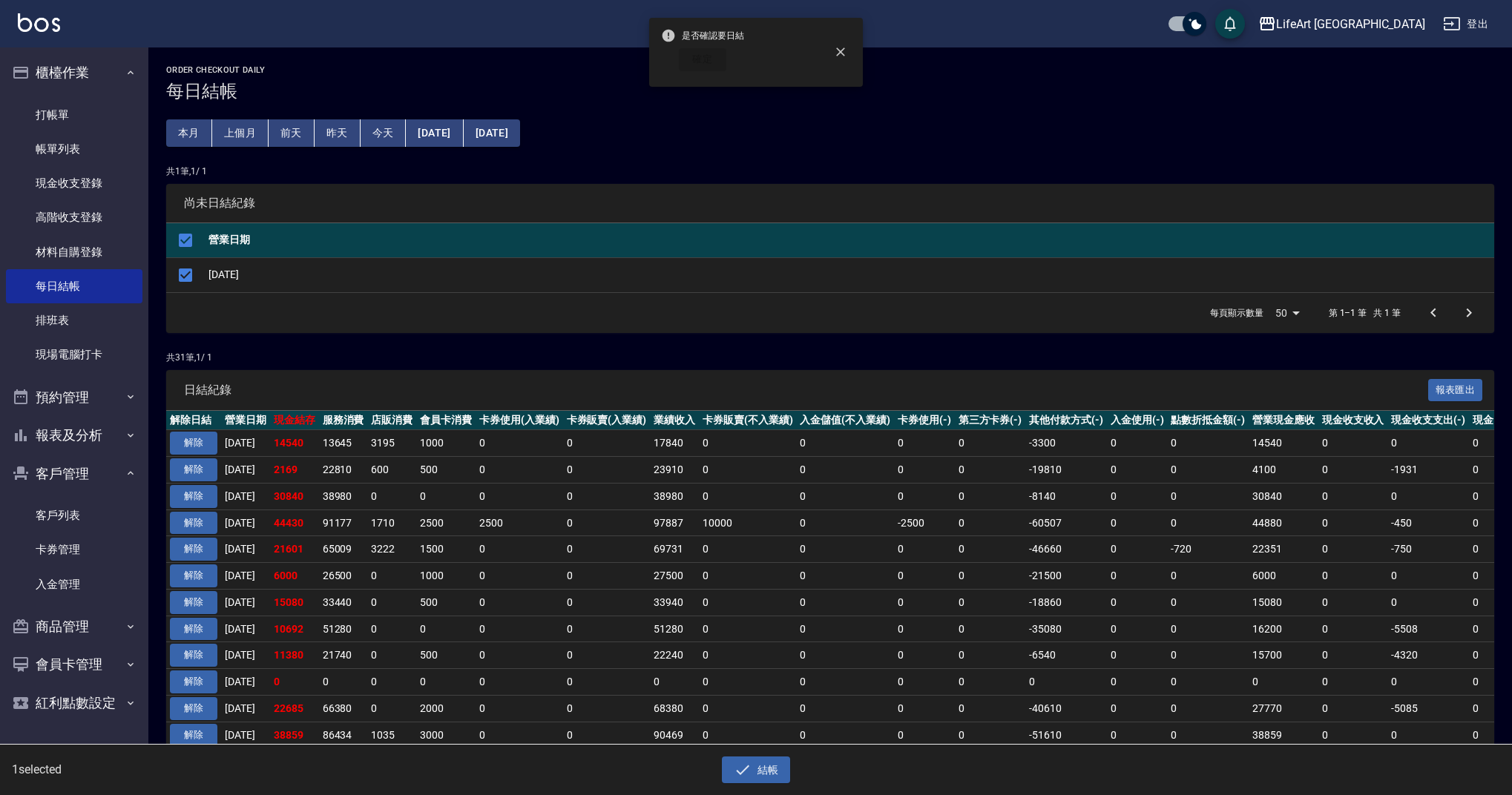
checkbox input "false"
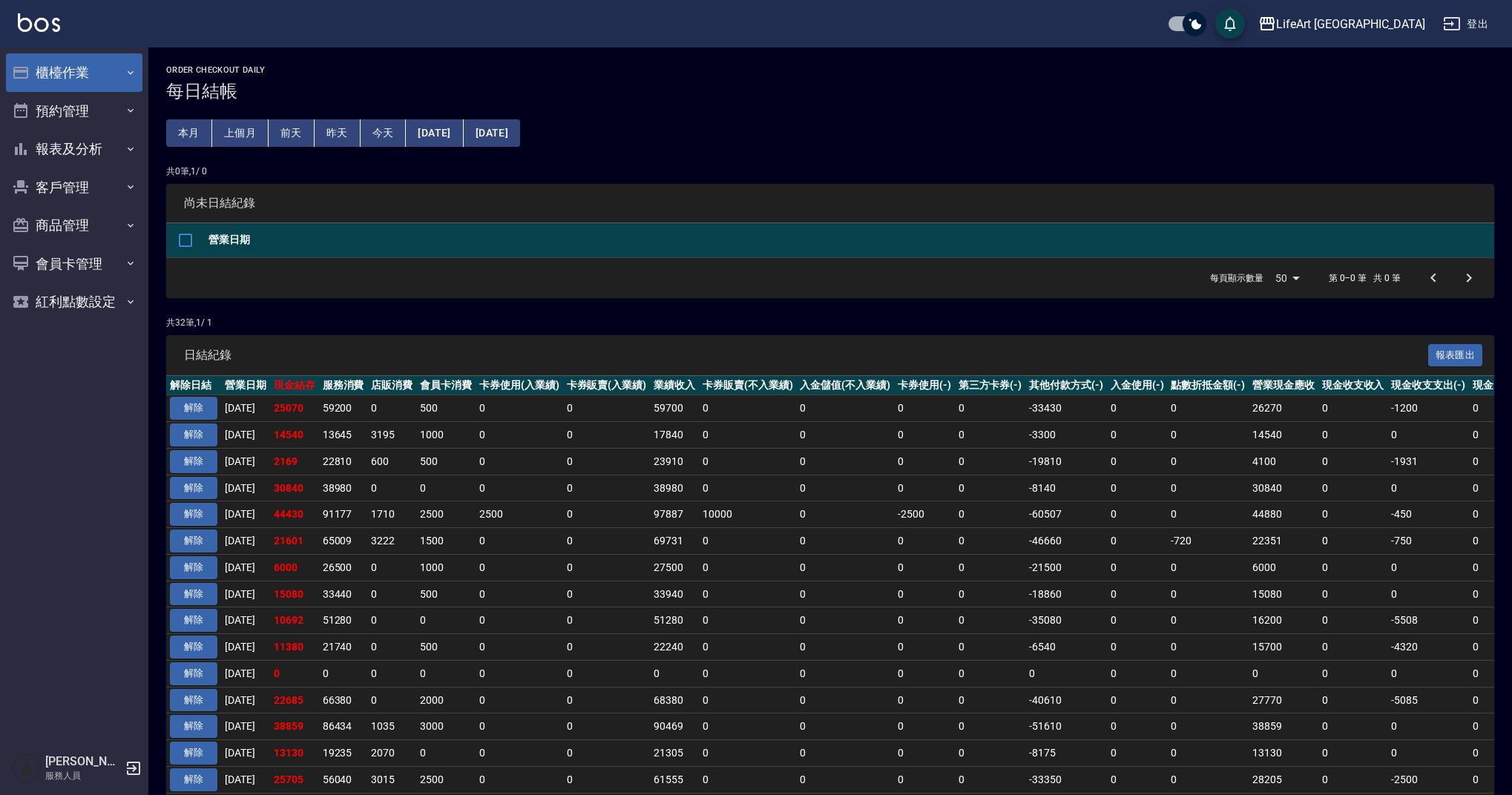
click at [86, 86] on button "櫃檯作業" at bounding box center [74, 73] width 136 height 38
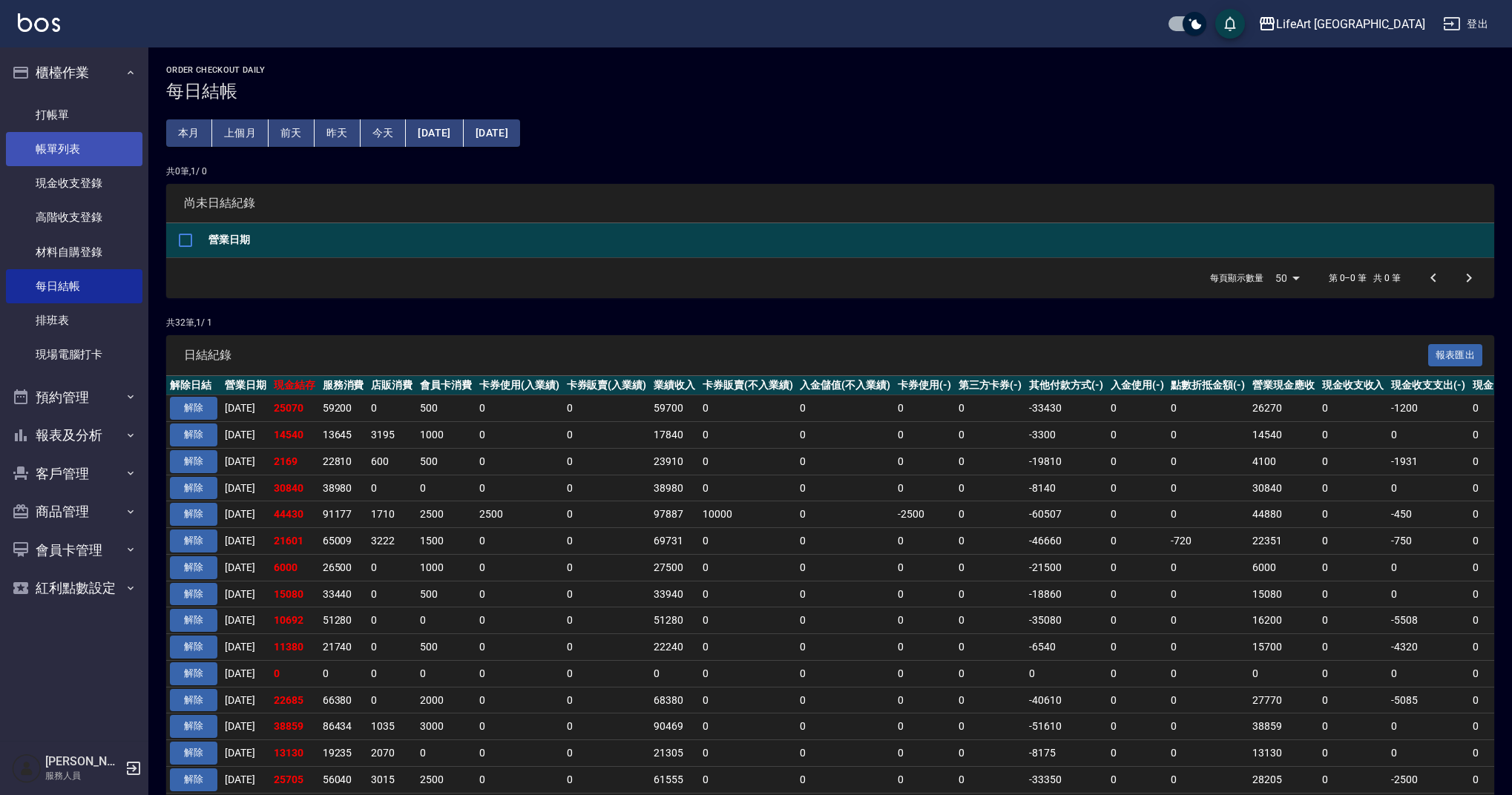
click at [102, 148] on link "帳單列表" at bounding box center [74, 149] width 136 height 34
